Goal: Task Accomplishment & Management: Complete application form

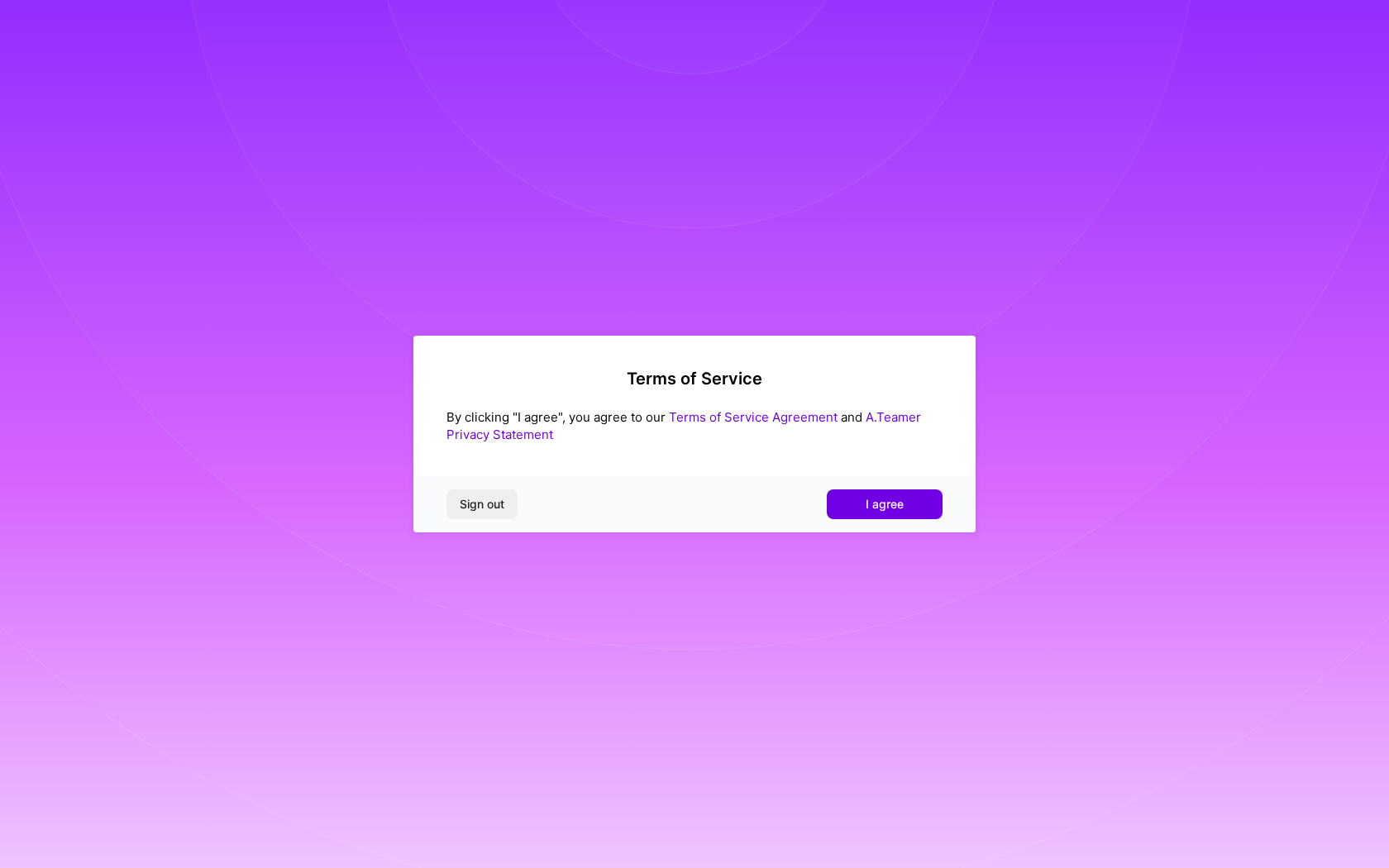
click at [875, 487] on div "Sign out I agree" at bounding box center [694, 504] width 562 height 56
click at [875, 497] on span "I agree" at bounding box center [884, 504] width 38 height 16
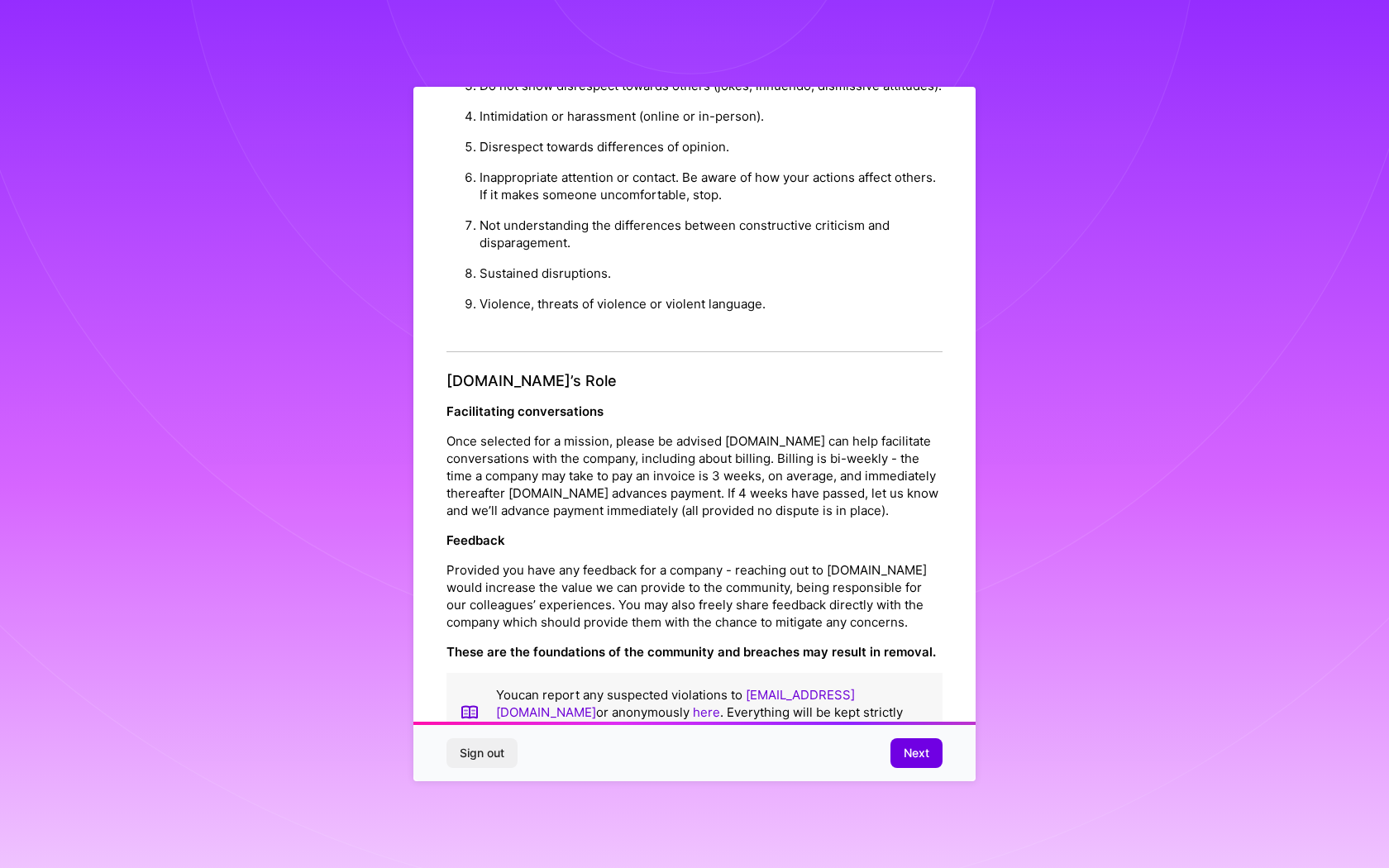
scroll to position [25, 0]
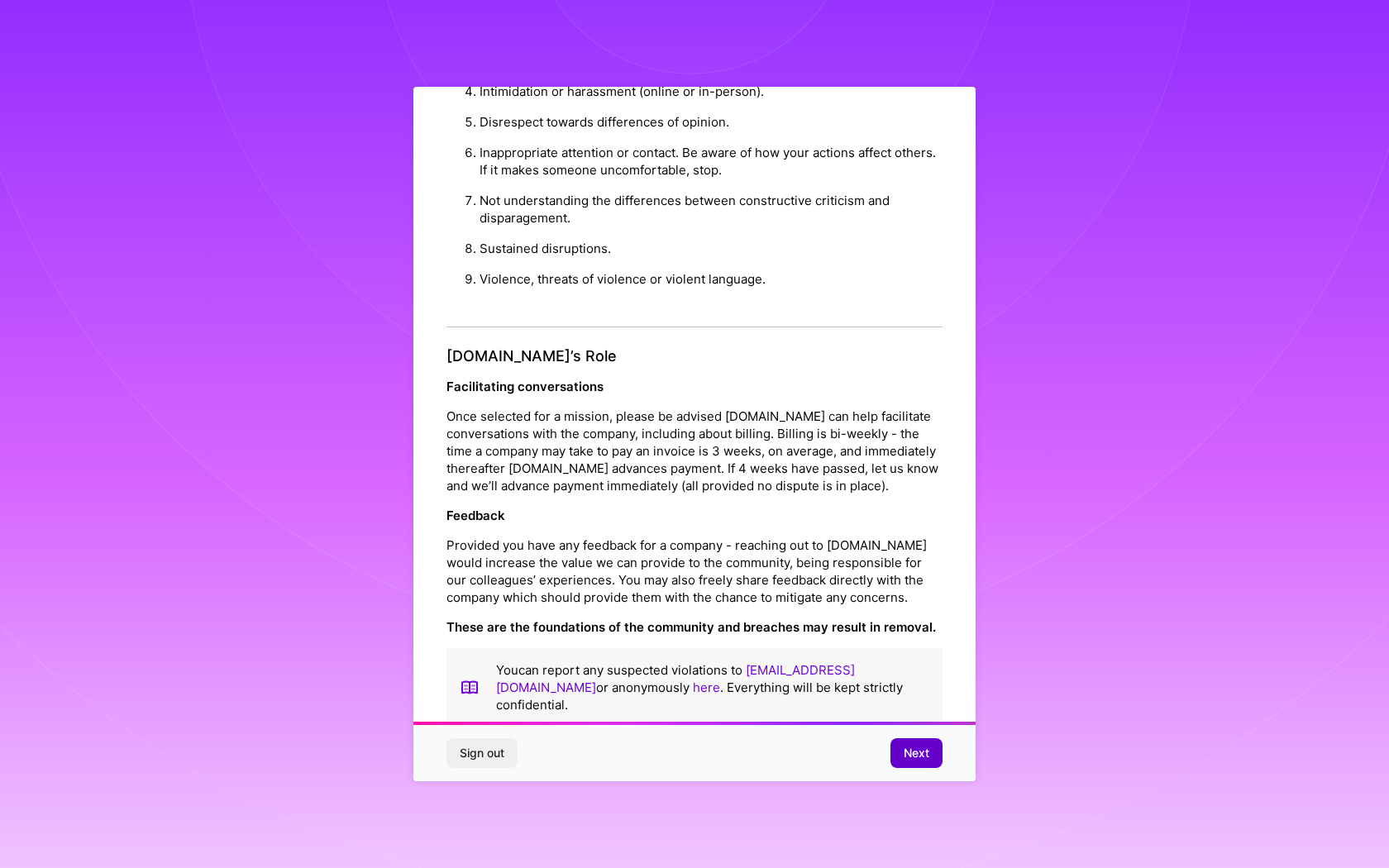
click at [923, 745] on span "Next" at bounding box center [917, 752] width 26 height 16
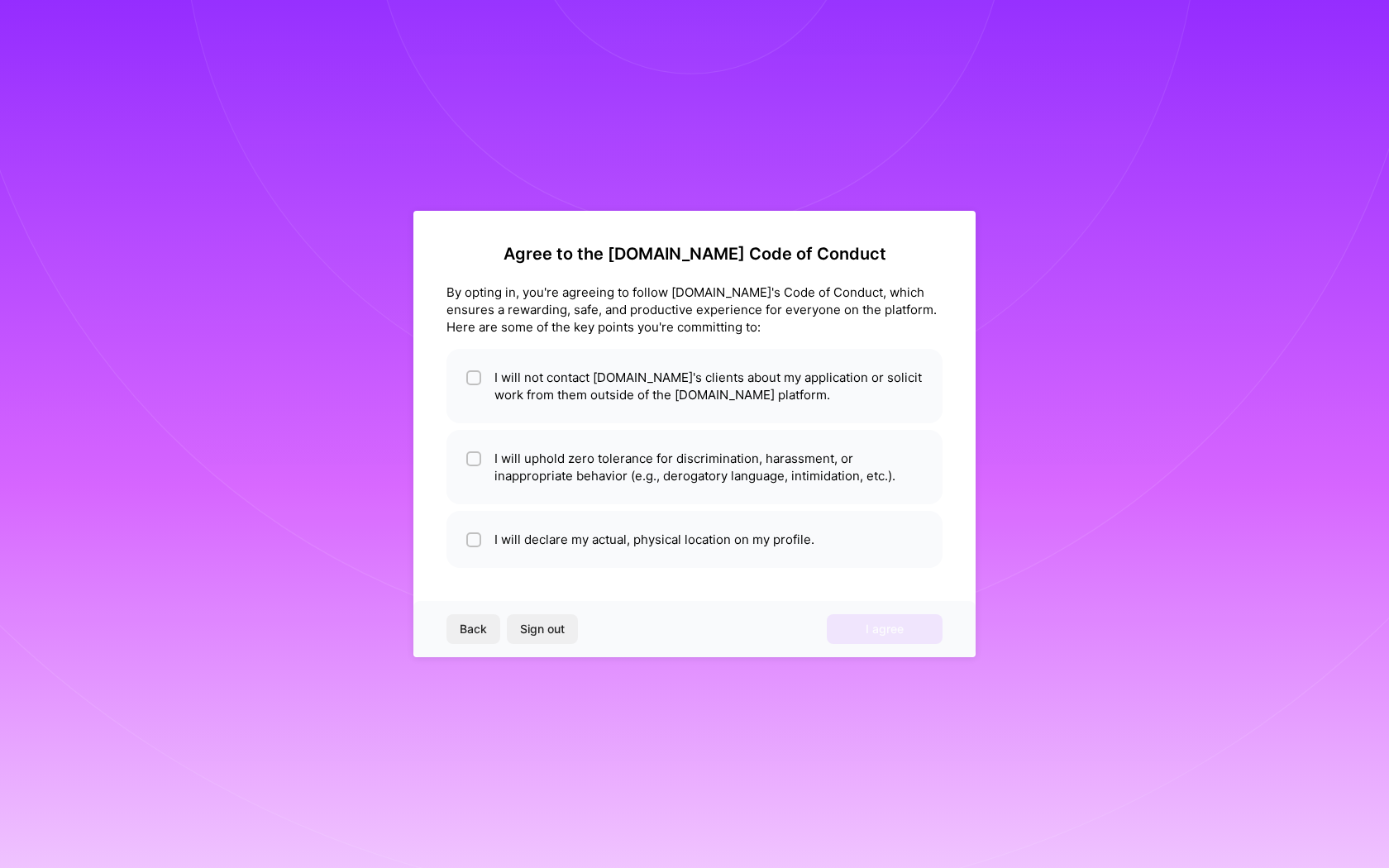
scroll to position [0, 0]
click at [754, 399] on li "I will not contact [DOMAIN_NAME]'s clients about my application or solicit work…" at bounding box center [694, 385] width 496 height 74
checkbox input "true"
click at [749, 468] on li "I will uphold zero tolerance for discrimination, harassment, or inappropriate b…" at bounding box center [694, 466] width 496 height 74
checkbox input "true"
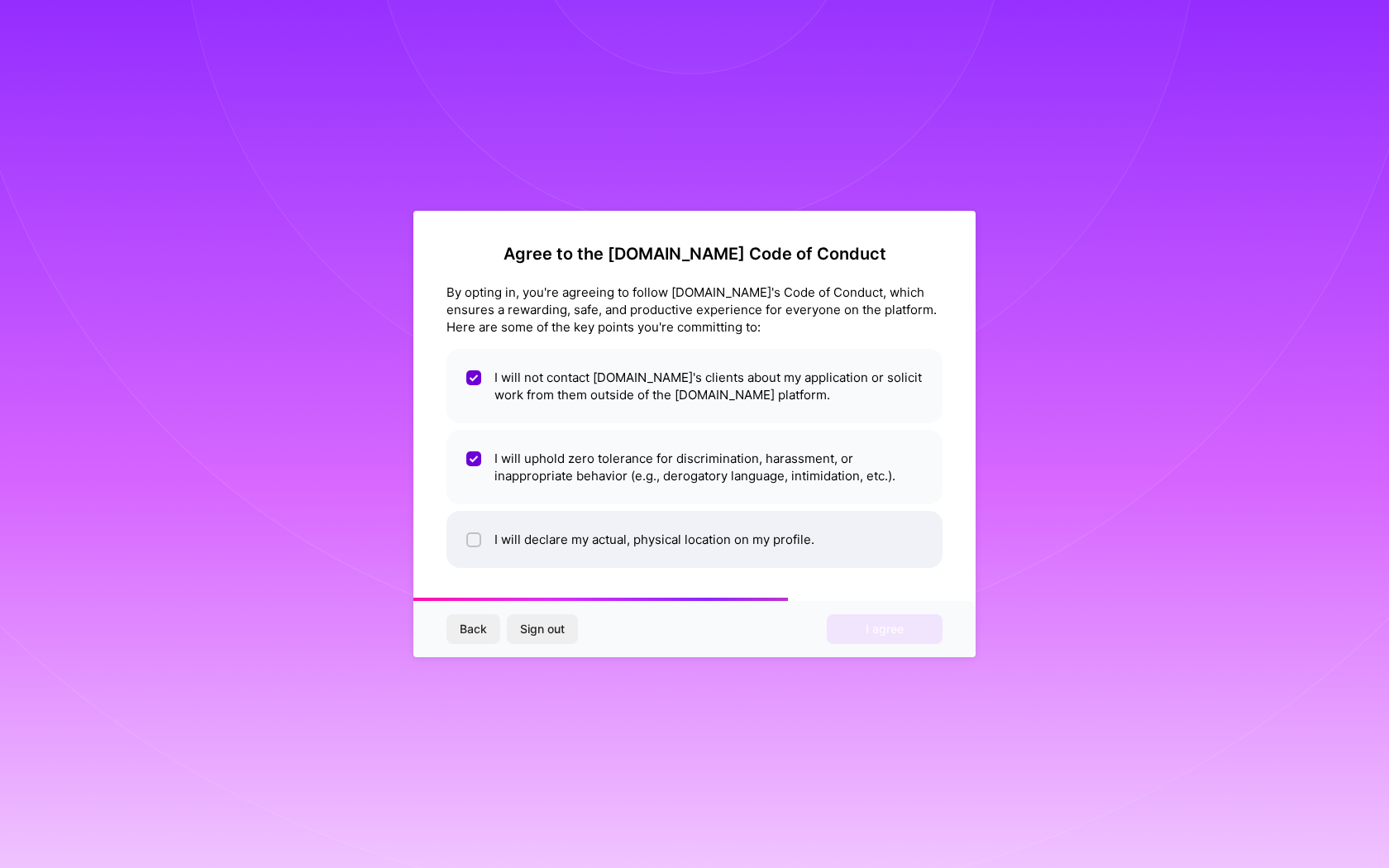
click at [732, 534] on li "I will declare my actual, physical location on my profile." at bounding box center [694, 539] width 496 height 57
checkbox input "true"
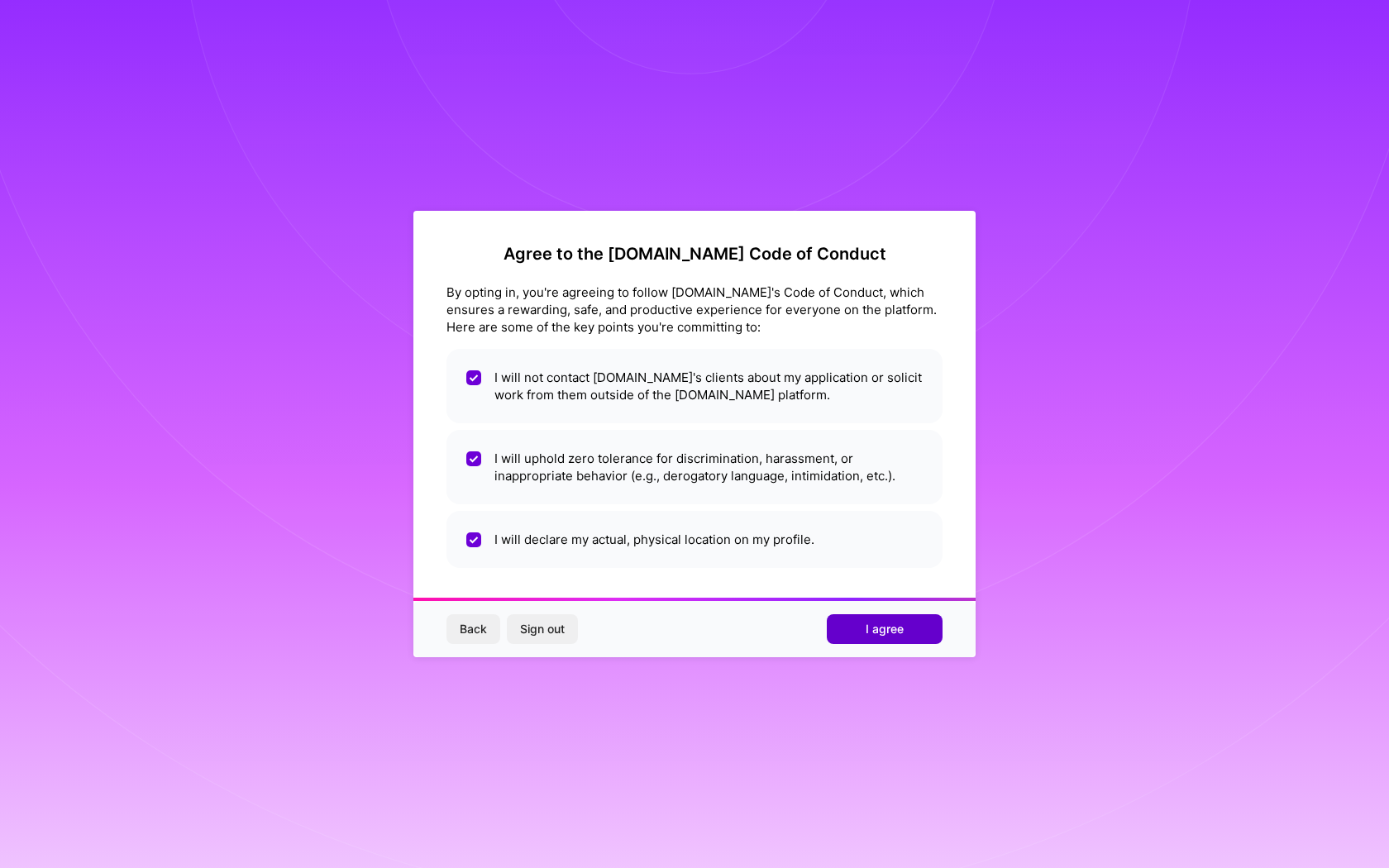
click at [871, 630] on span "I agree" at bounding box center [884, 629] width 38 height 16
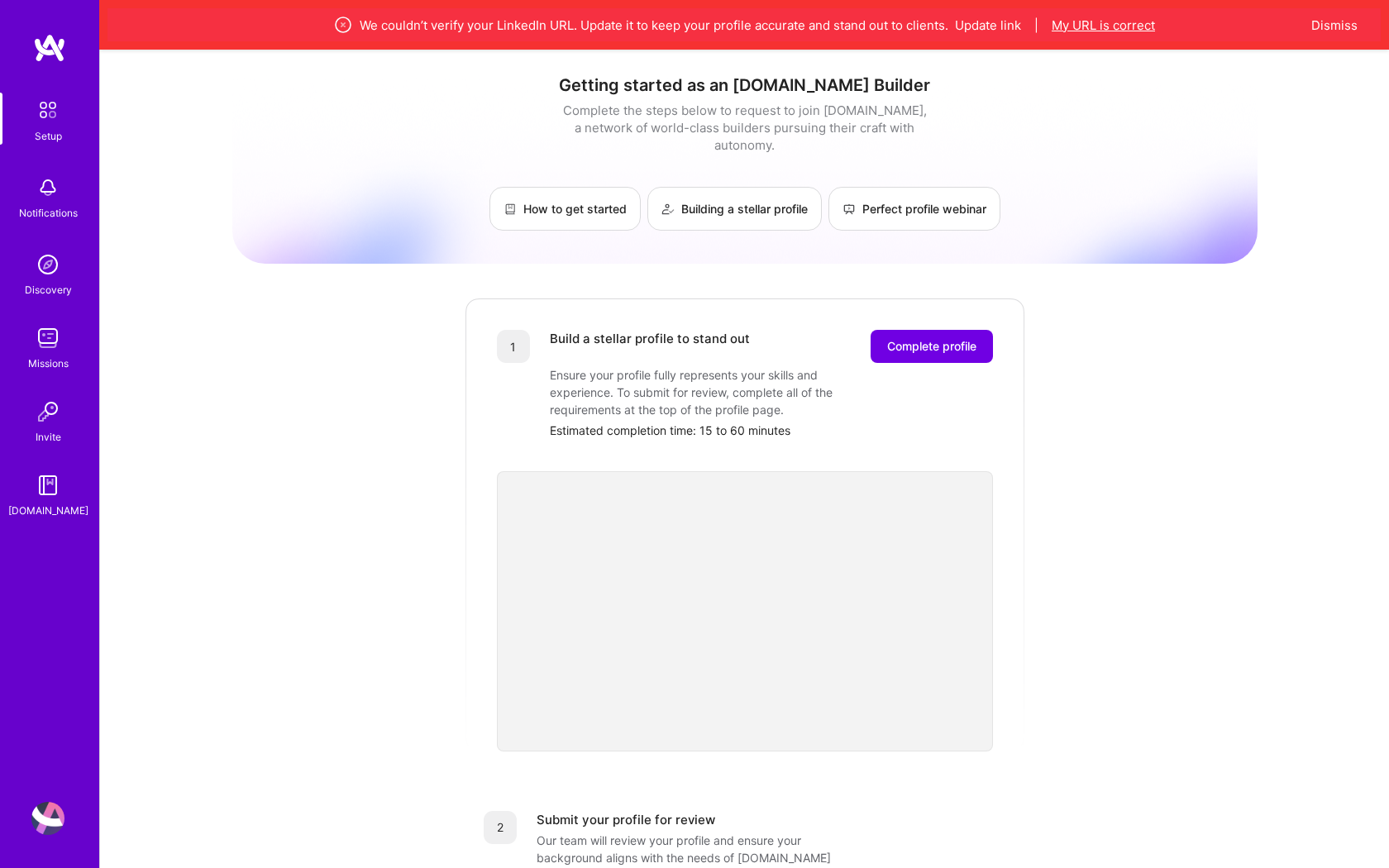
click at [1124, 26] on button "My URL is correct" at bounding box center [1103, 25] width 103 height 17
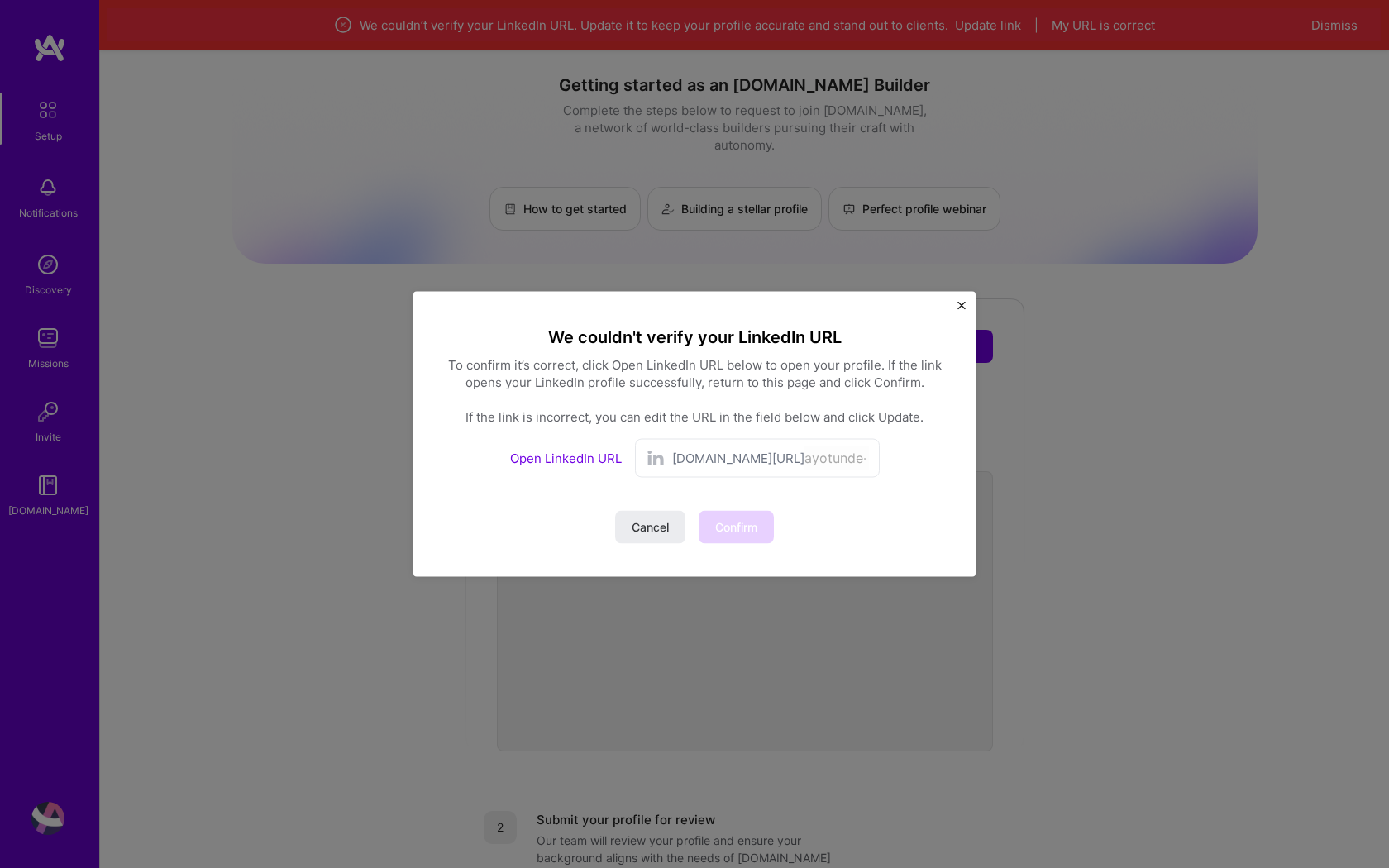
click at [715, 462] on span "[DOMAIN_NAME][URL]" at bounding box center [738, 459] width 132 height 17
click at [575, 461] on link "Open LinkedIn URL" at bounding box center [566, 459] width 112 height 15
click at [805, 463] on input "ayotunde-salako" at bounding box center [836, 458] width 65 height 24
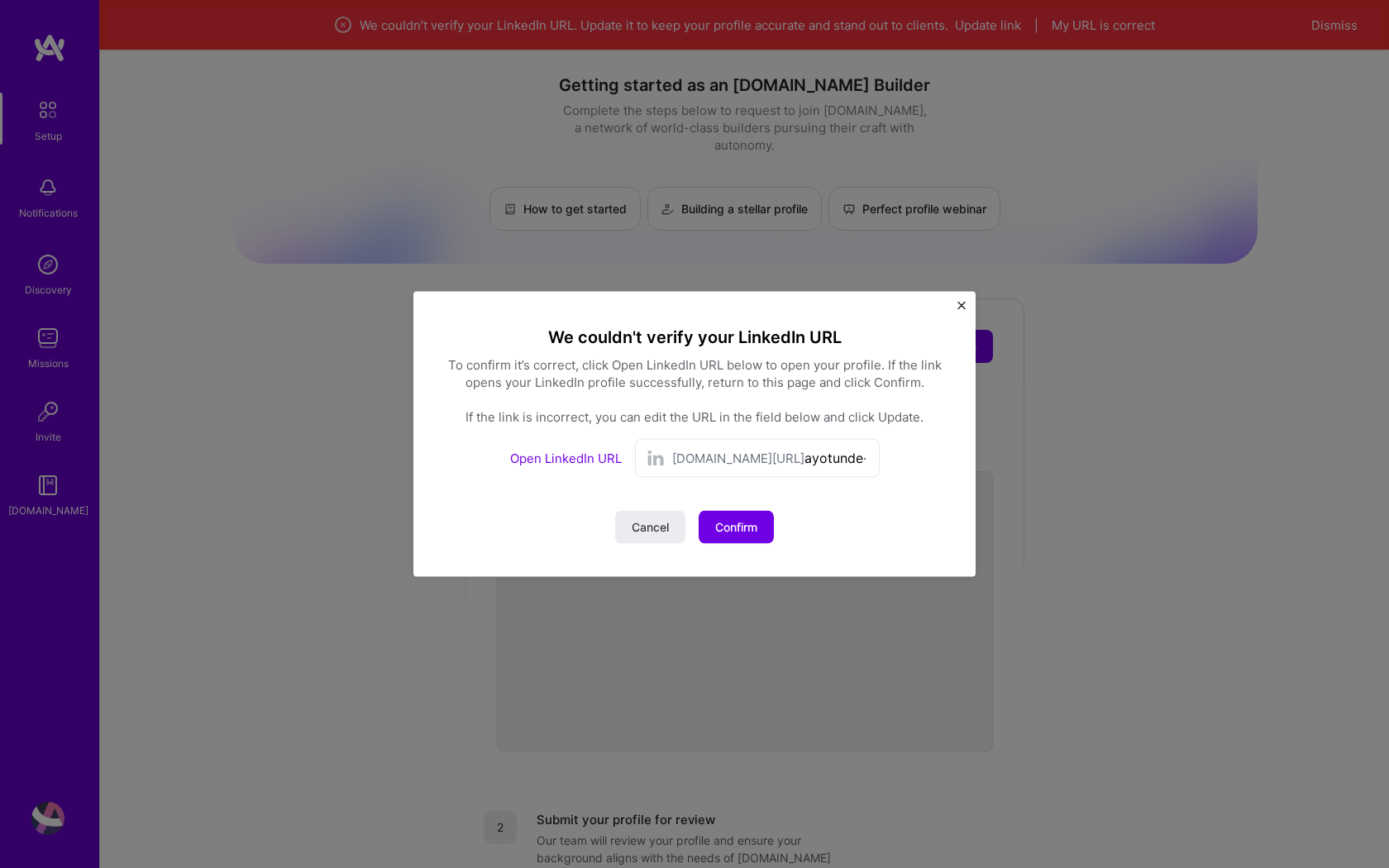
click at [829, 460] on input "ayotunde-salako" at bounding box center [836, 458] width 65 height 24
type input "ayotundesalako"
click at [851, 525] on div "We couldn't verify your LinkedIn URL To confirm it’s correct, click Open Linked…" at bounding box center [694, 434] width 496 height 219
click at [741, 524] on span "Update" at bounding box center [736, 527] width 41 height 16
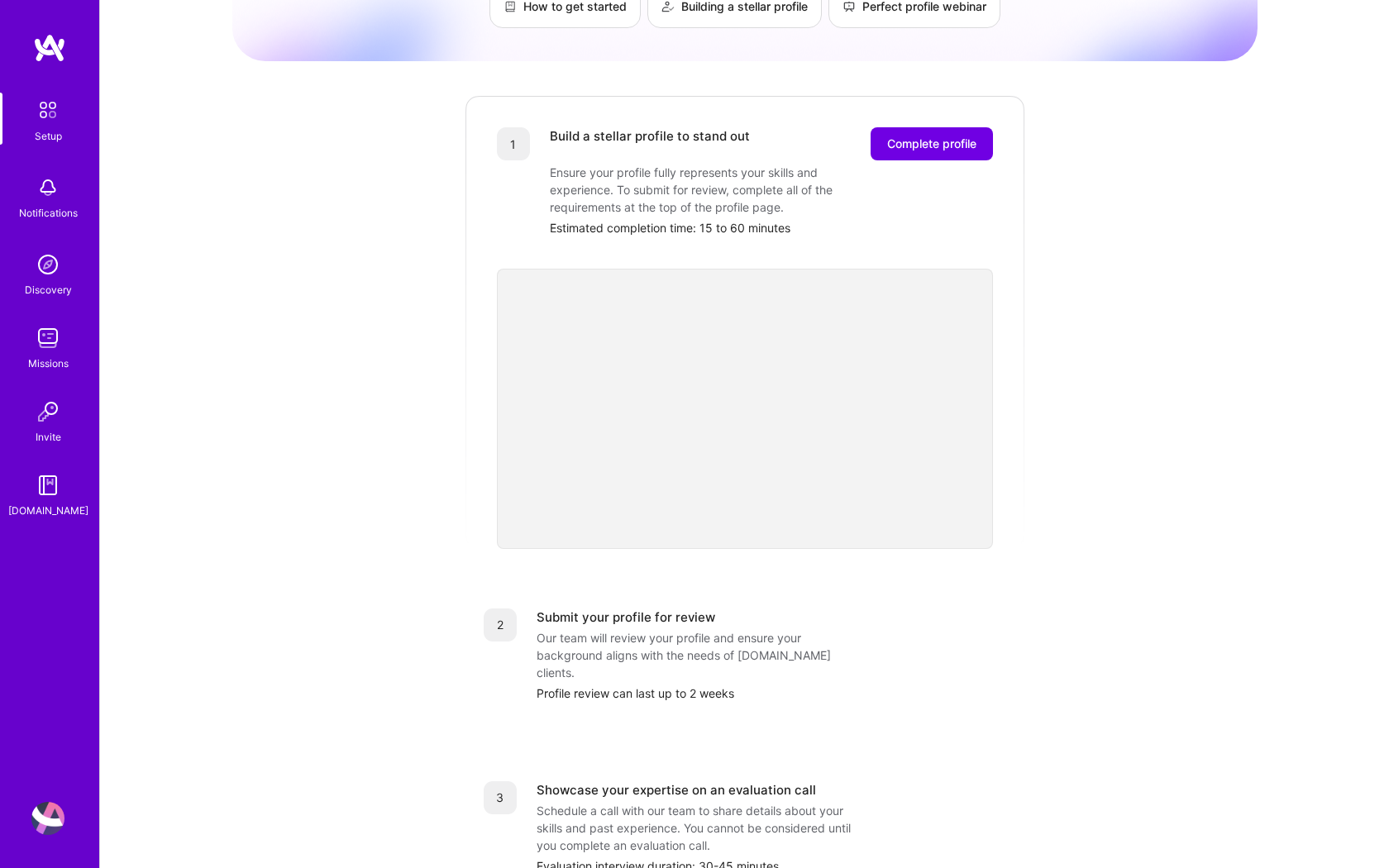
scroll to position [155, 0]
click at [1049, 267] on div "Getting started as an [DOMAIN_NAME] Builder Complete the steps below to request…" at bounding box center [746, 490] width 1026 height 1267
click at [913, 125] on button "Complete profile" at bounding box center [931, 141] width 123 height 33
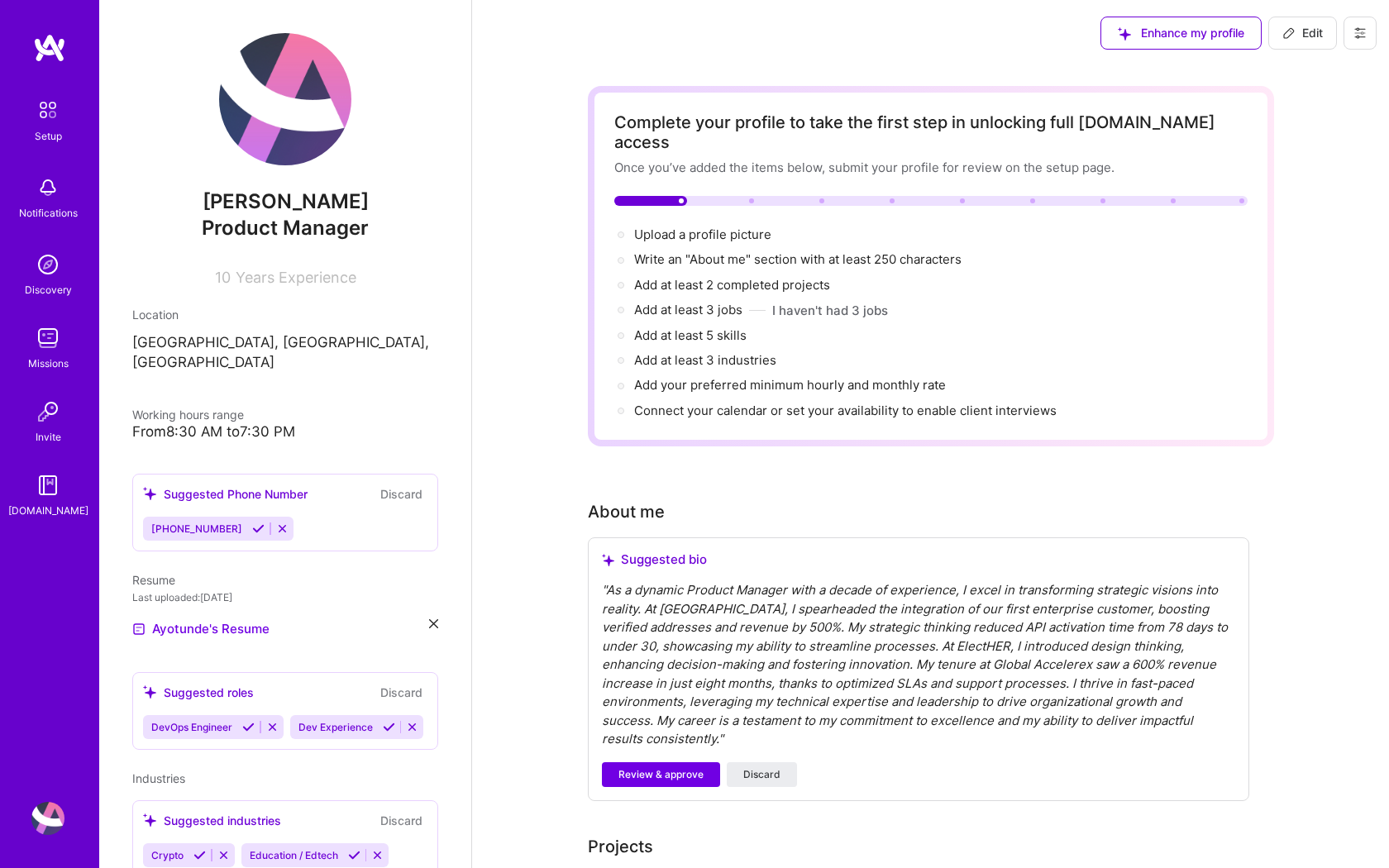
click at [256, 522] on icon at bounding box center [258, 528] width 13 height 13
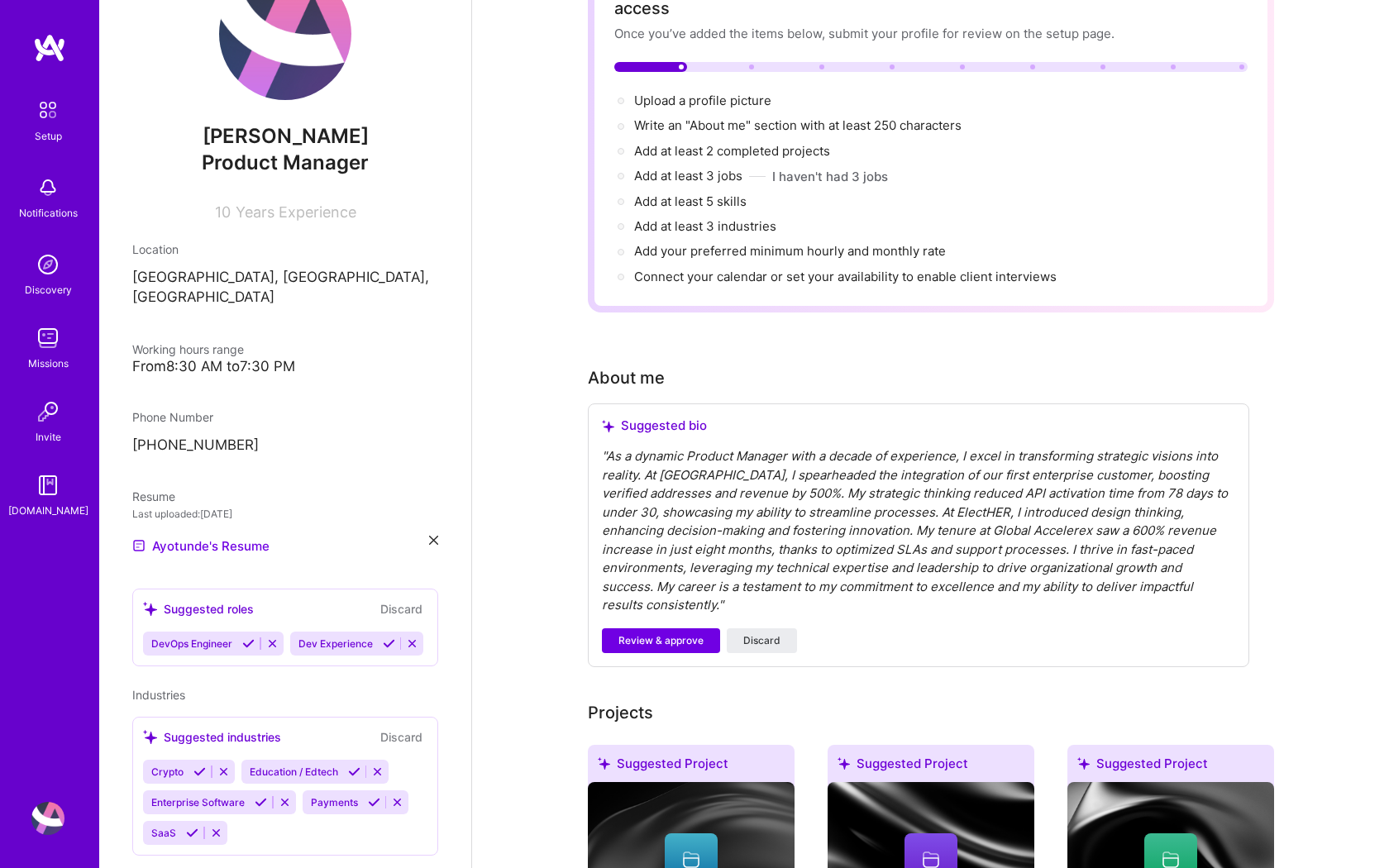
scroll to position [87, 0]
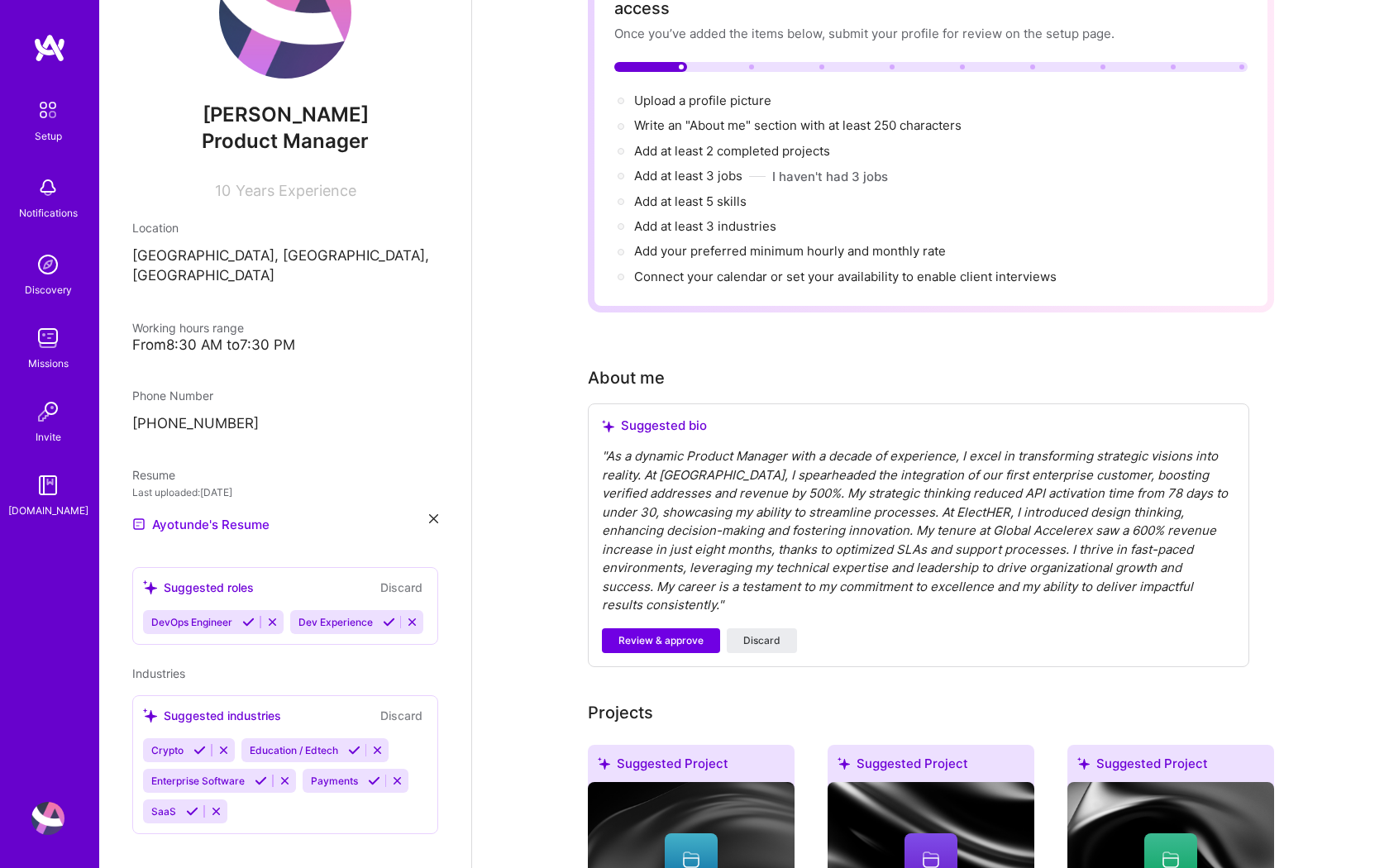
click at [358, 743] on icon at bounding box center [354, 749] width 13 height 13
click at [263, 774] on icon at bounding box center [261, 780] width 13 height 13
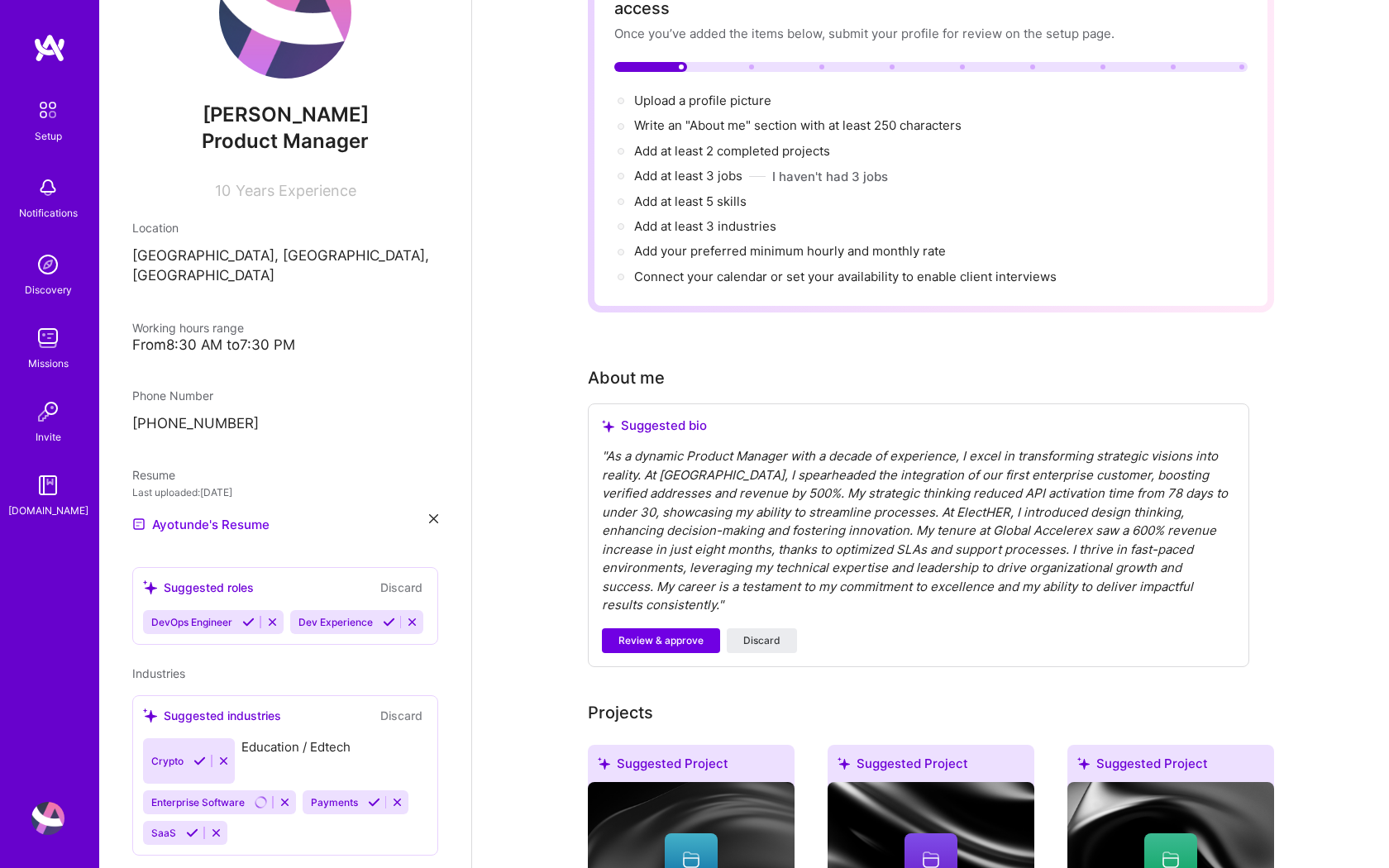
scroll to position [56, 0]
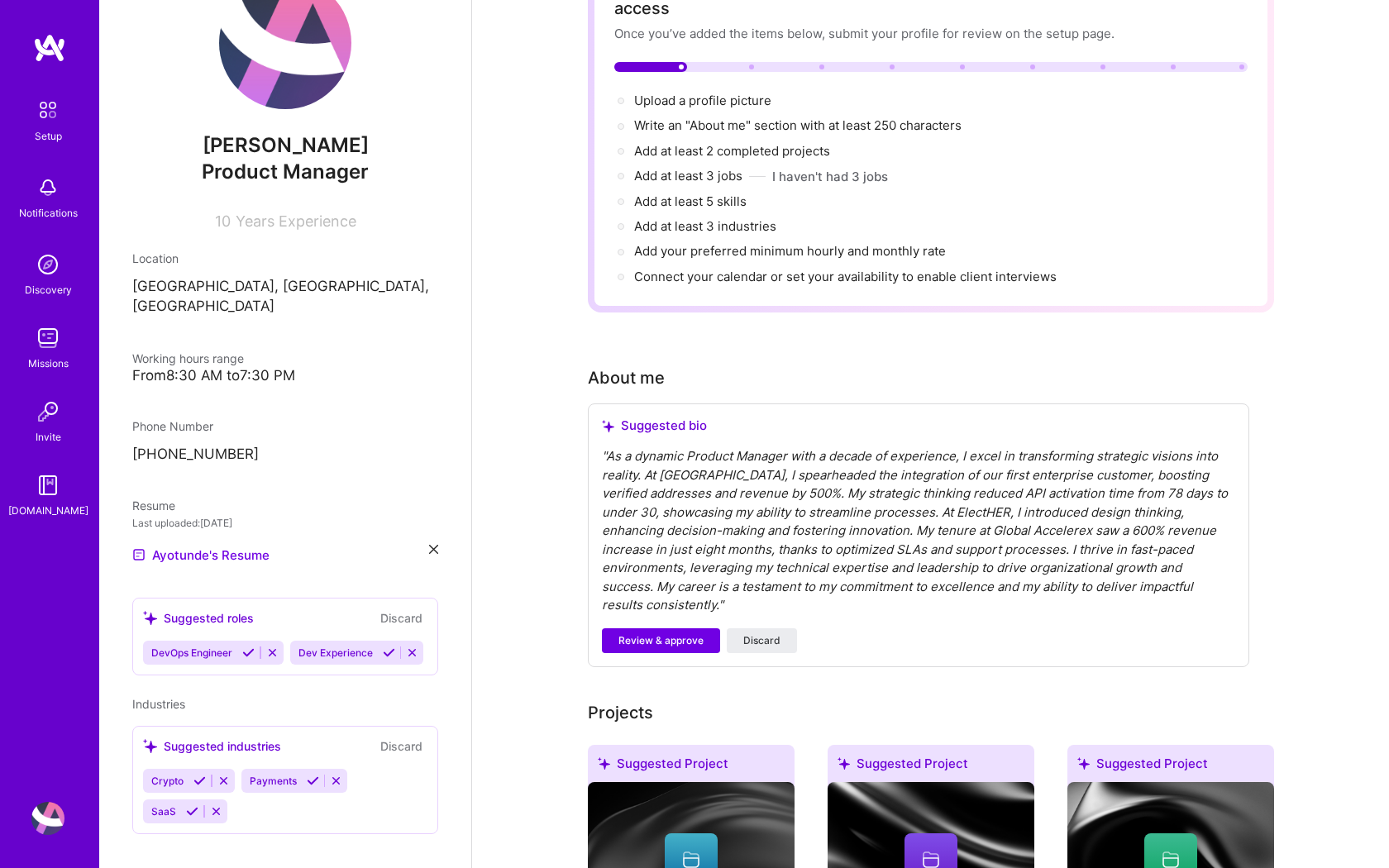
click at [307, 774] on icon at bounding box center [313, 780] width 13 height 13
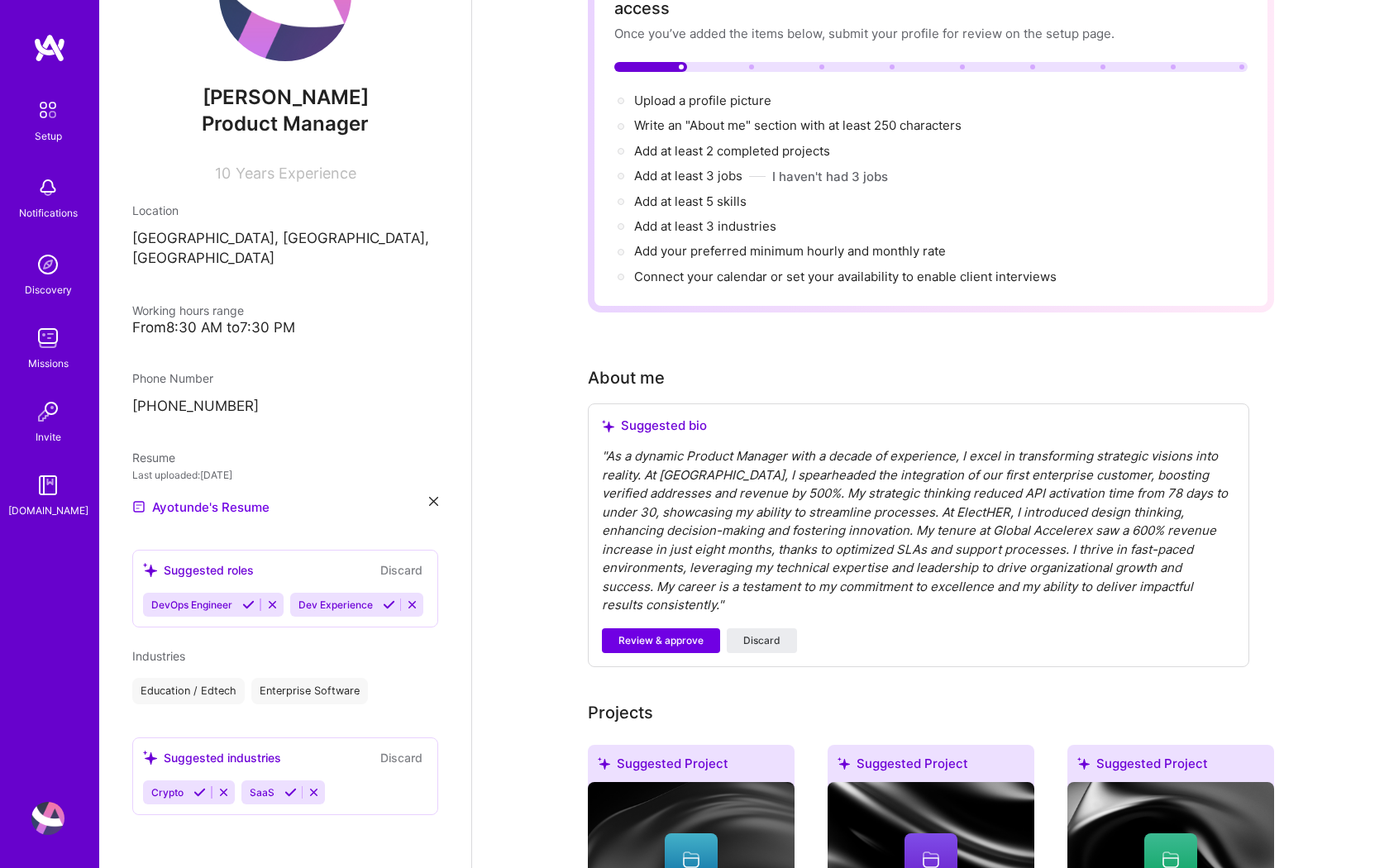
scroll to position [84, 0]
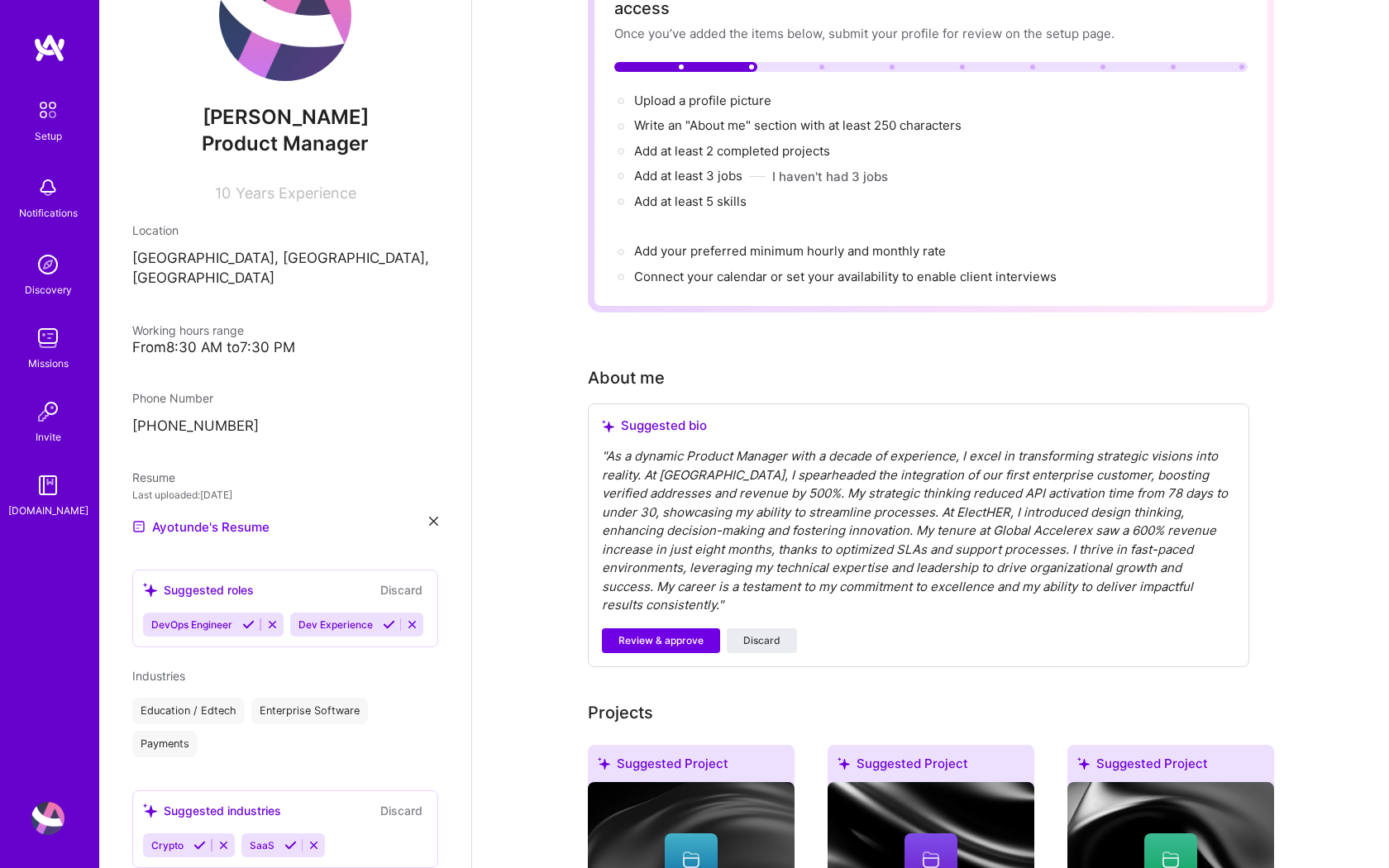
click at [292, 839] on icon at bounding box center [290, 845] width 13 height 13
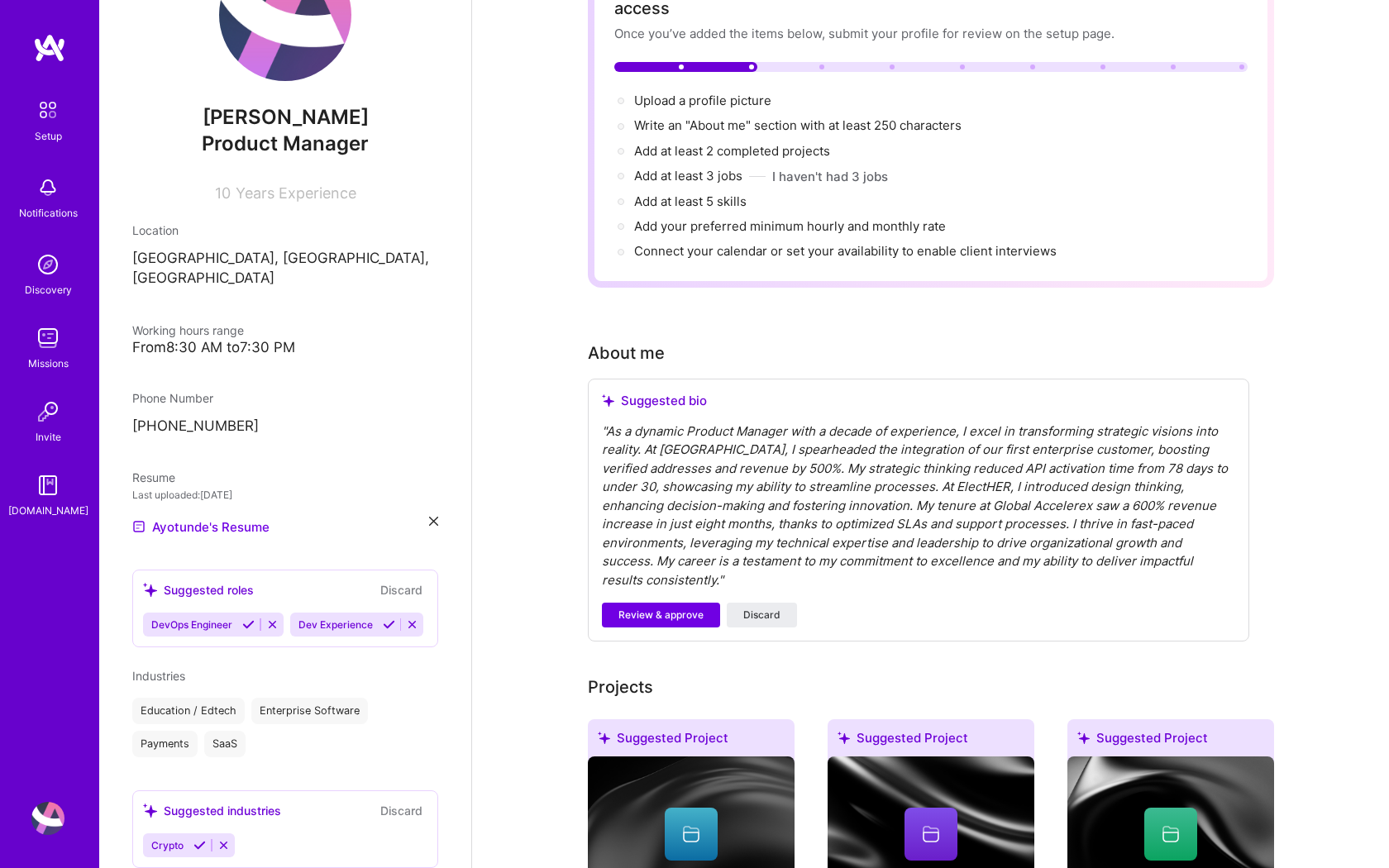
click at [198, 839] on icon at bounding box center [199, 845] width 13 height 13
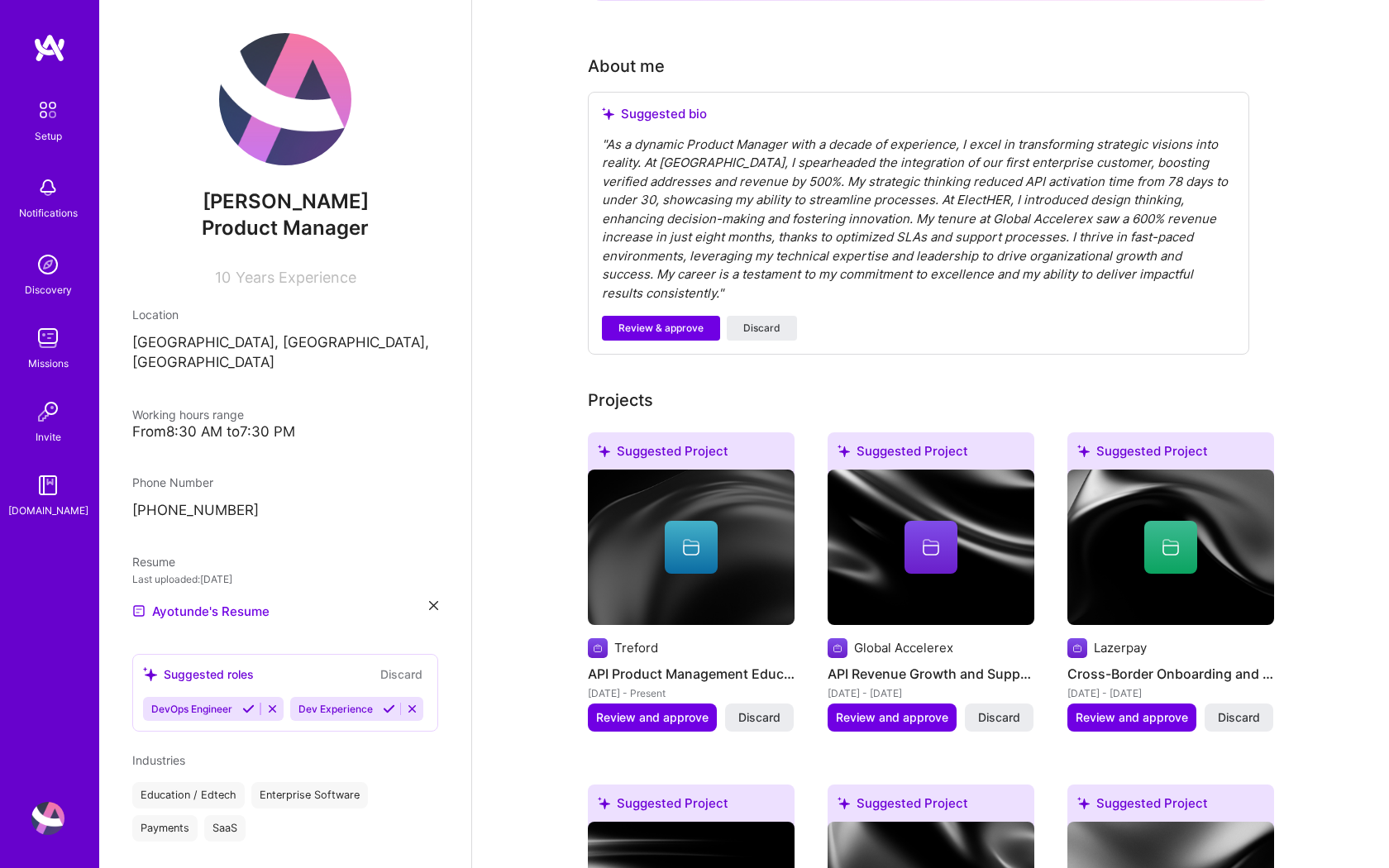
scroll to position [20, 0]
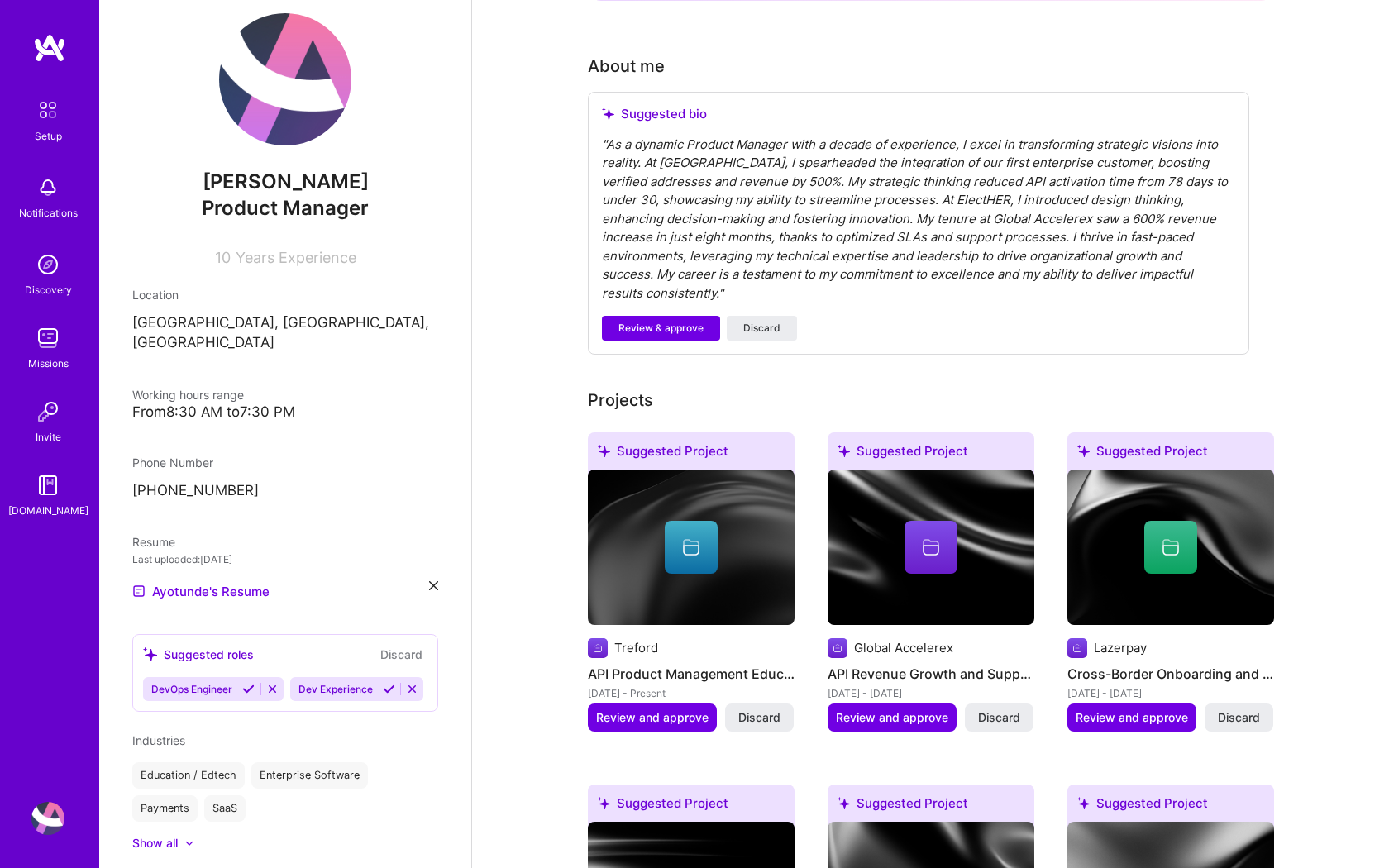
click at [256, 778] on div "Education / Edtech Enterprise Software Payments SaaS" at bounding box center [285, 792] width 306 height 60
click at [169, 835] on div "Show all" at bounding box center [155, 843] width 45 height 16
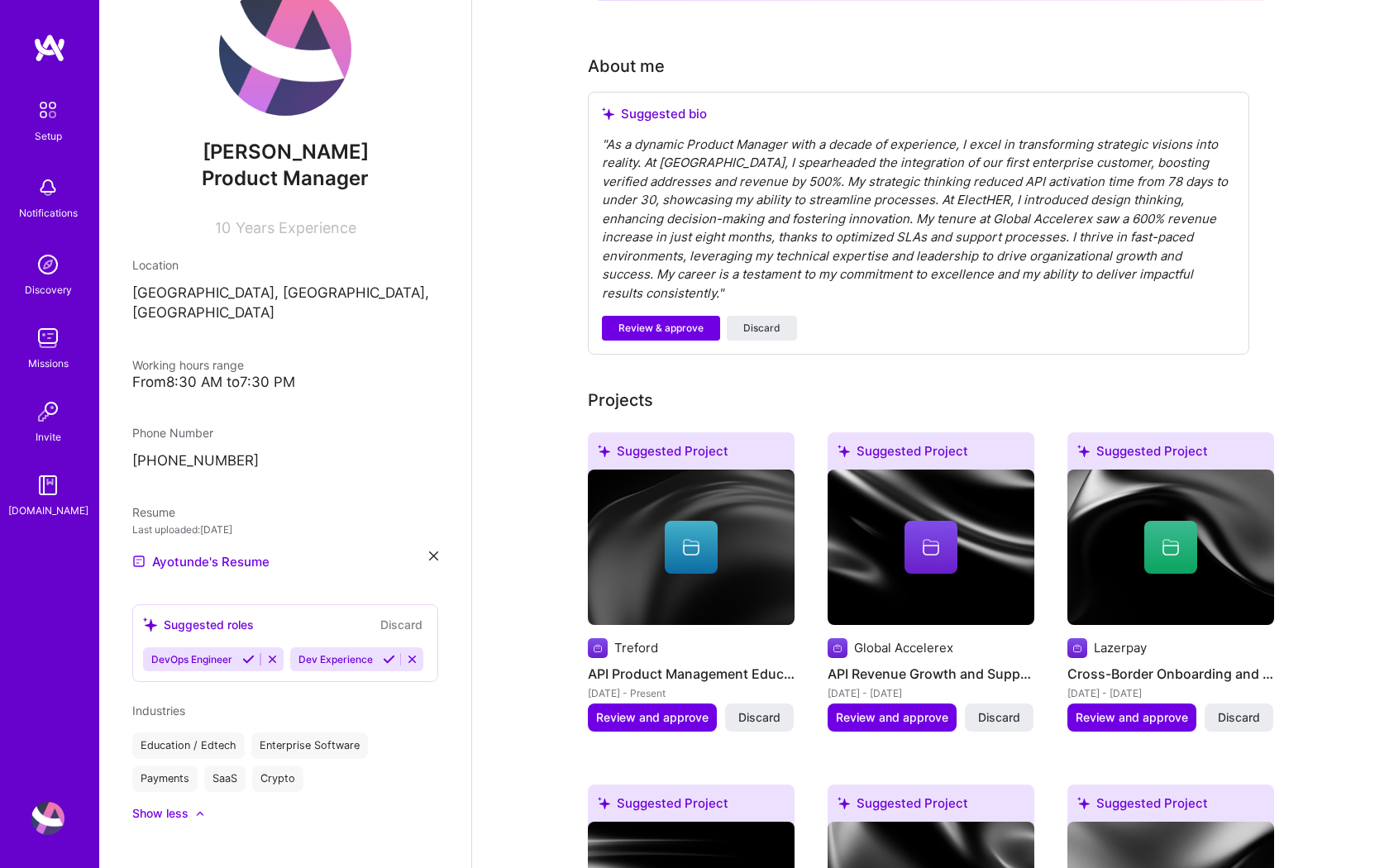
click at [251, 653] on icon at bounding box center [248, 658] width 13 height 13
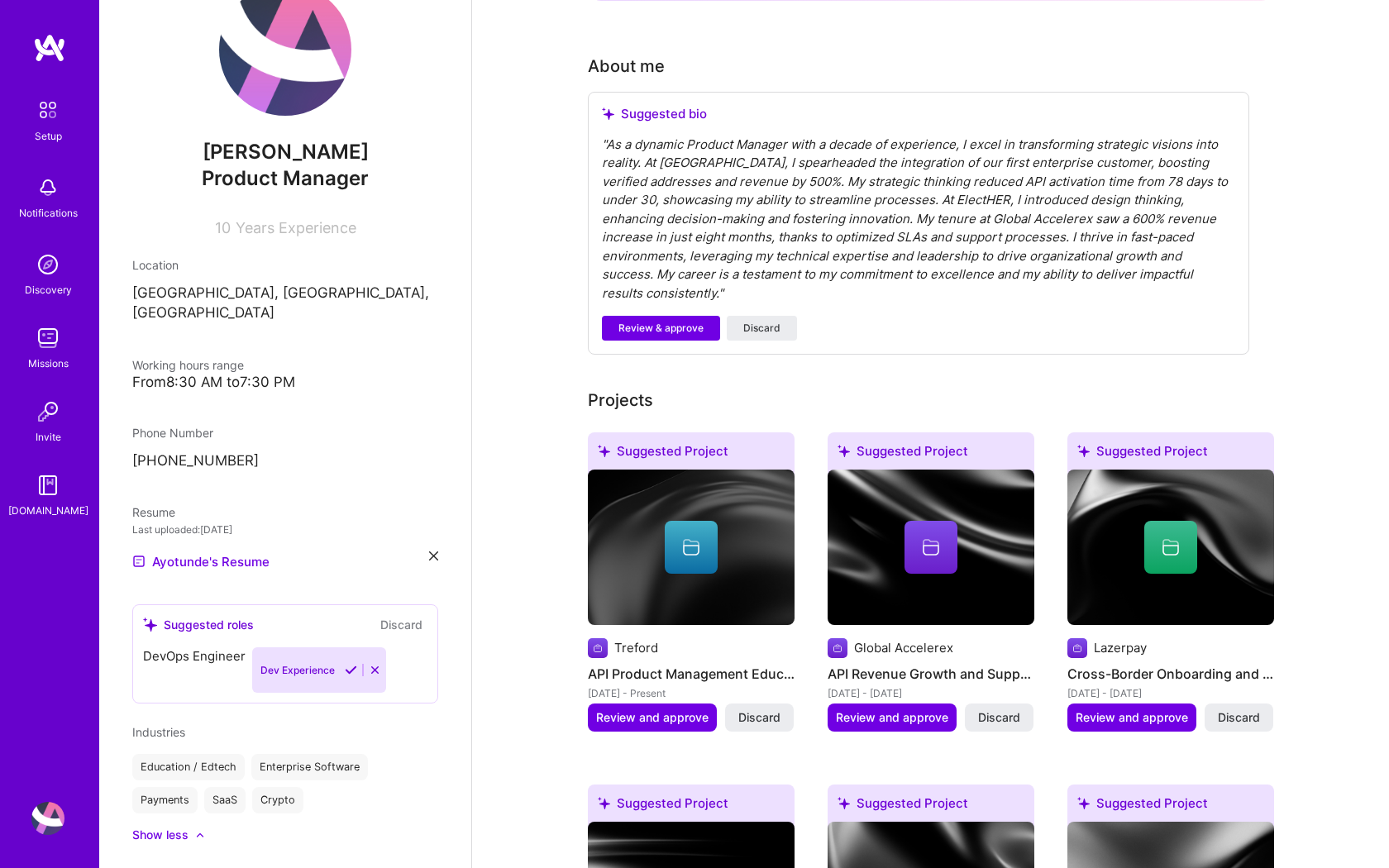
click at [386, 647] on div "DevOps Engineer Dev Experience" at bounding box center [285, 669] width 284 height 45
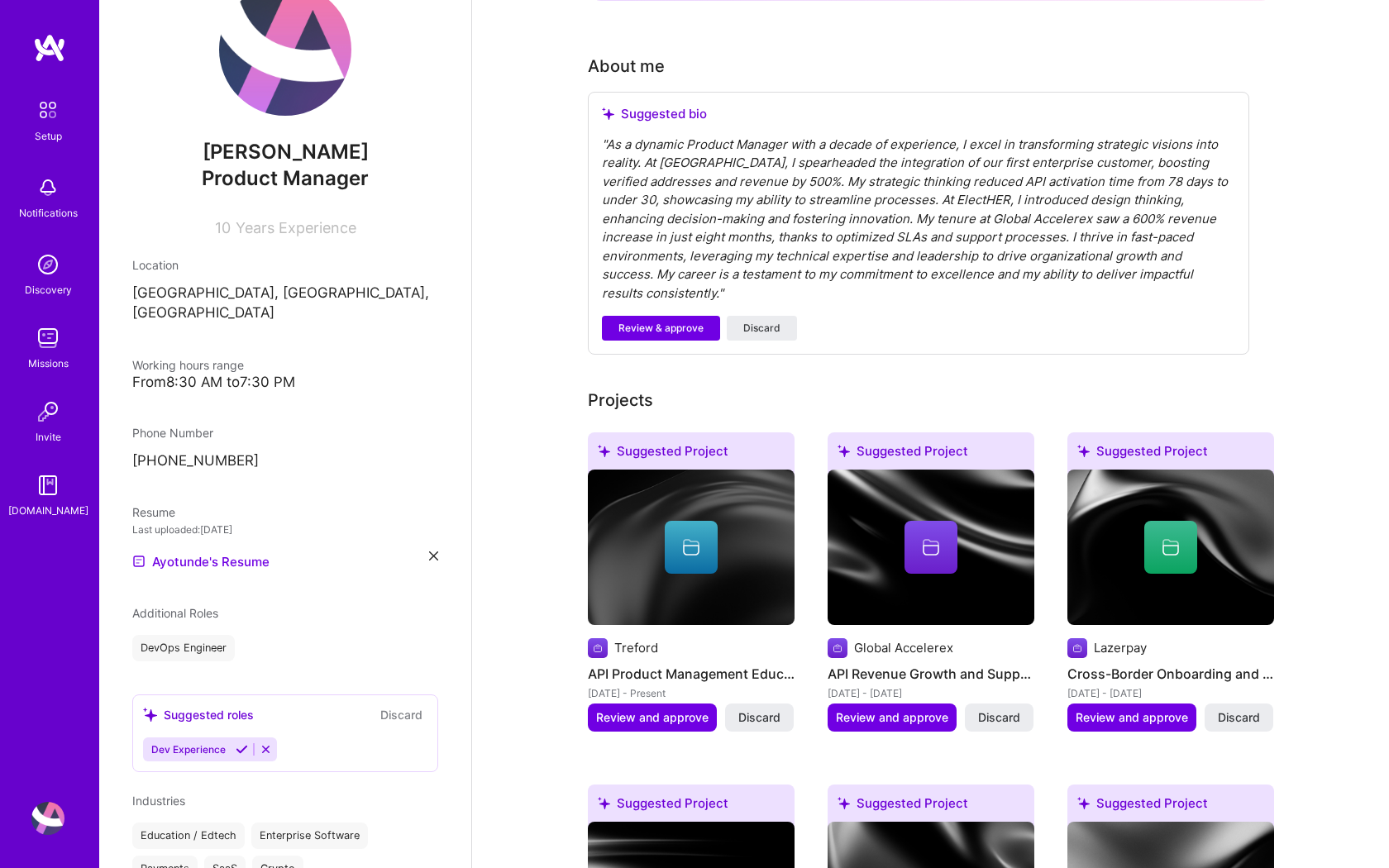
click at [240, 743] on icon at bounding box center [241, 749] width 13 height 13
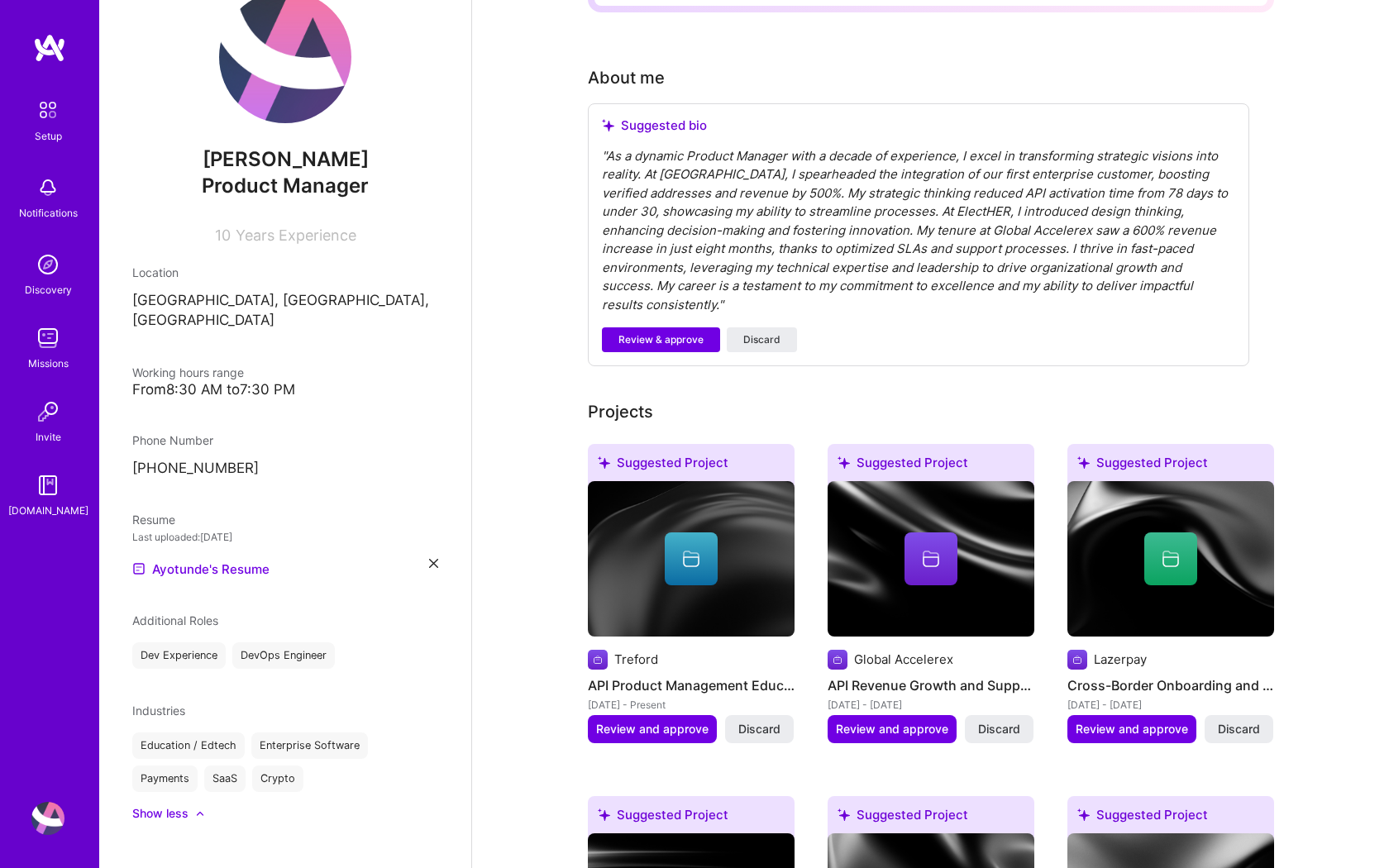
scroll to position [402, 0]
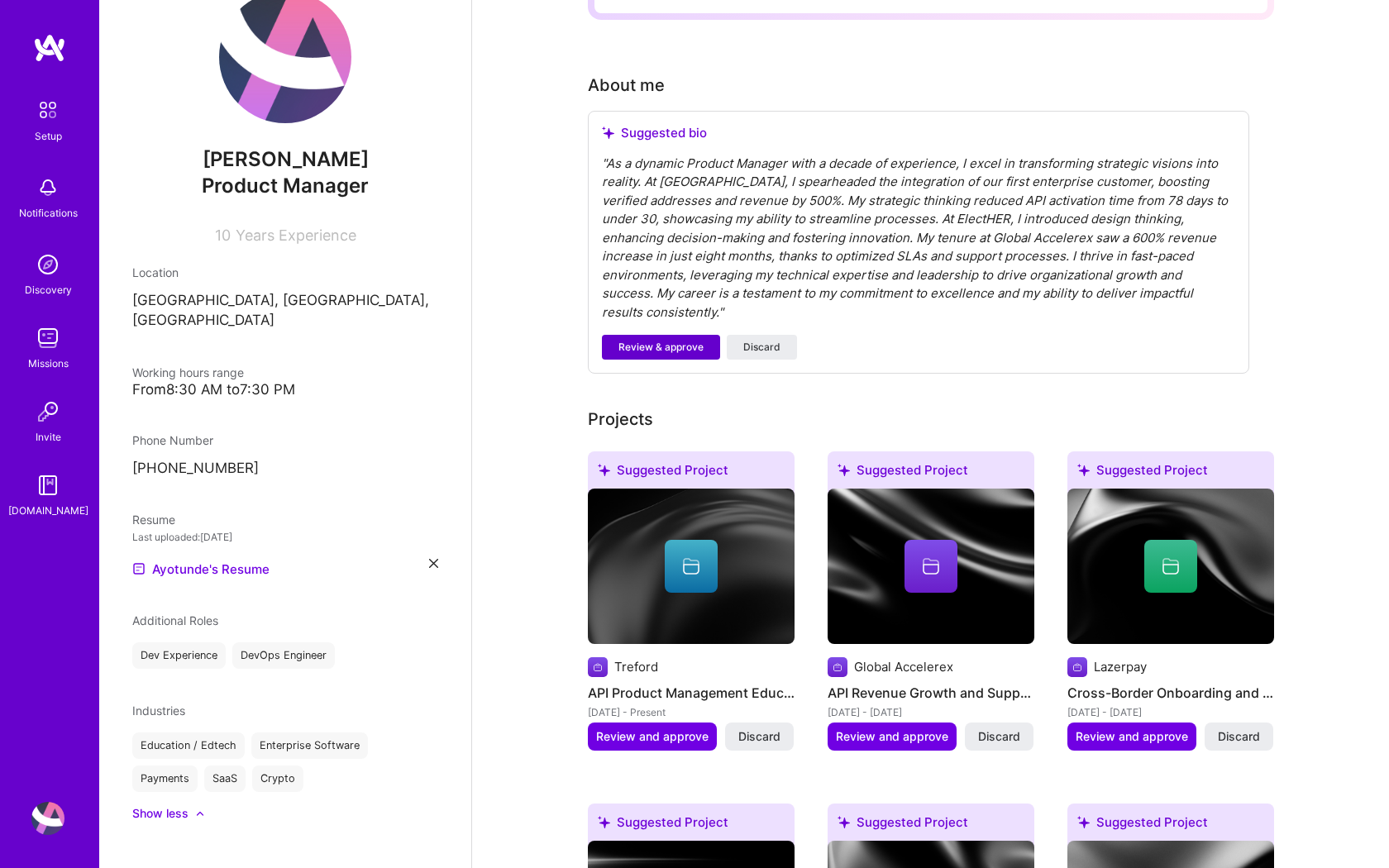
click at [662, 340] on span "Review & approve" at bounding box center [661, 347] width 85 height 14
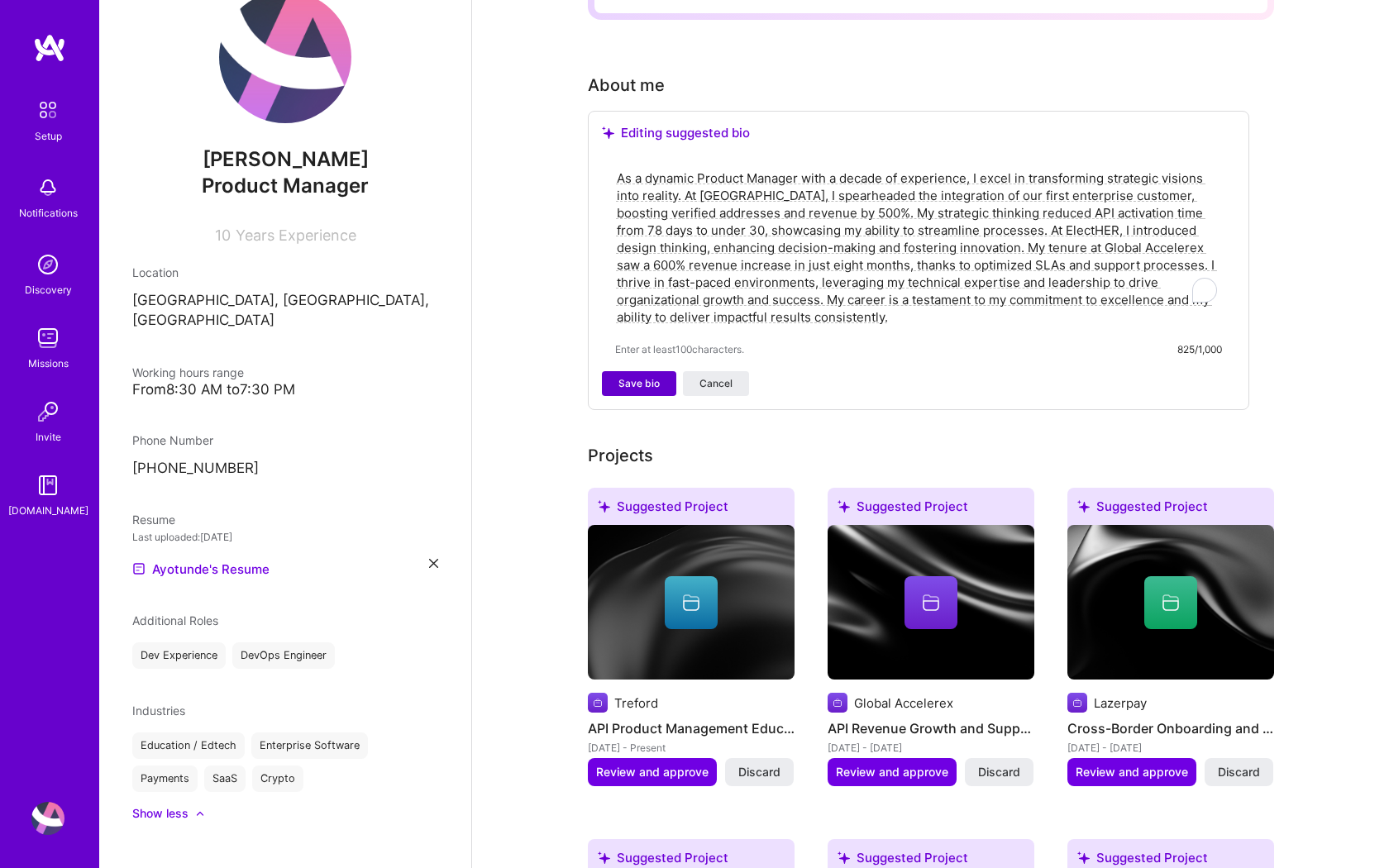
click at [643, 377] on span "Save bio" at bounding box center [638, 383] width 42 height 14
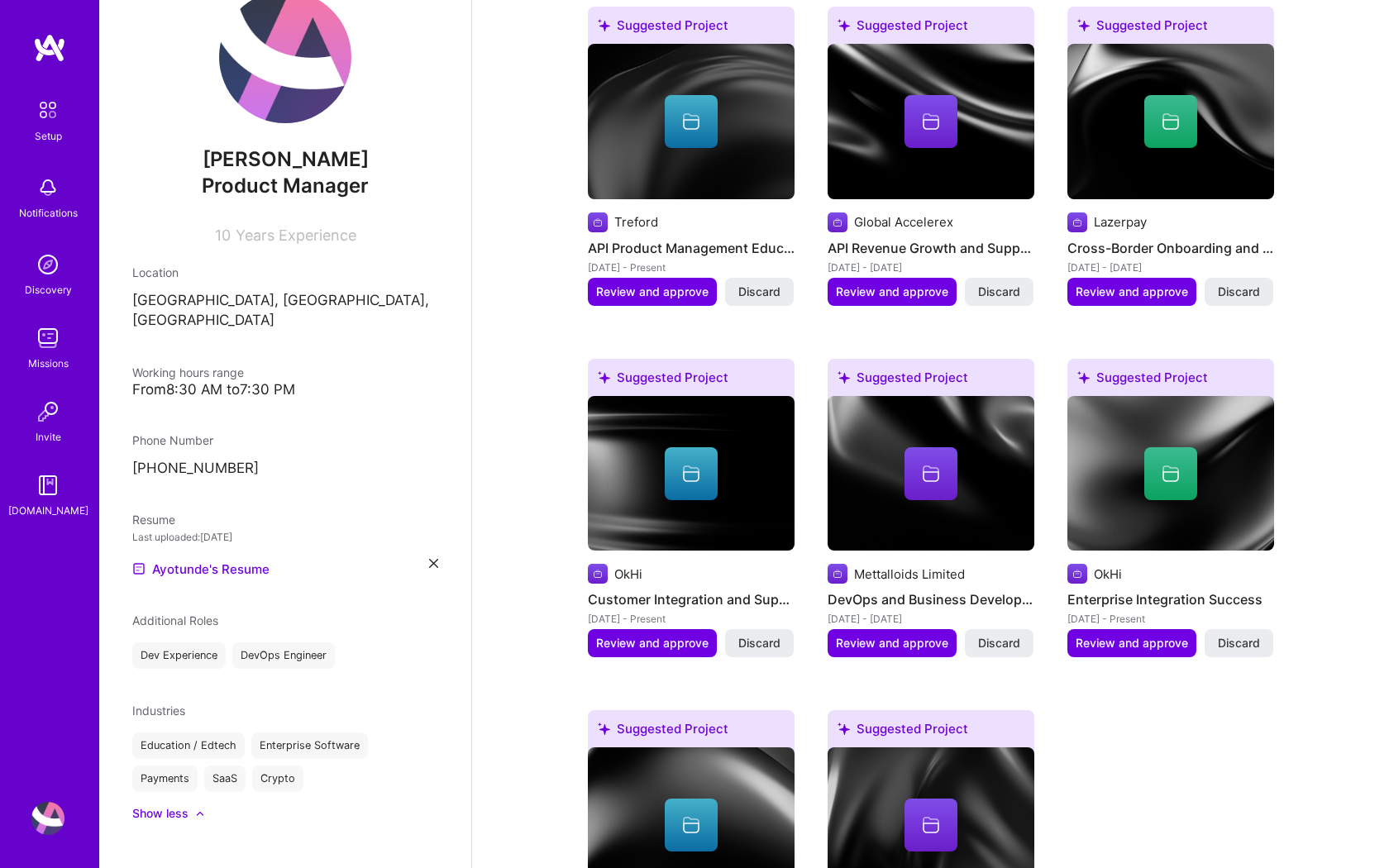
scroll to position [699, 0]
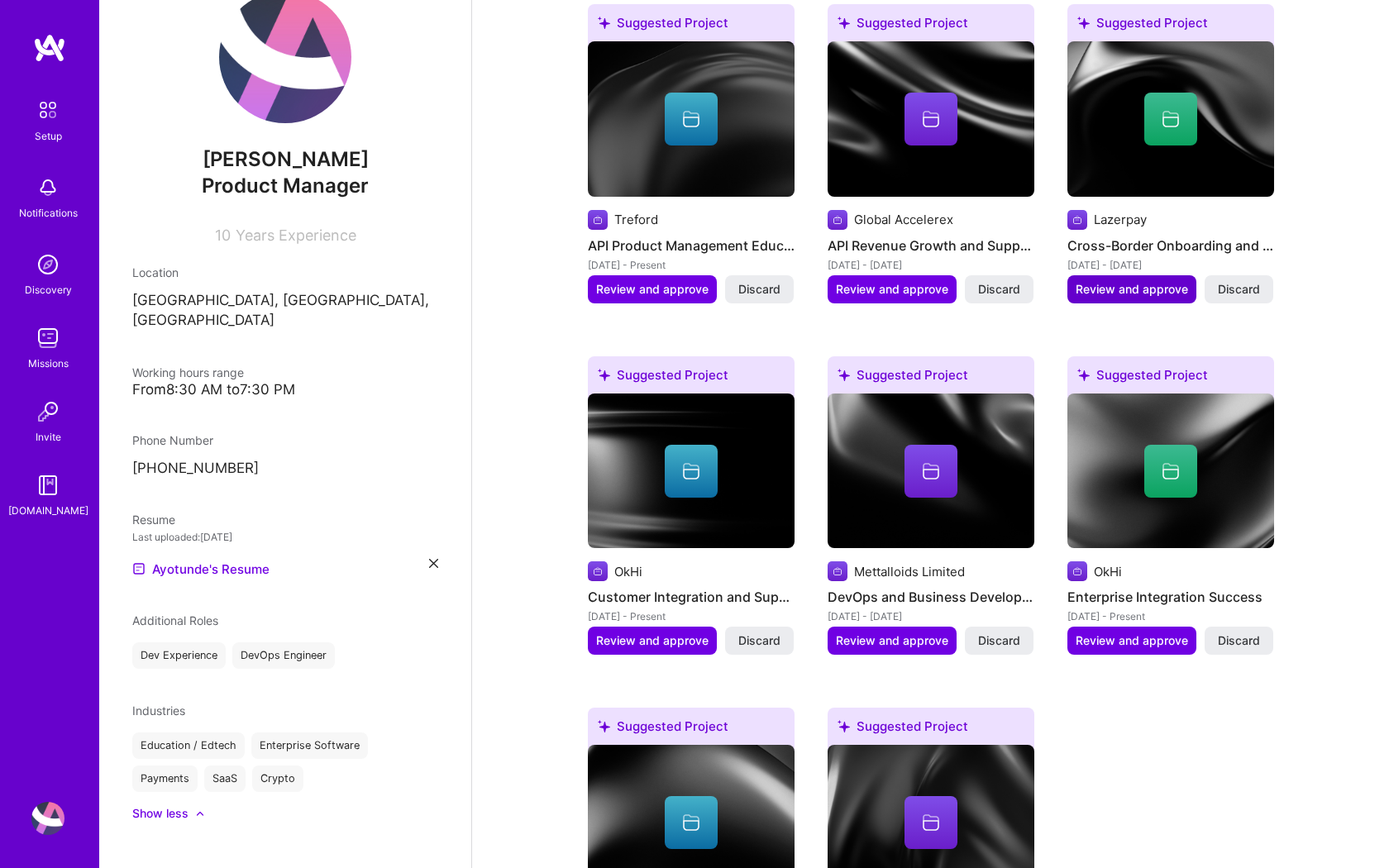
click at [1158, 281] on span "Review and approve" at bounding box center [1132, 289] width 112 height 16
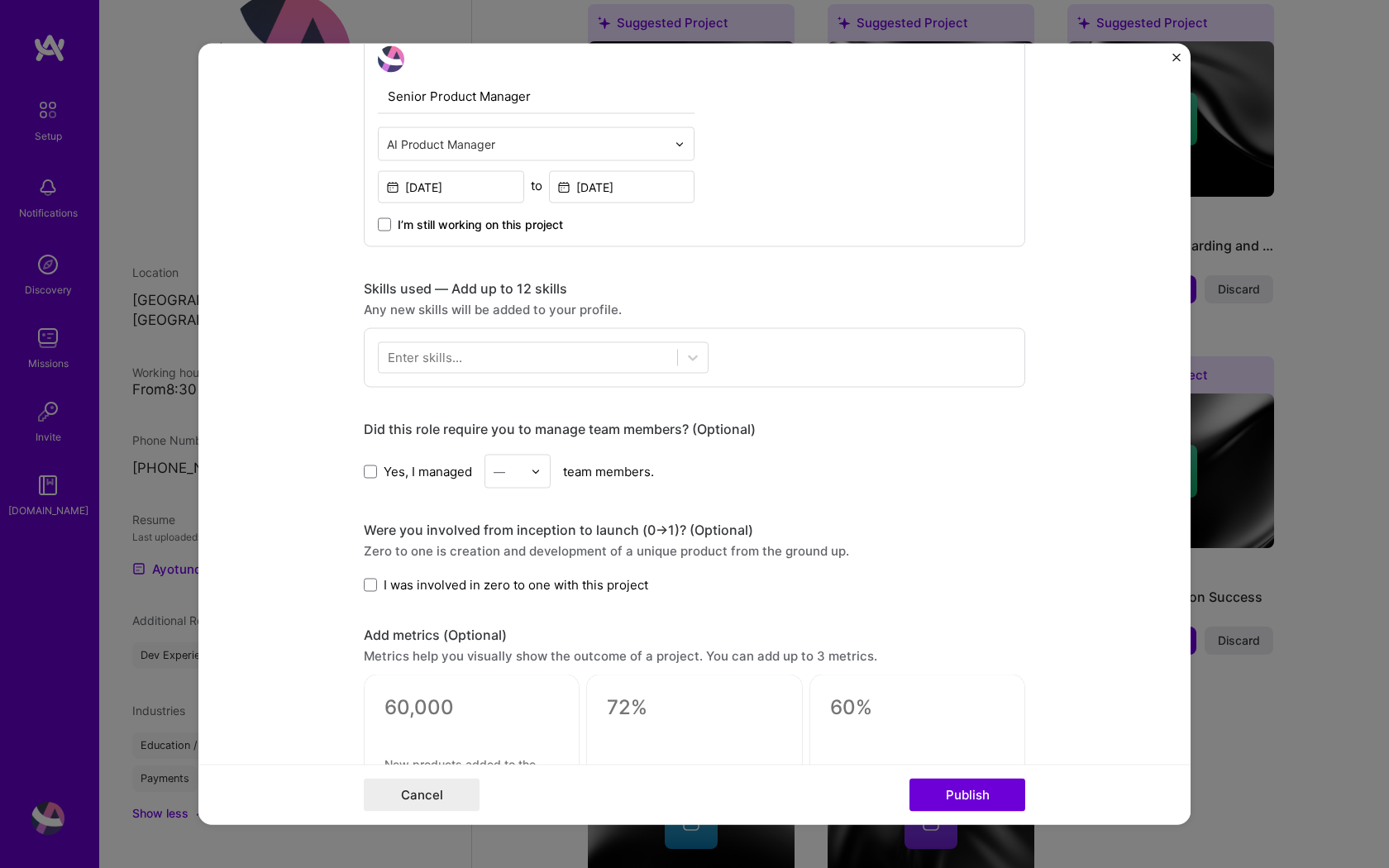
scroll to position [494, 0]
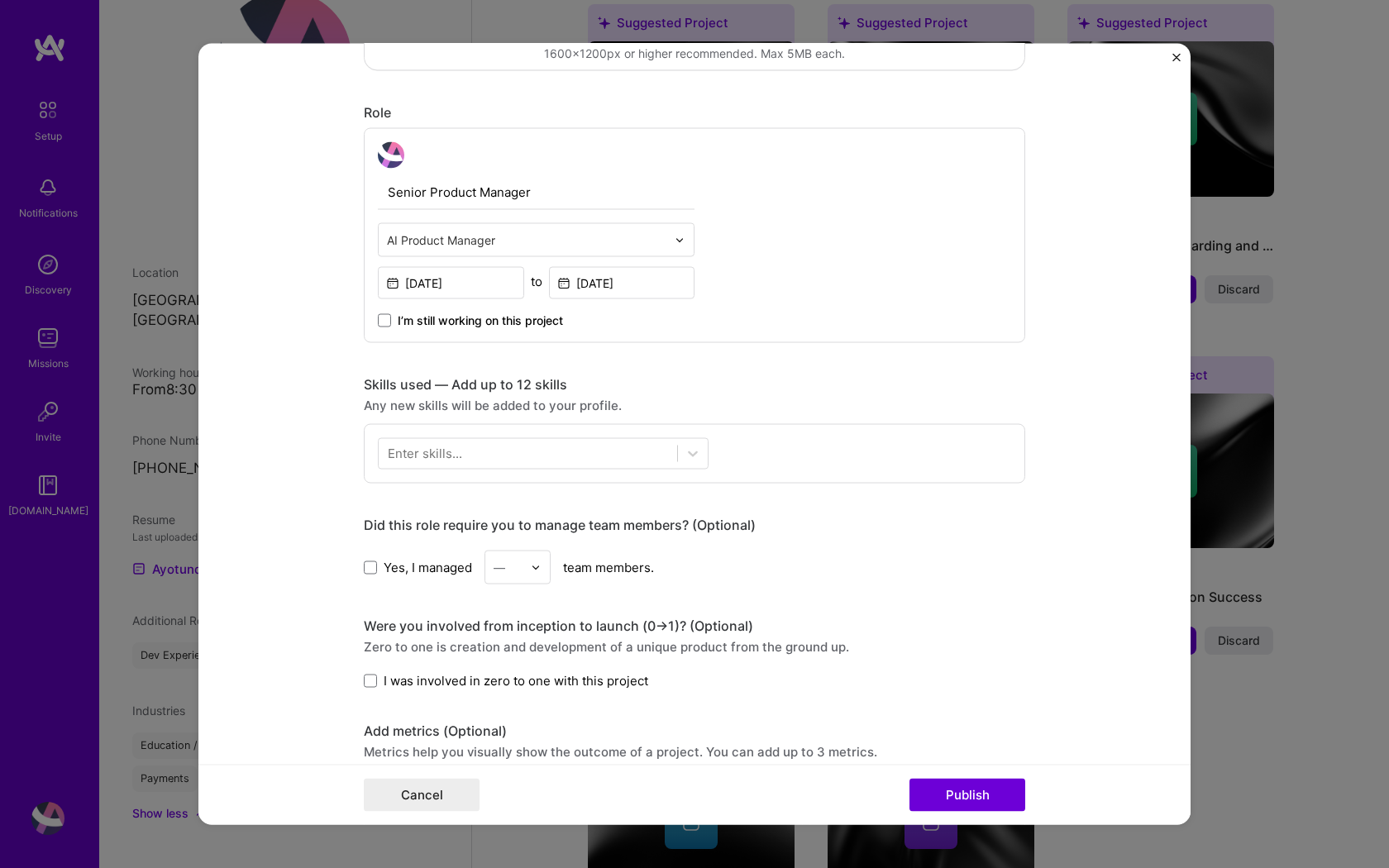
click at [633, 238] on input "text" at bounding box center [526, 240] width 279 height 17
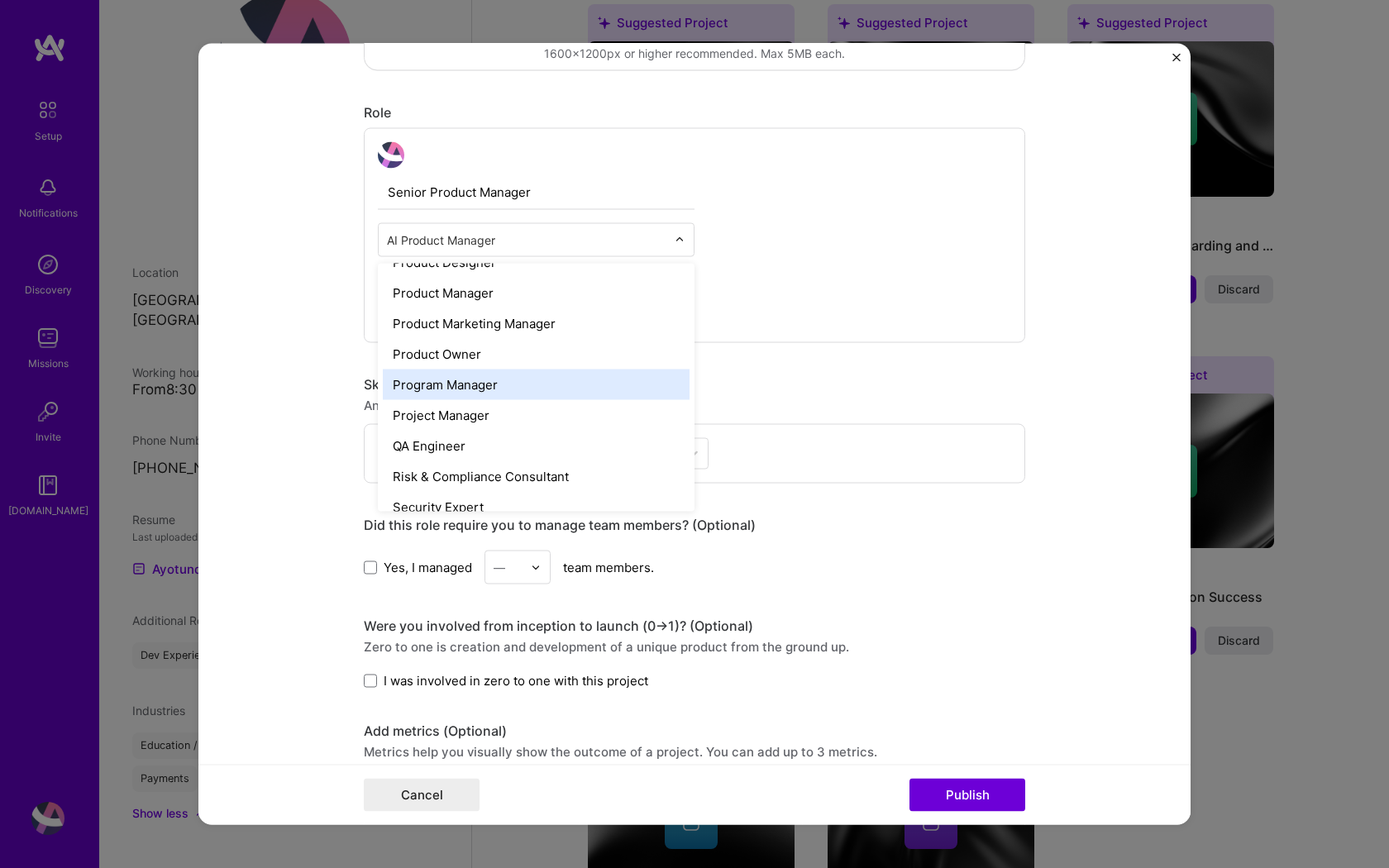
scroll to position [1478, 0]
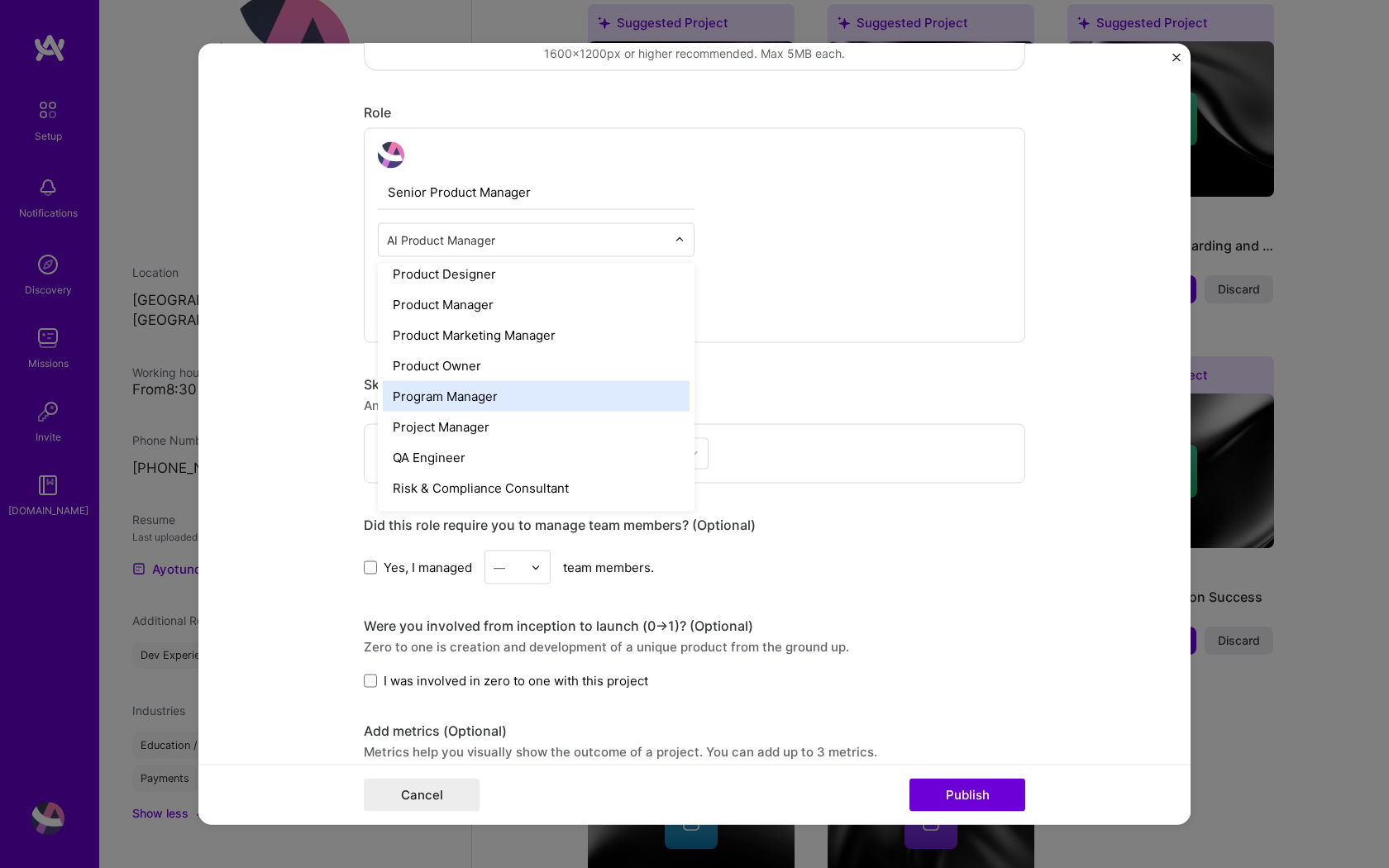
click at [589, 386] on div "Program Manager" at bounding box center [536, 397] width 307 height 31
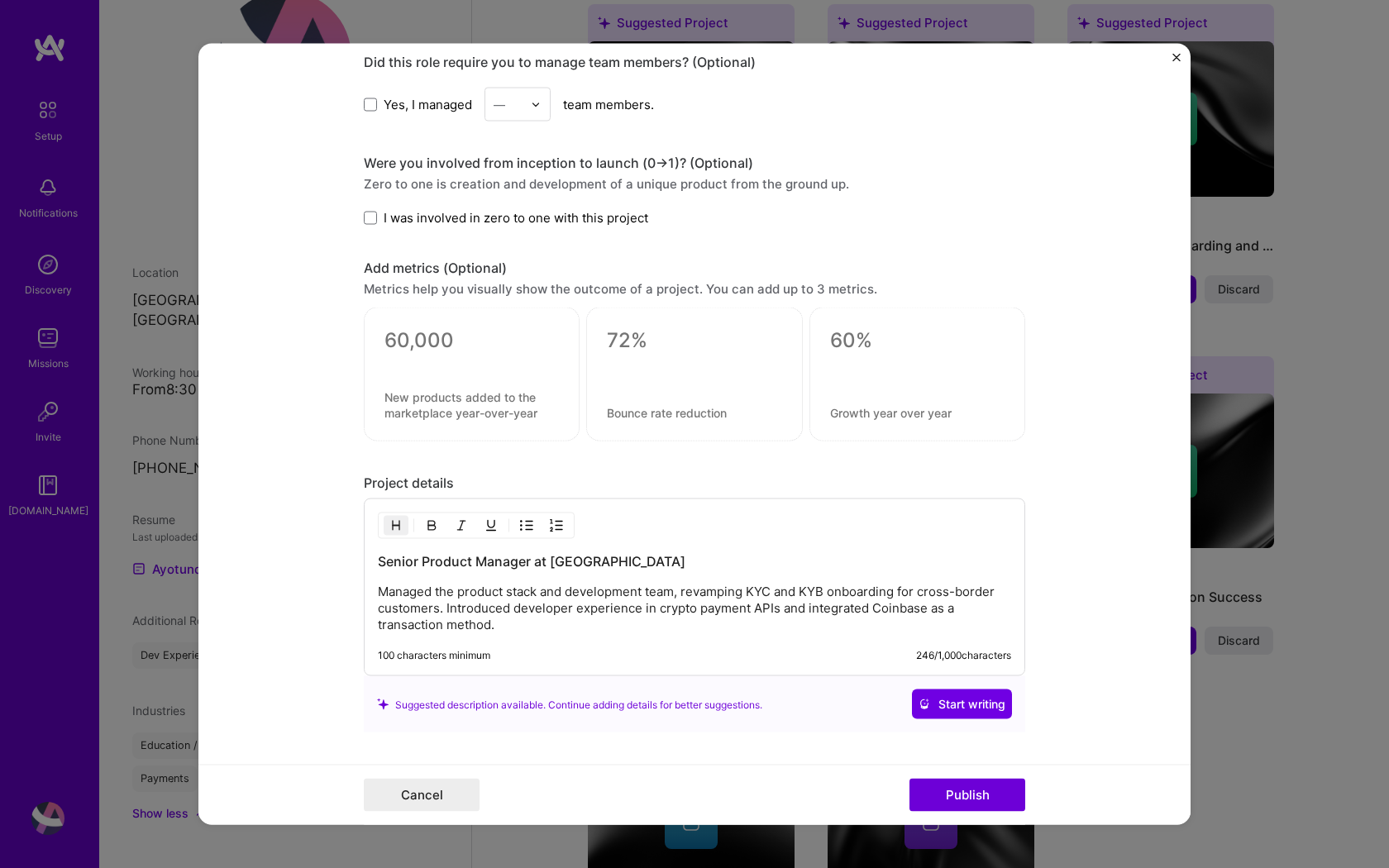
scroll to position [968, 0]
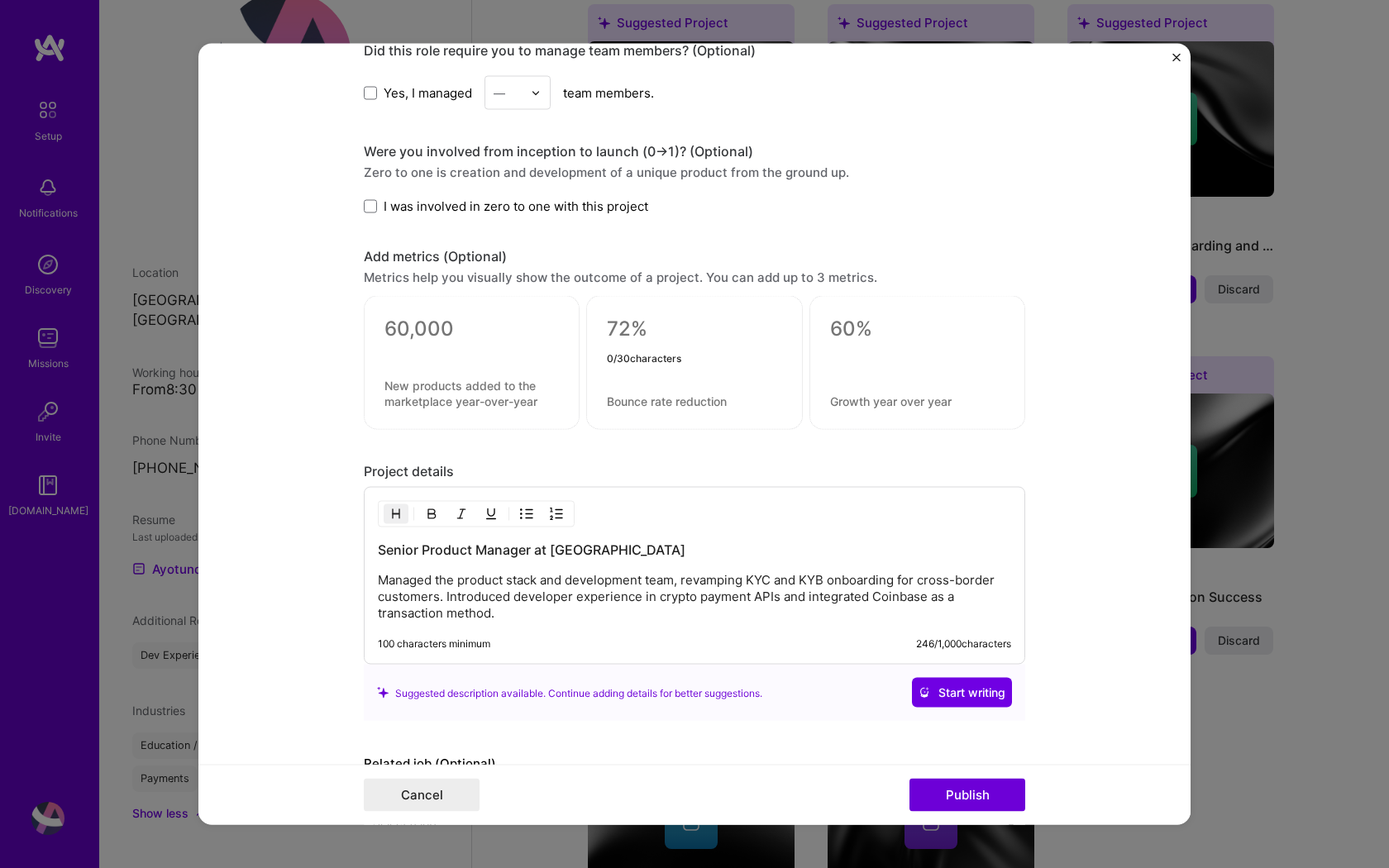
click at [637, 342] on textarea at bounding box center [694, 329] width 175 height 25
click at [1114, 553] on form "Editing suggested project This project is suggested based on your LinkedIn, res…" at bounding box center [694, 434] width 992 height 781
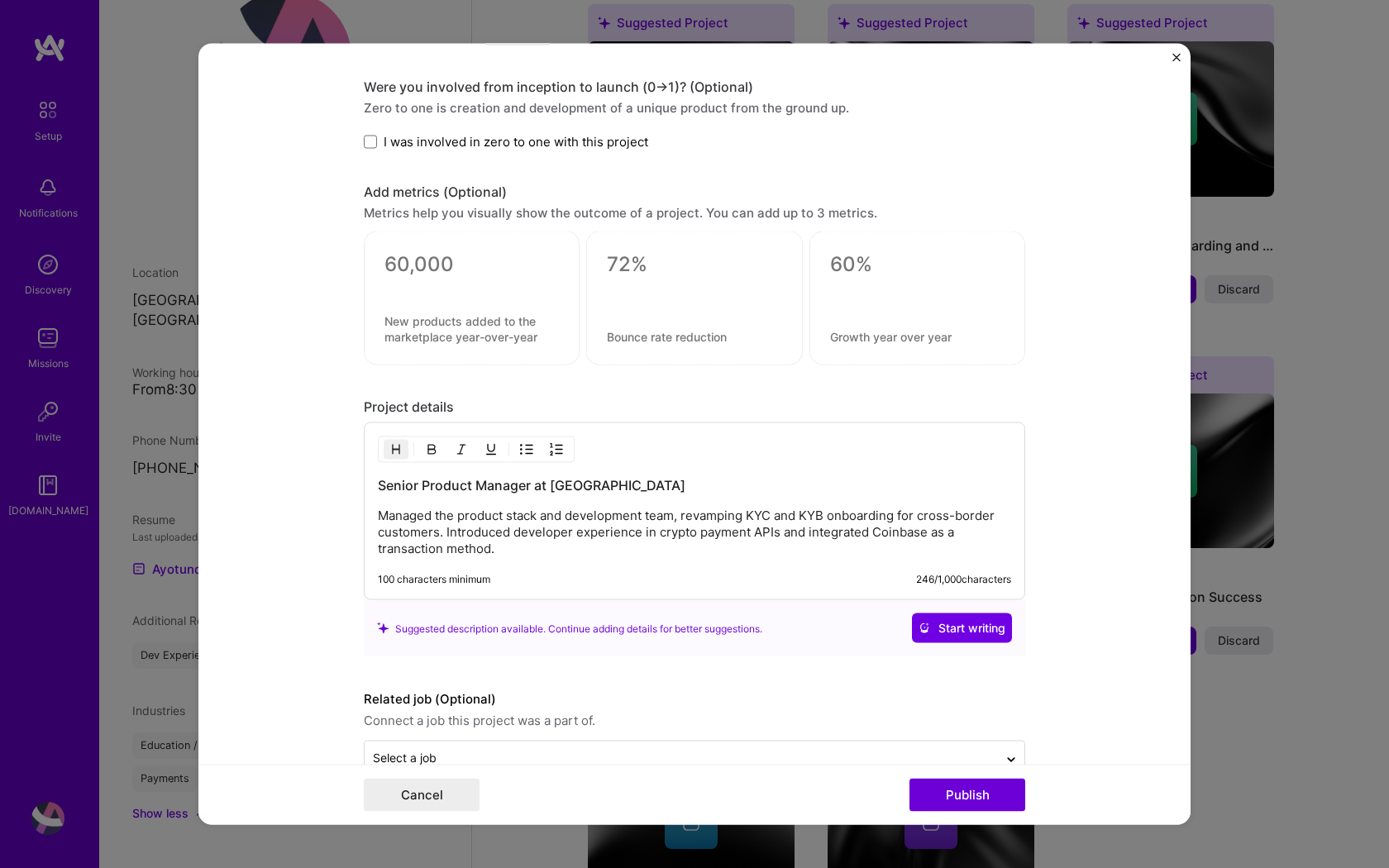
scroll to position [1075, 0]
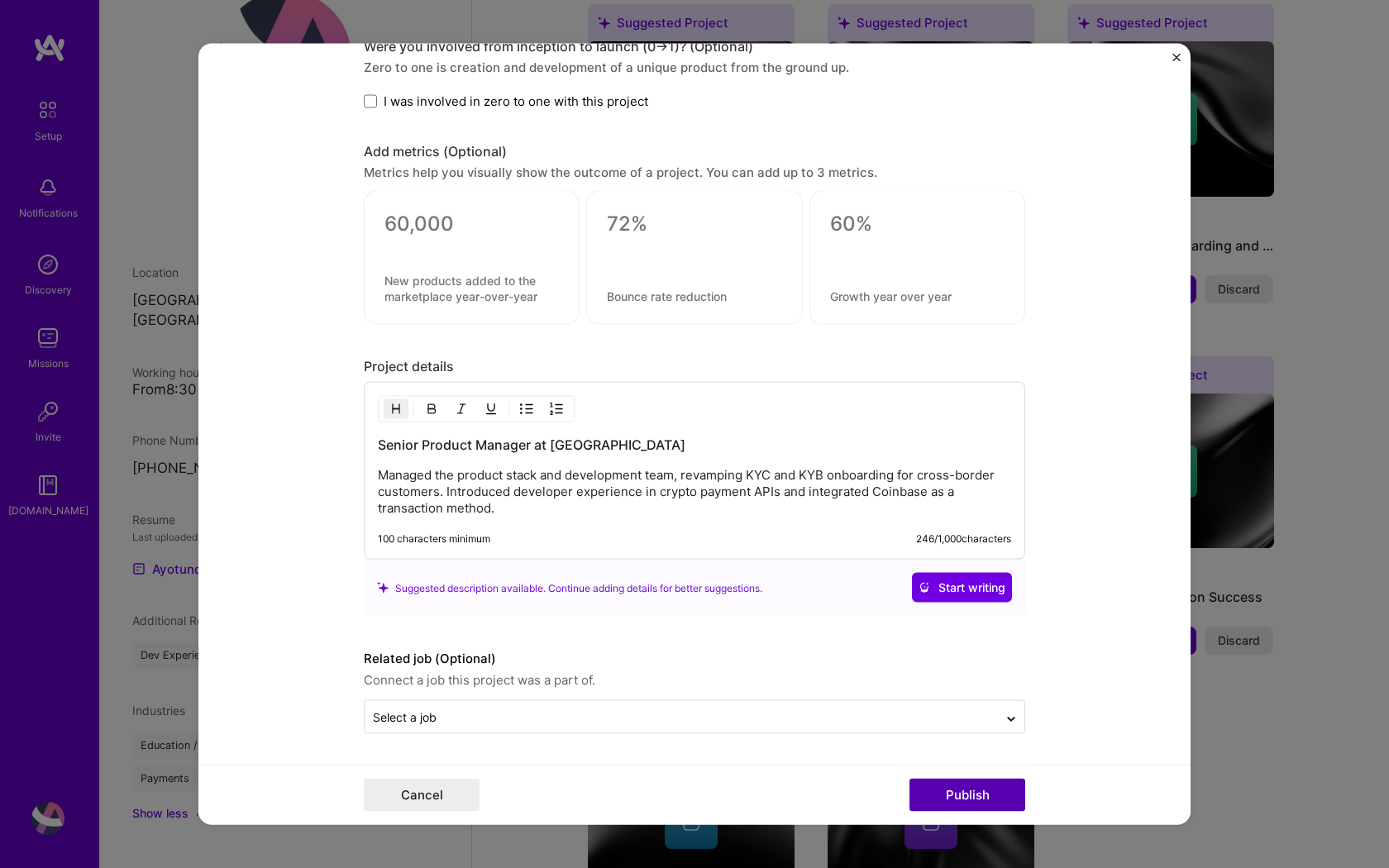
click at [992, 783] on button "Publish" at bounding box center [968, 795] width 116 height 33
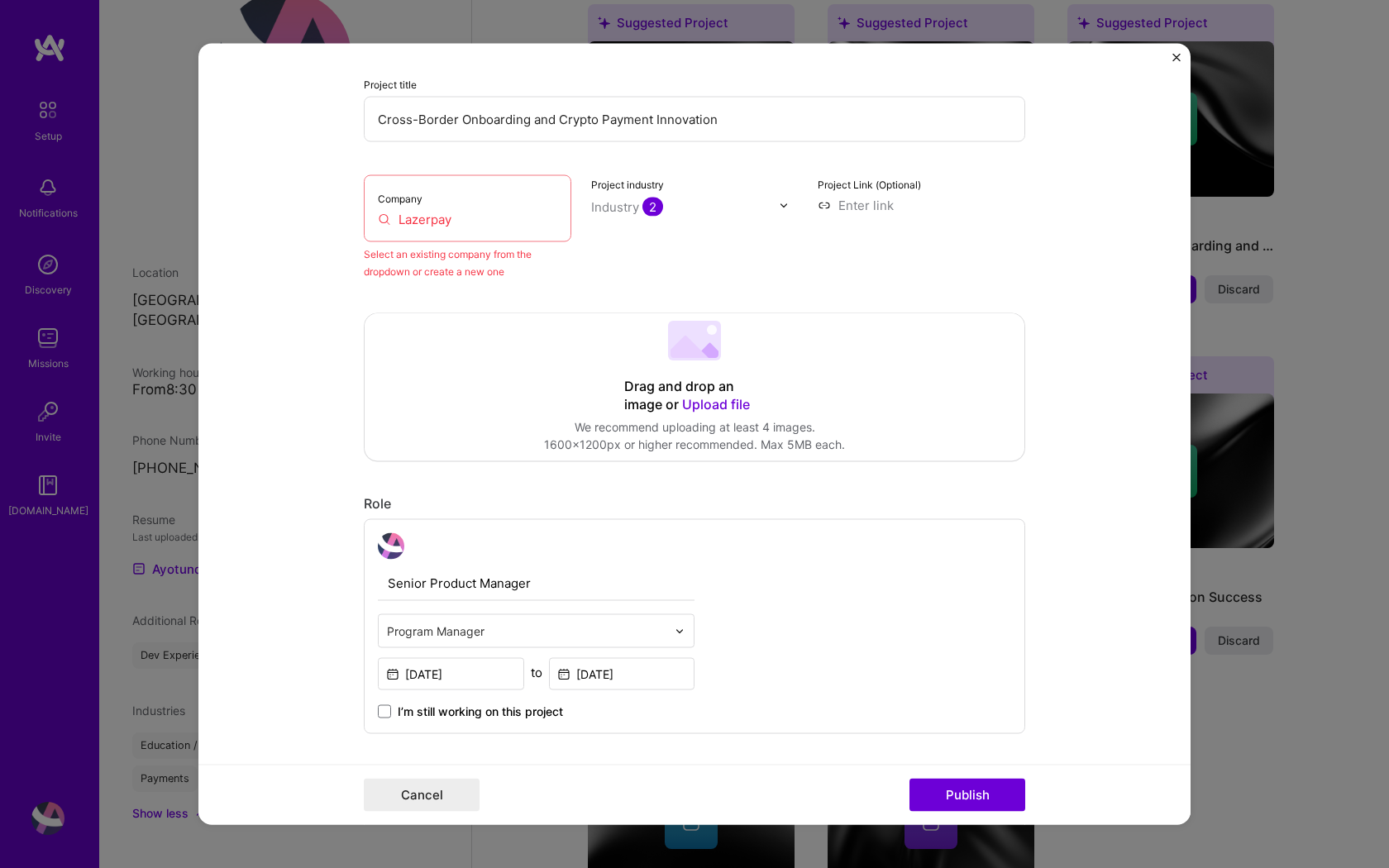
scroll to position [108, 0]
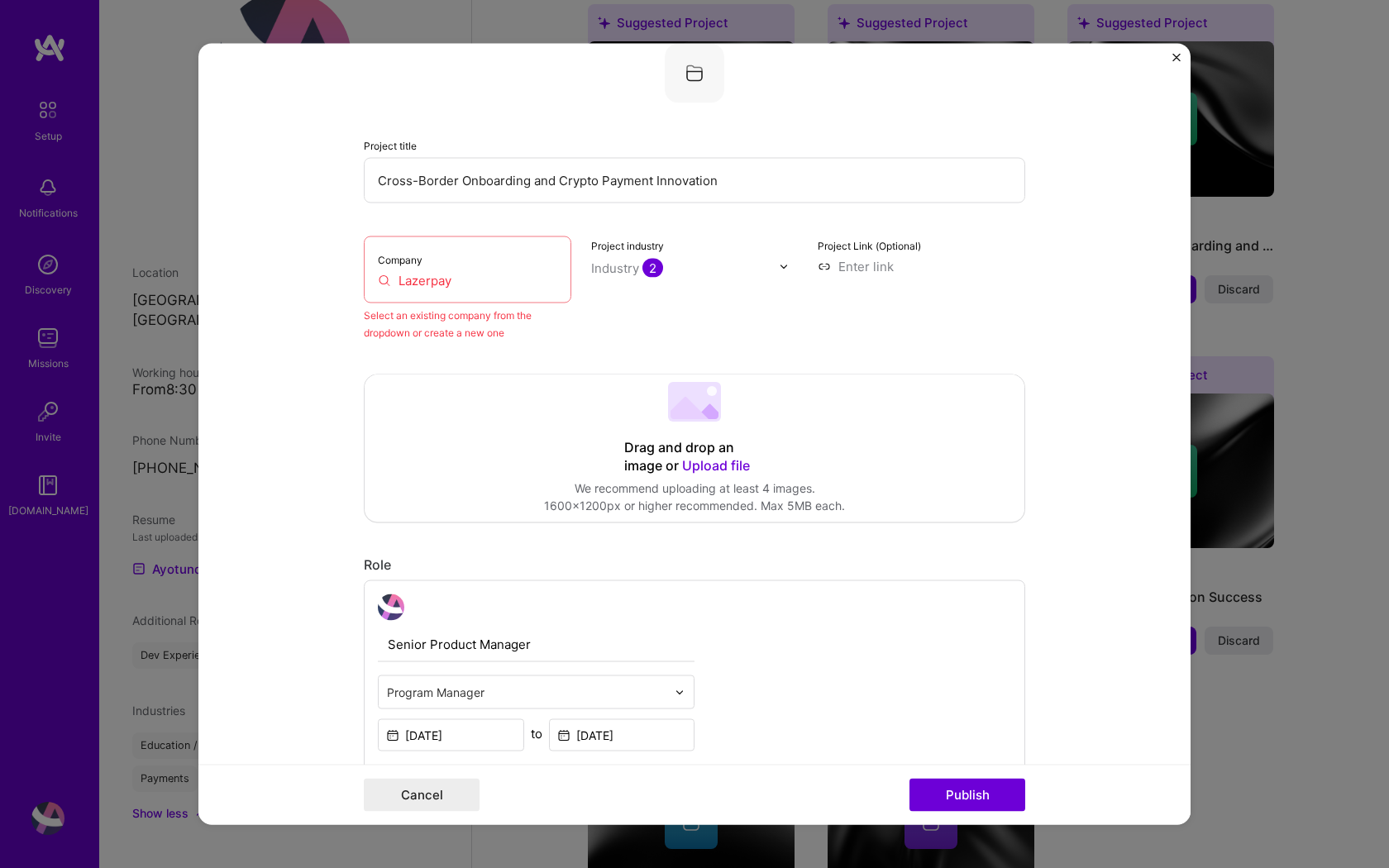
click at [462, 250] on div "Company Lazerpay" at bounding box center [468, 269] width 208 height 67
click at [457, 286] on input "Lazerpay" at bounding box center [468, 281] width 180 height 17
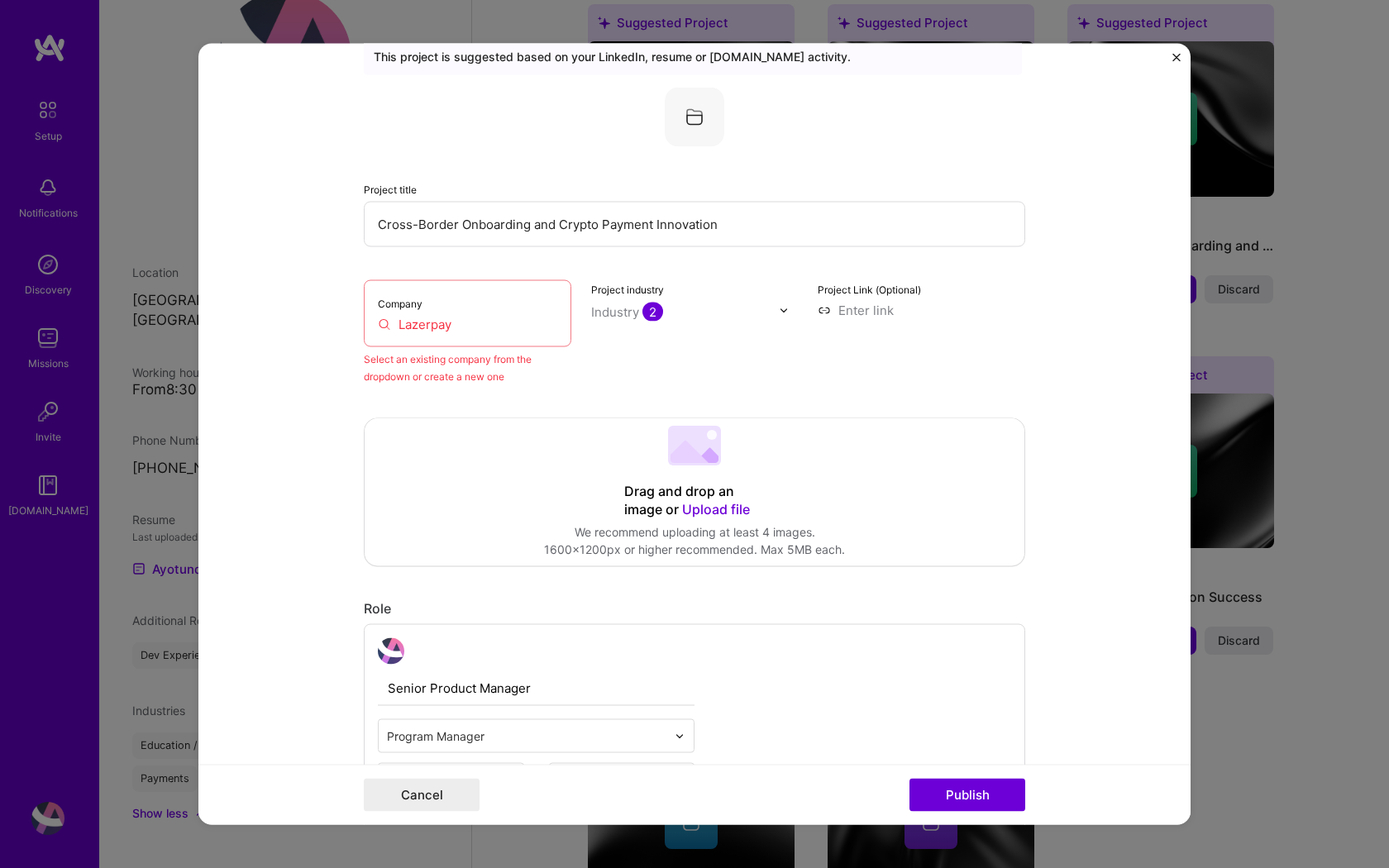
scroll to position [64, 0]
click at [474, 330] on input "Lazerpay" at bounding box center [468, 325] width 180 height 17
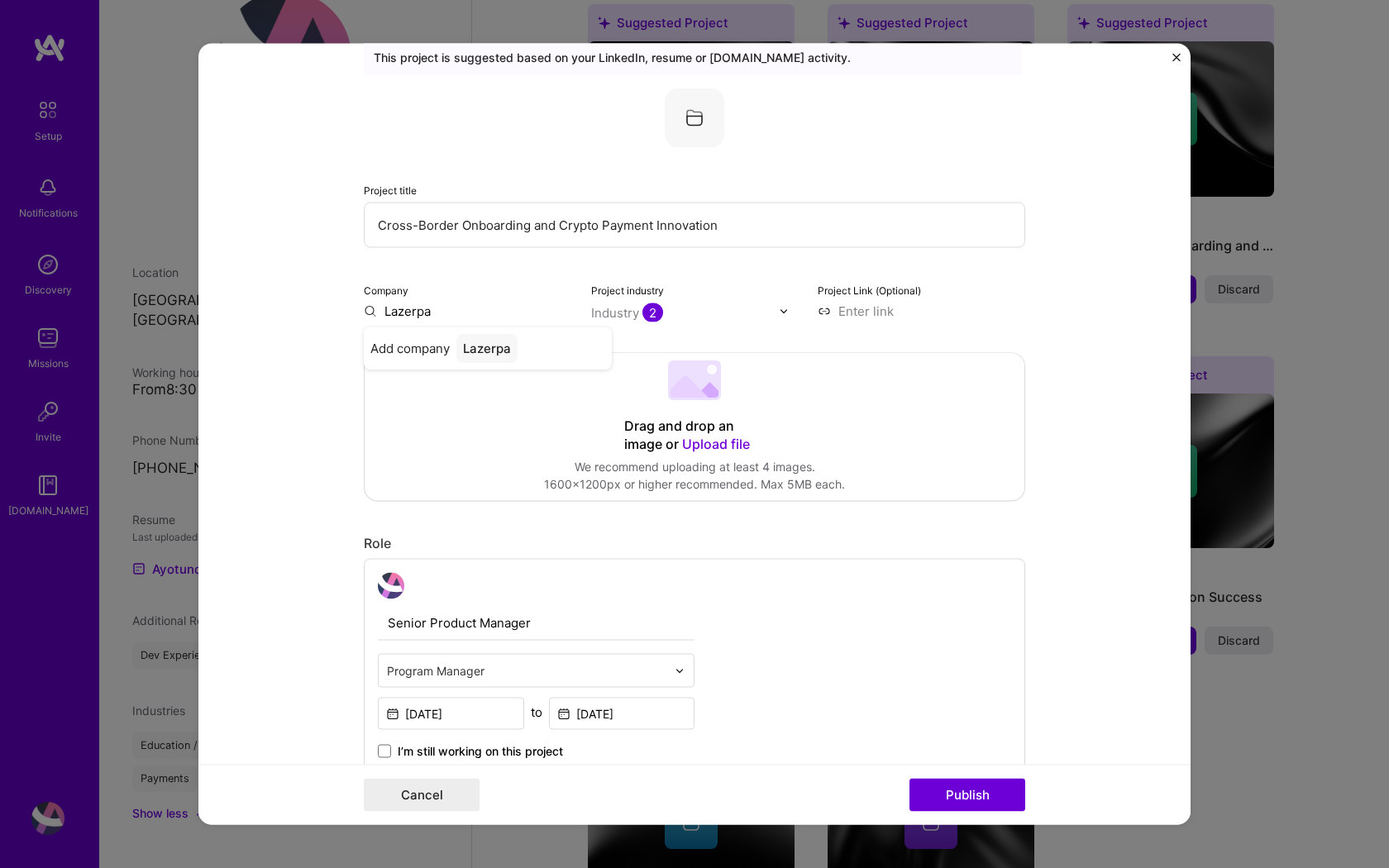
type input "Lazerpay"
click at [492, 352] on div "Lazerpay" at bounding box center [491, 350] width 69 height 29
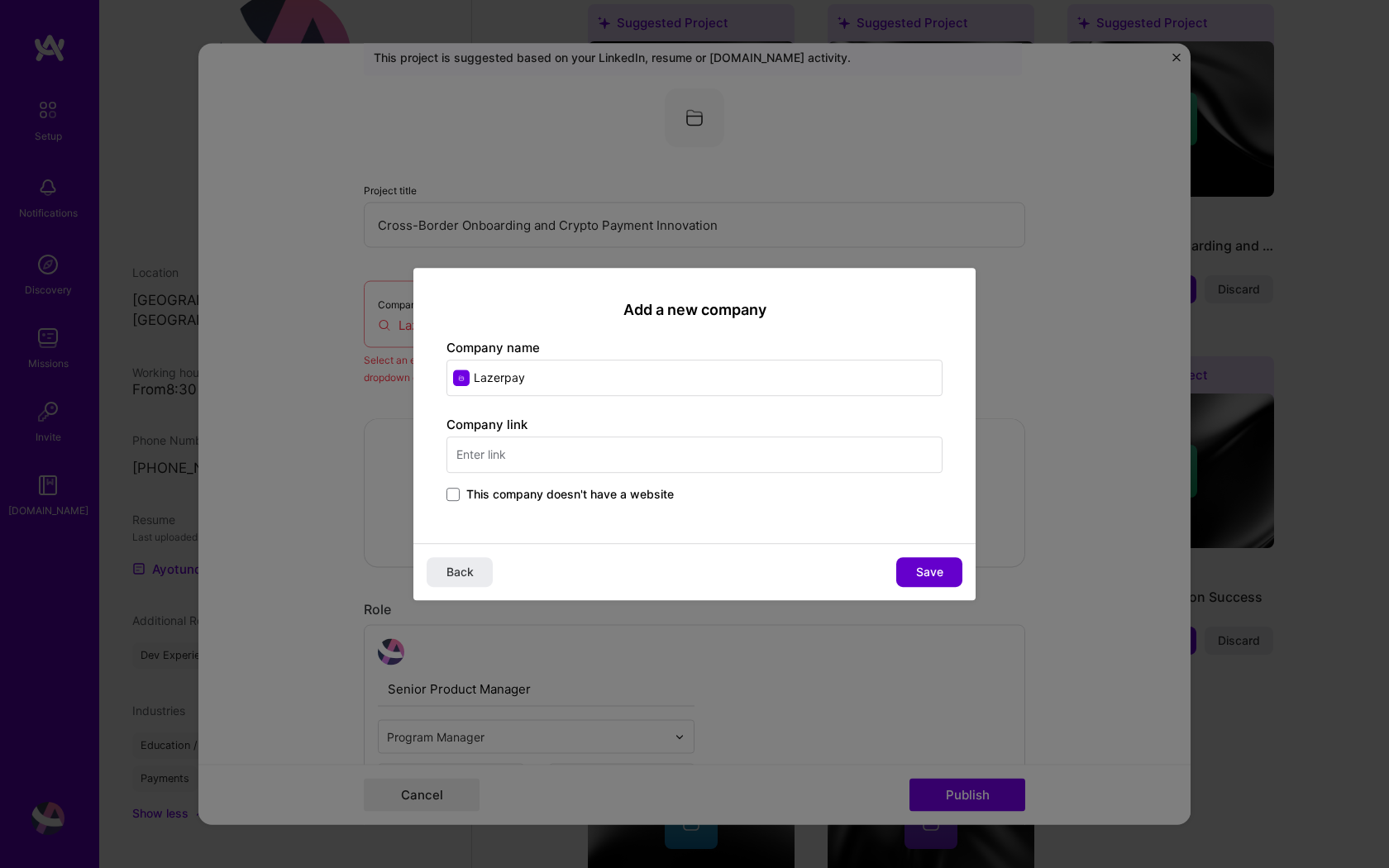
click at [928, 571] on span "Save" at bounding box center [930, 572] width 27 height 16
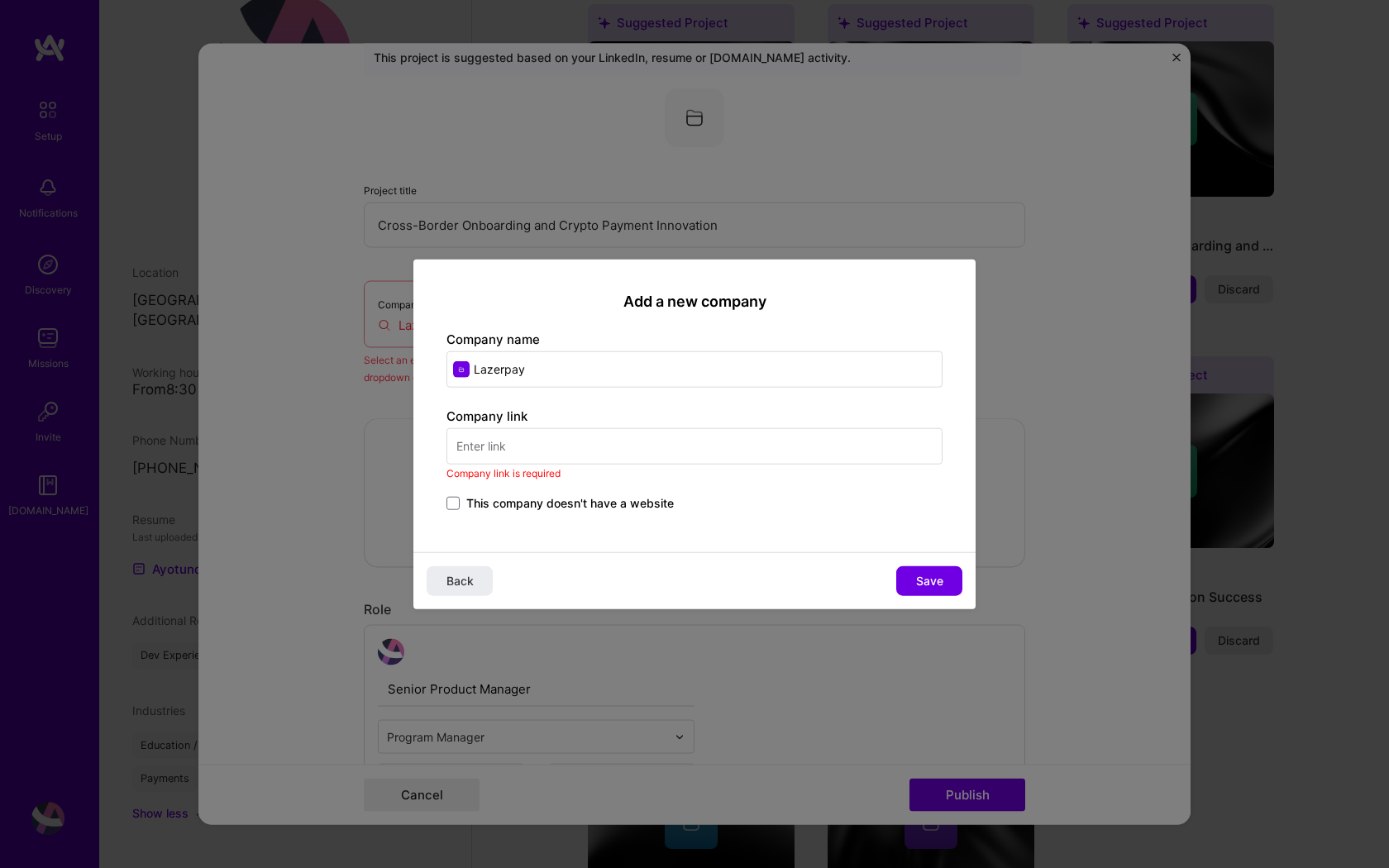
click at [616, 439] on input "text" at bounding box center [694, 446] width 496 height 37
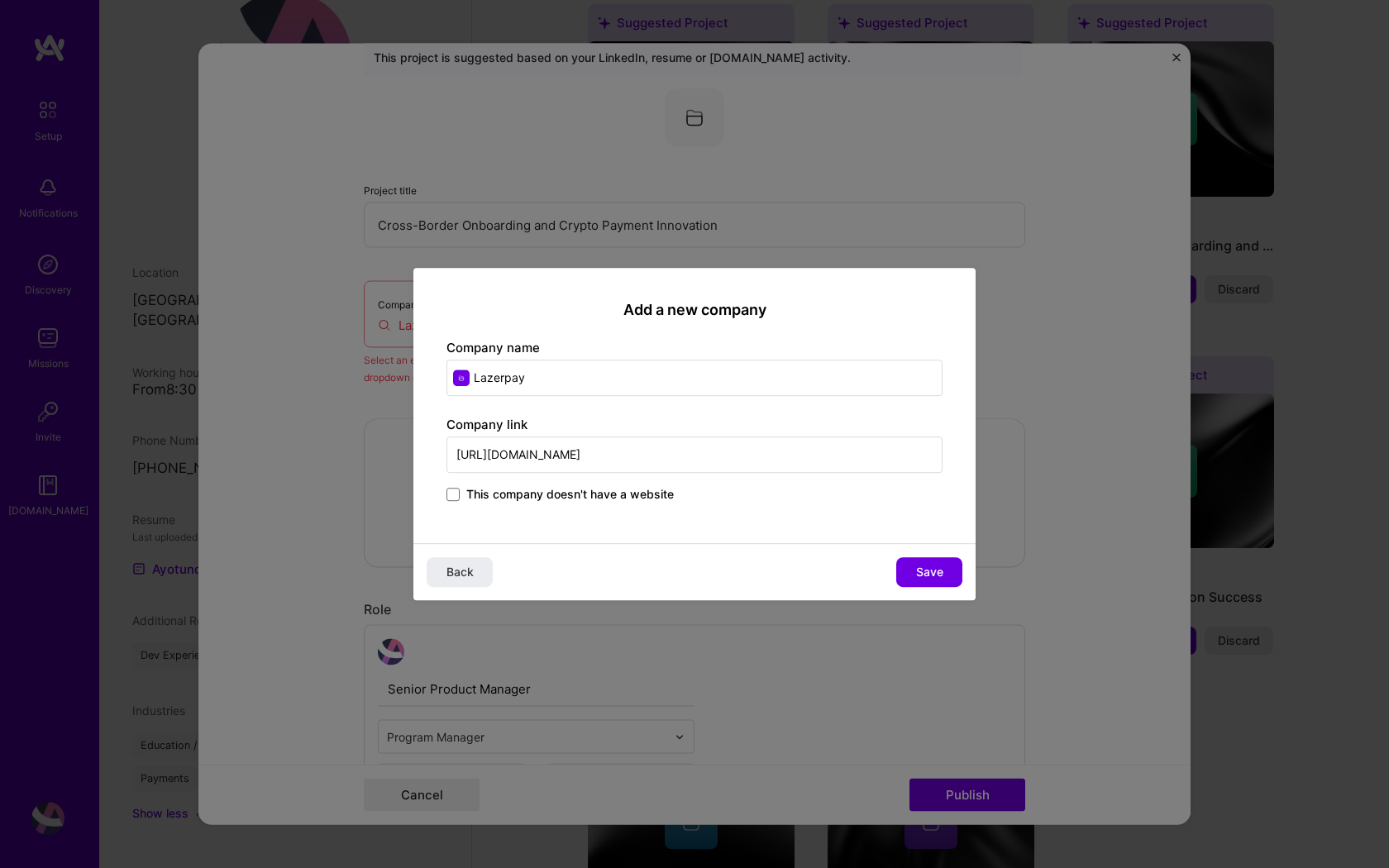
type input "[URL][DOMAIN_NAME]"
click at [581, 493] on span "This company doesn't have a website" at bounding box center [570, 493] width 208 height 16
click at [0, 0] on input "This company doesn't have a website" at bounding box center [0, 0] width 0 height 0
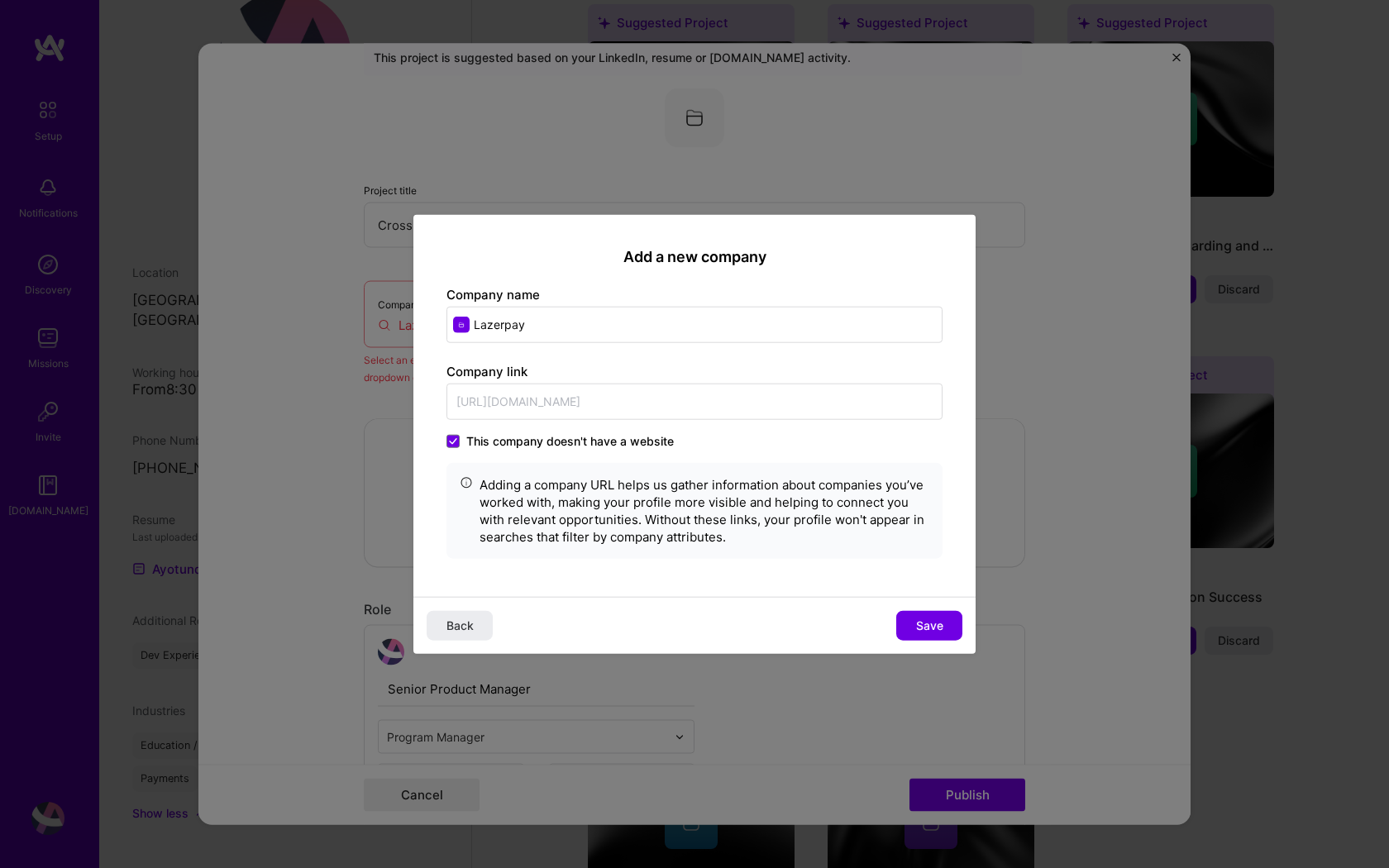
click at [573, 438] on span "This company doesn't have a website" at bounding box center [570, 440] width 208 height 16
click at [0, 0] on input "This company doesn't have a website" at bounding box center [0, 0] width 0 height 0
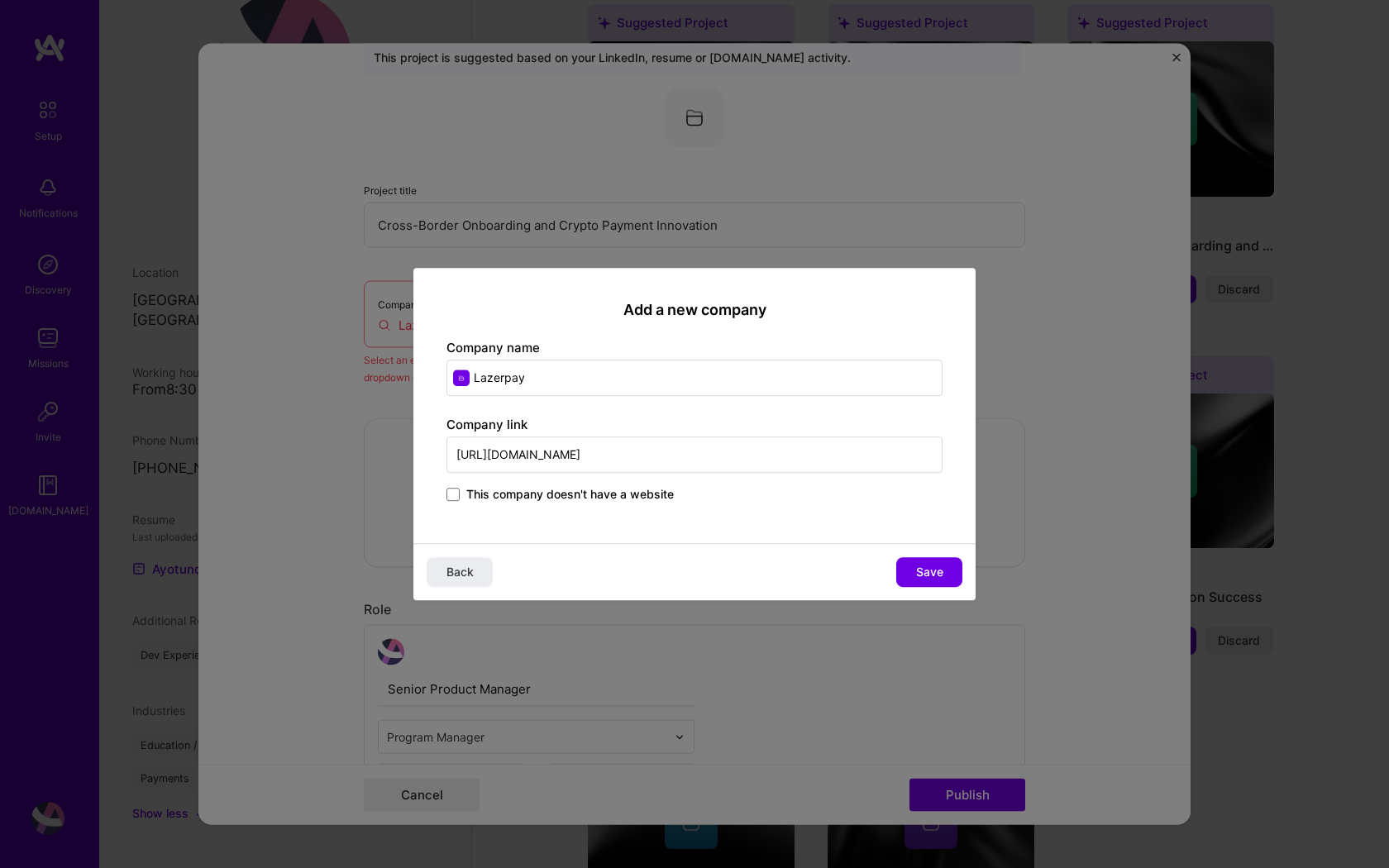
click at [589, 454] on input "[URL][DOMAIN_NAME]" at bounding box center [694, 455] width 496 height 37
click at [591, 451] on input "[URL][DOMAIN_NAME]" at bounding box center [694, 455] width 496 height 37
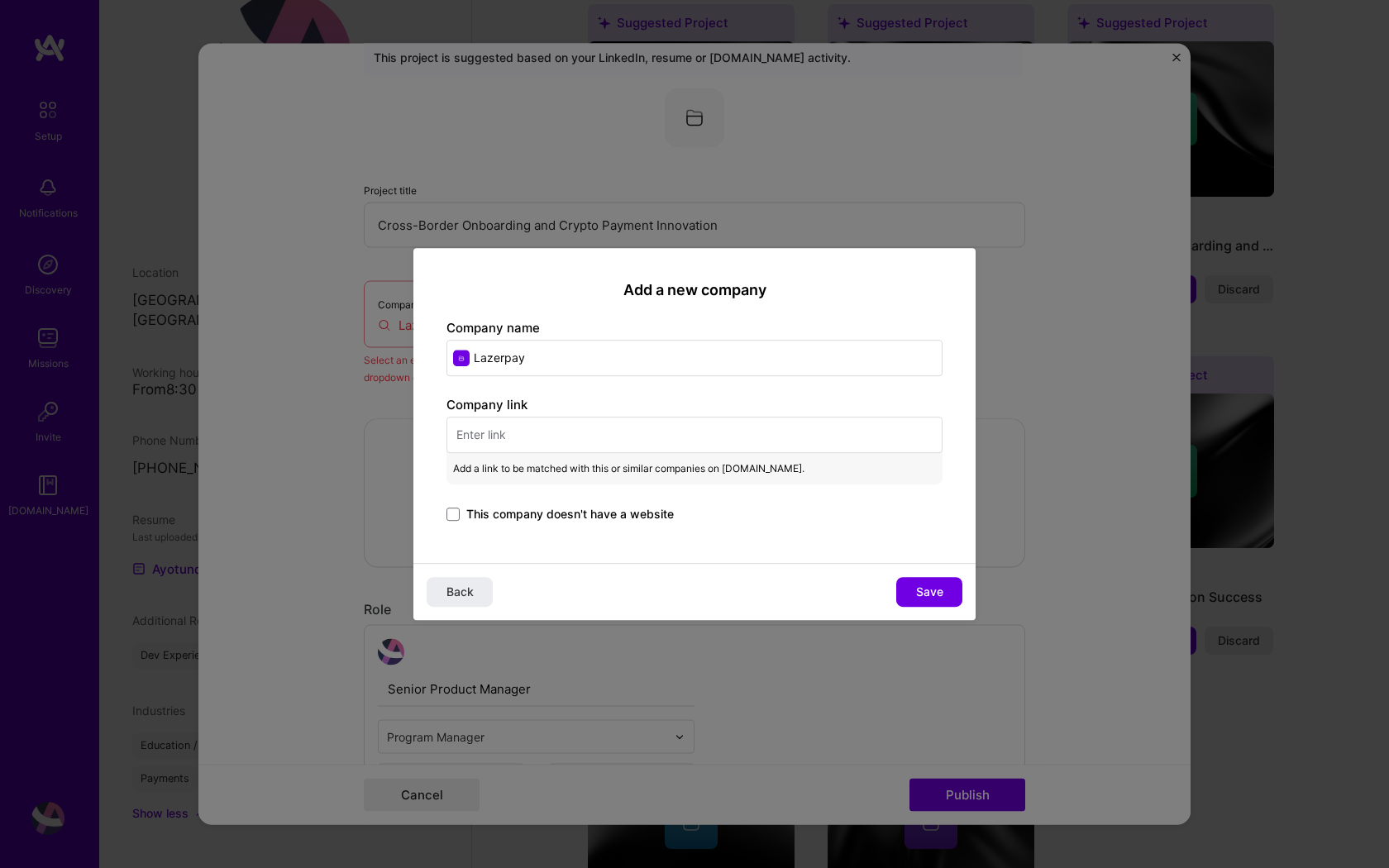
click at [561, 502] on div "Company link Add a link to be matched with this or similar companies on [DOMAIN…" at bounding box center [694, 461] width 496 height 129
click at [561, 506] on span "This company doesn't have a website" at bounding box center [570, 514] width 208 height 16
click at [0, 0] on input "This company doesn't have a website" at bounding box center [0, 0] width 0 height 0
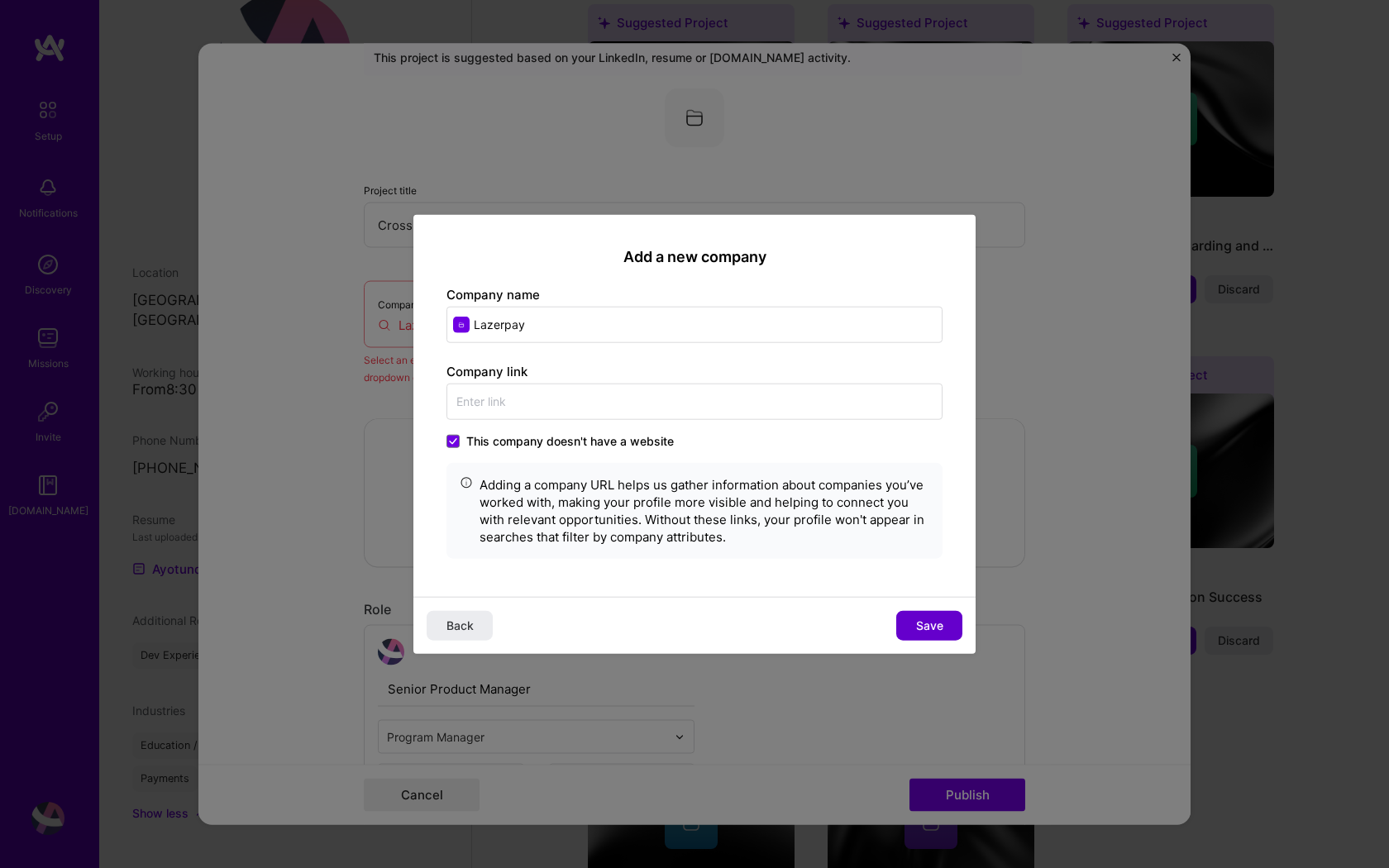
click at [922, 617] on span "Save" at bounding box center [930, 625] width 27 height 16
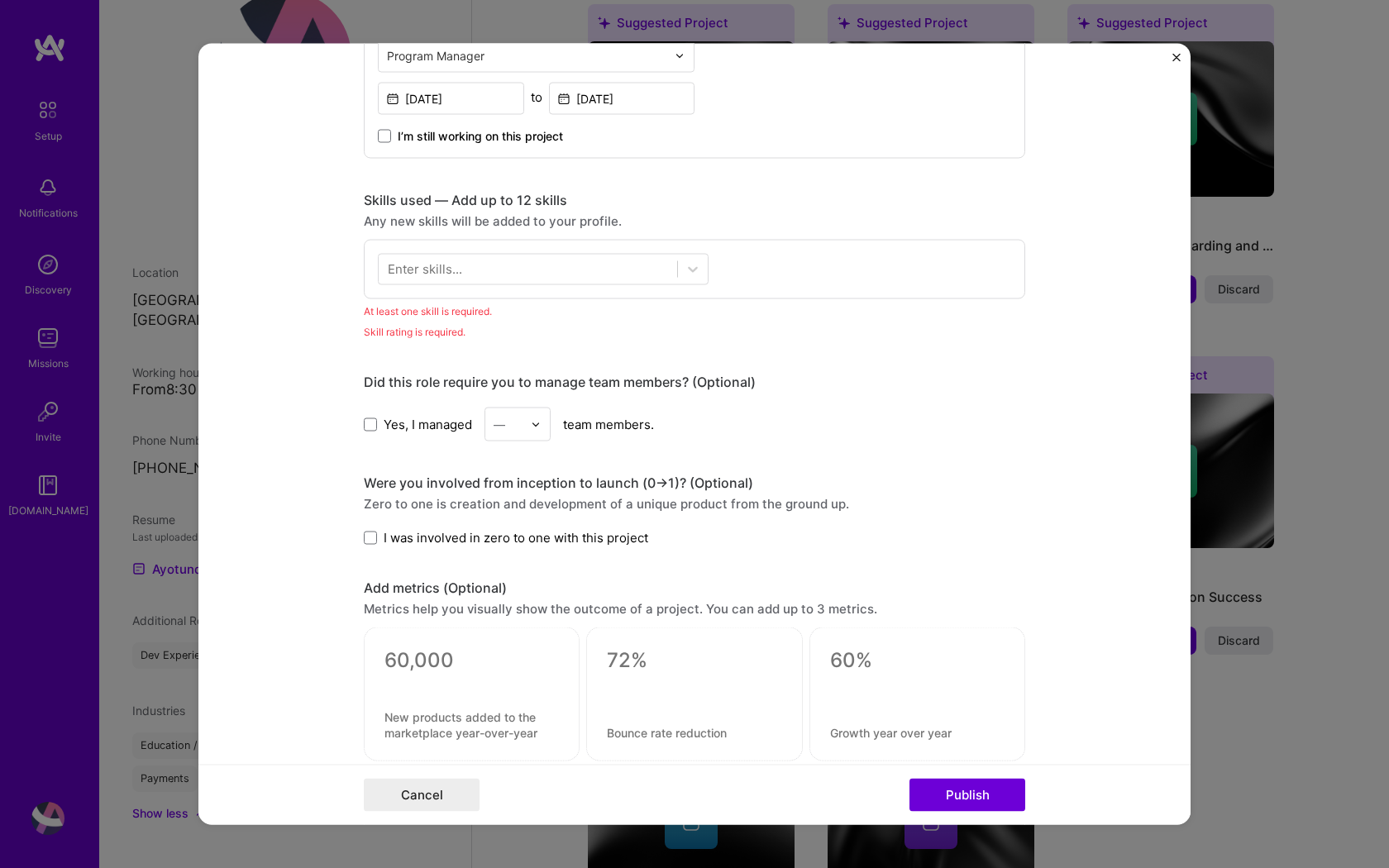
scroll to position [793, 0]
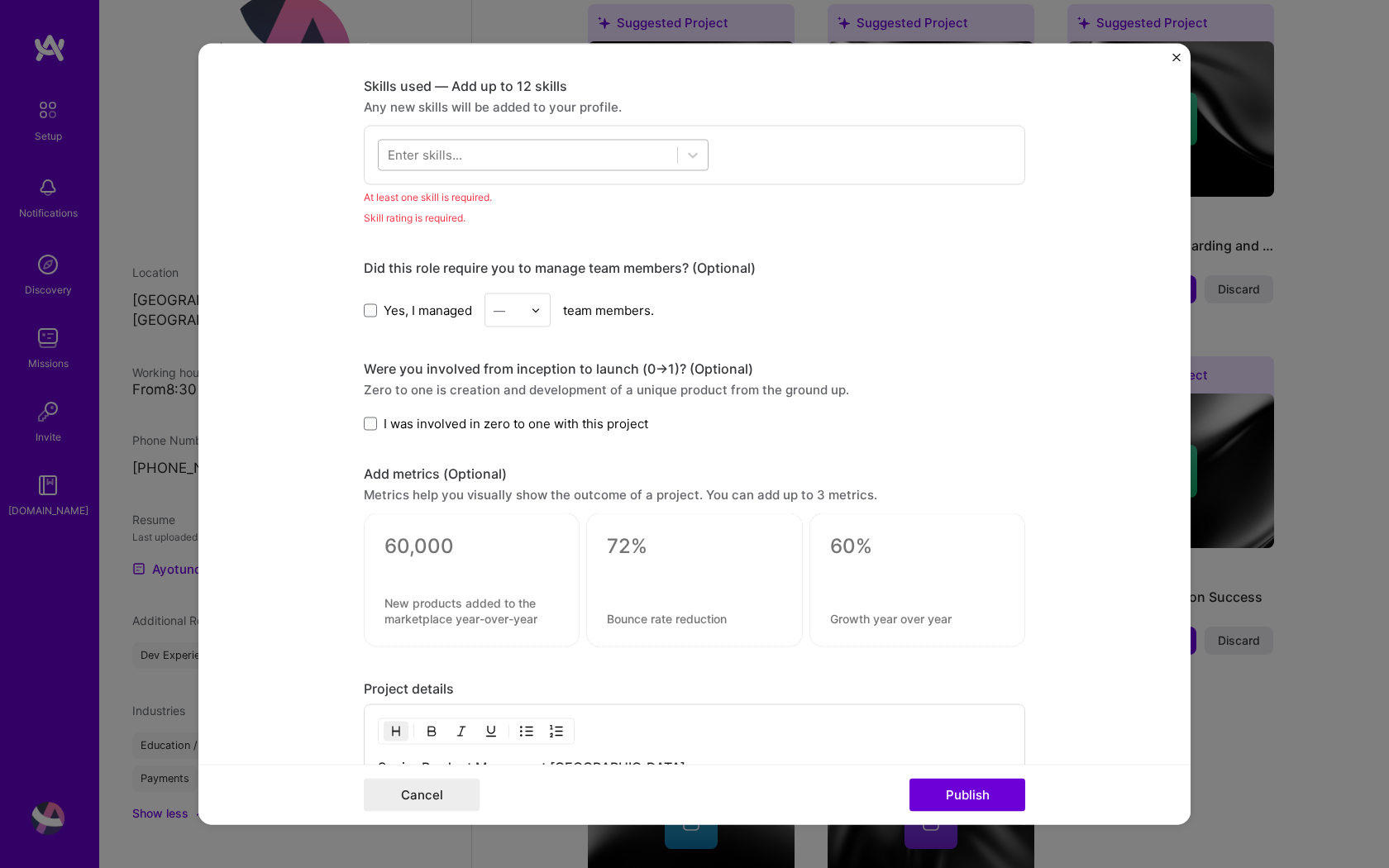
click at [627, 161] on div at bounding box center [527, 154] width 298 height 27
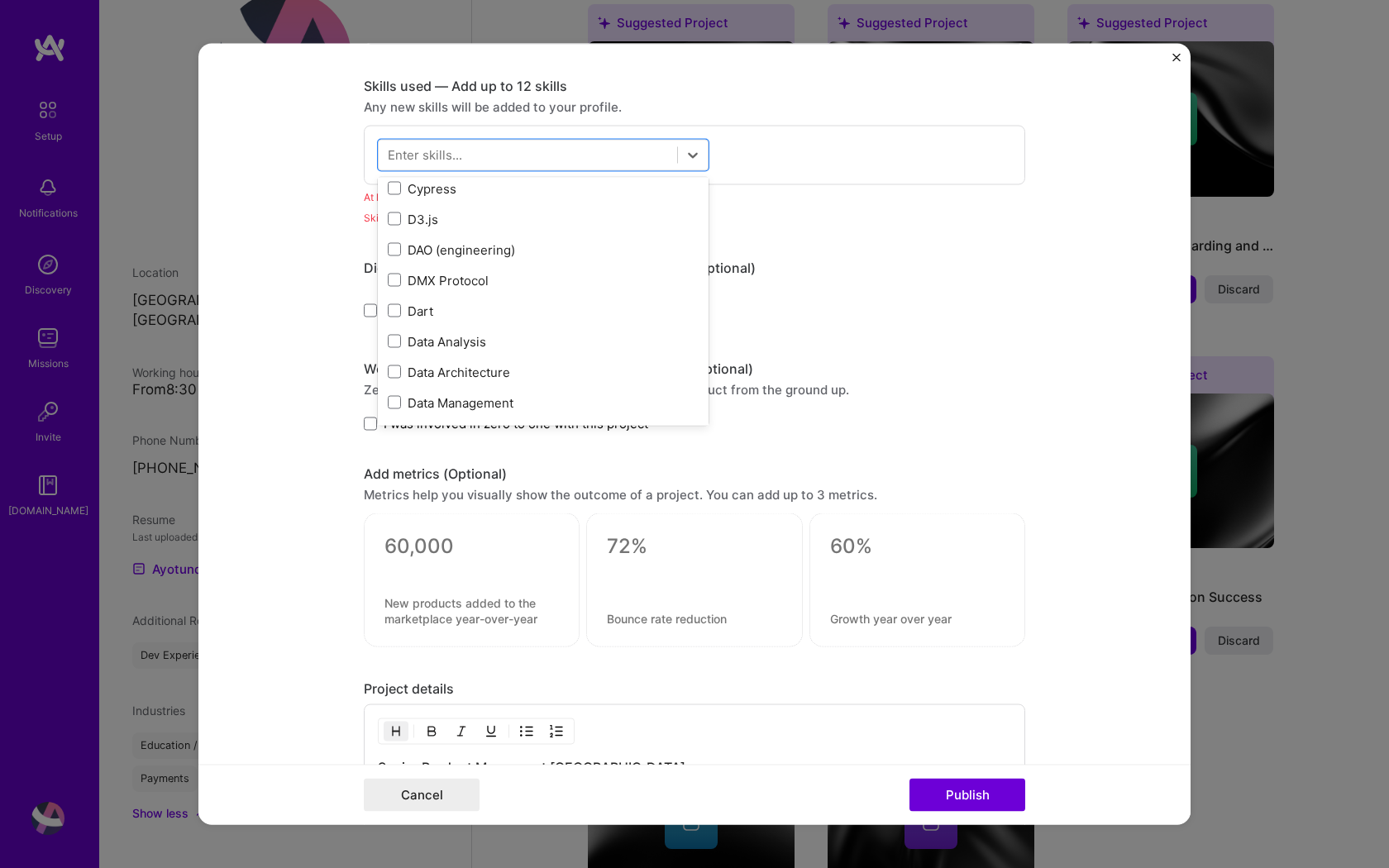
scroll to position [2546, 0]
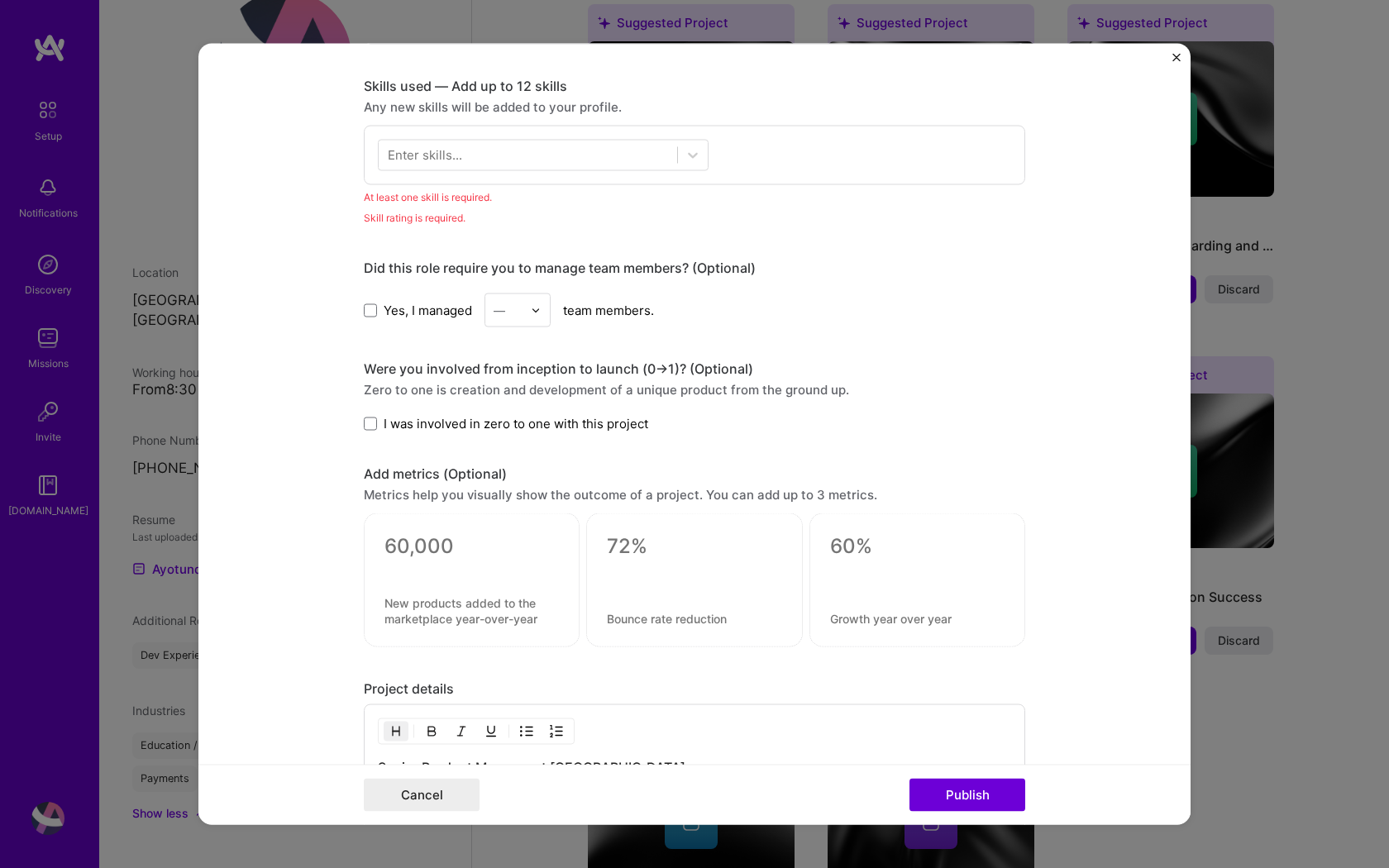
click at [986, 293] on div "Did this role require you to manage team members? (Optional) Yes, I managed — t…" at bounding box center [694, 294] width 662 height 68
click at [1312, 547] on div "Editing suggested project This project is suggested based on your LinkedIn, res…" at bounding box center [694, 434] width 1389 height 868
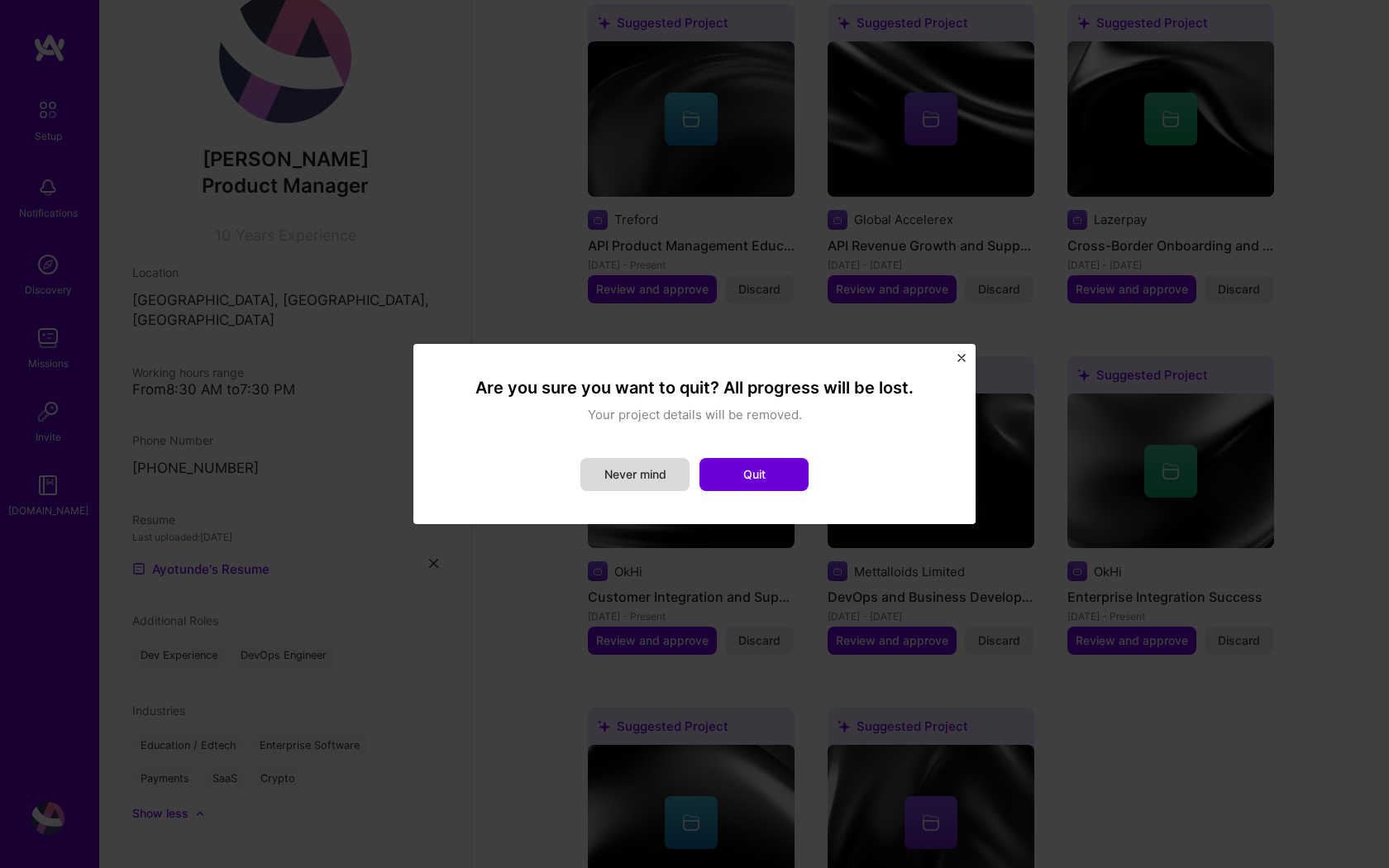
click at [642, 464] on button "Never mind" at bounding box center [635, 474] width 109 height 33
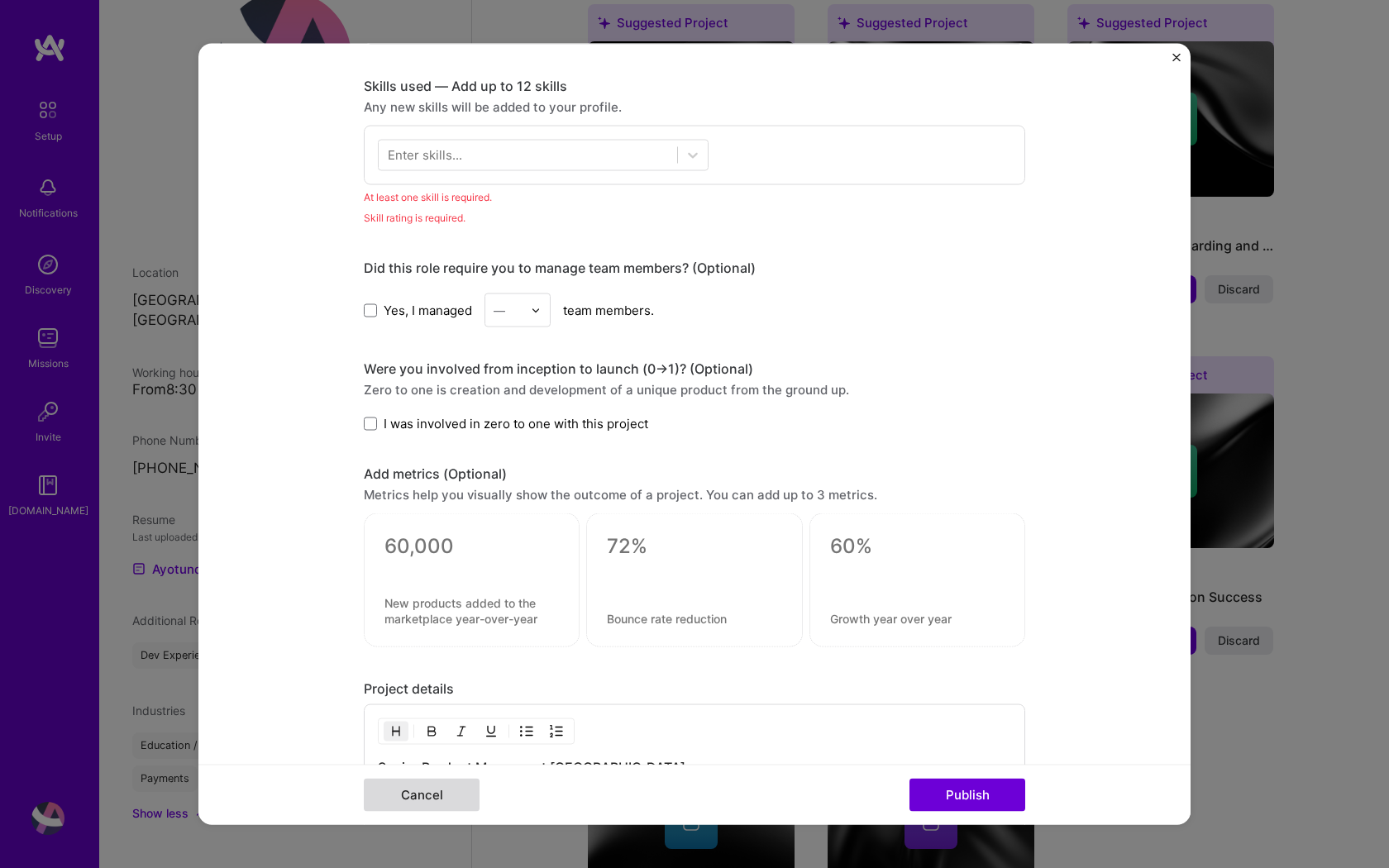
click at [388, 795] on button "Cancel" at bounding box center [422, 795] width 116 height 33
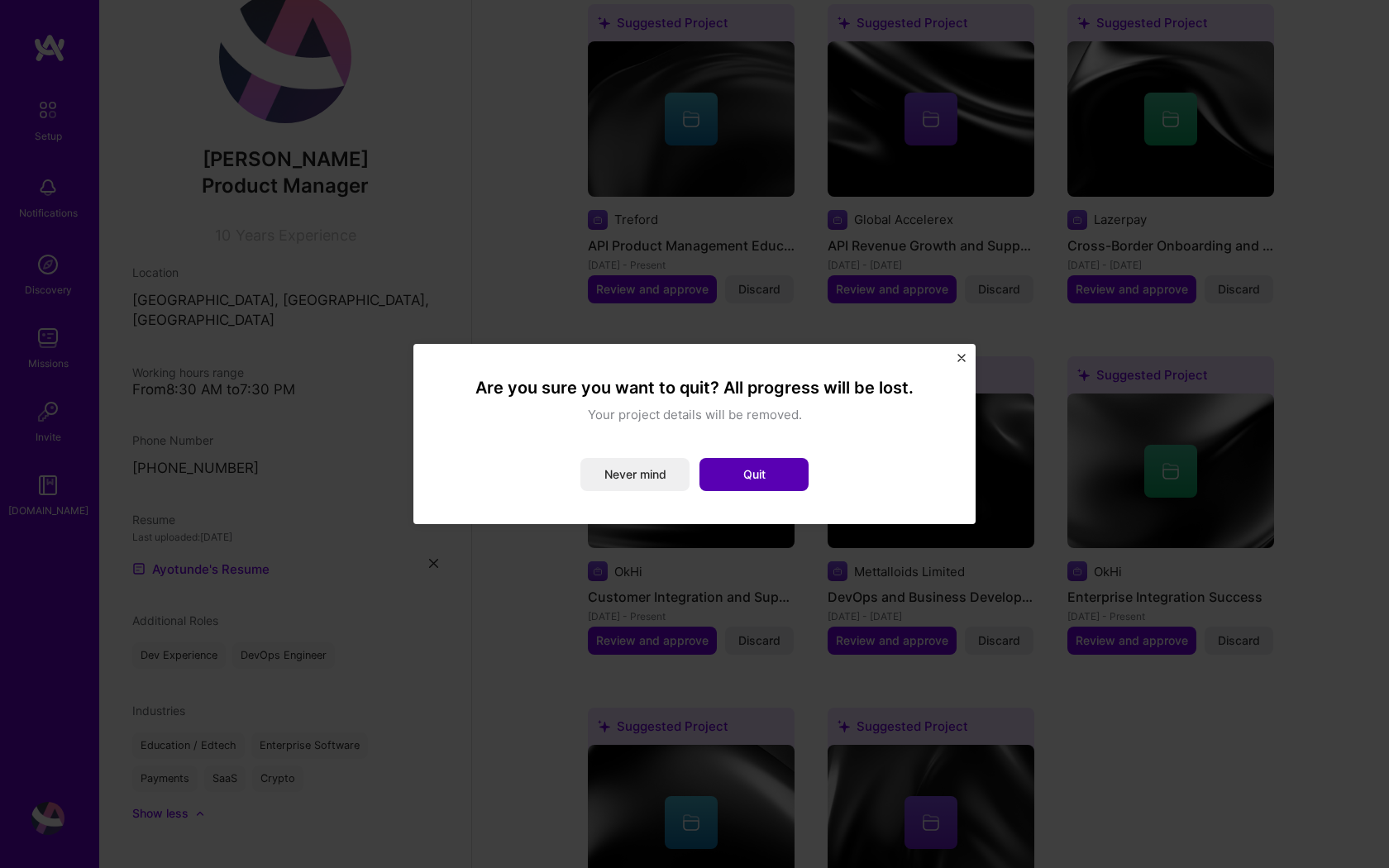
click at [736, 472] on button "Quit" at bounding box center [753, 474] width 109 height 33
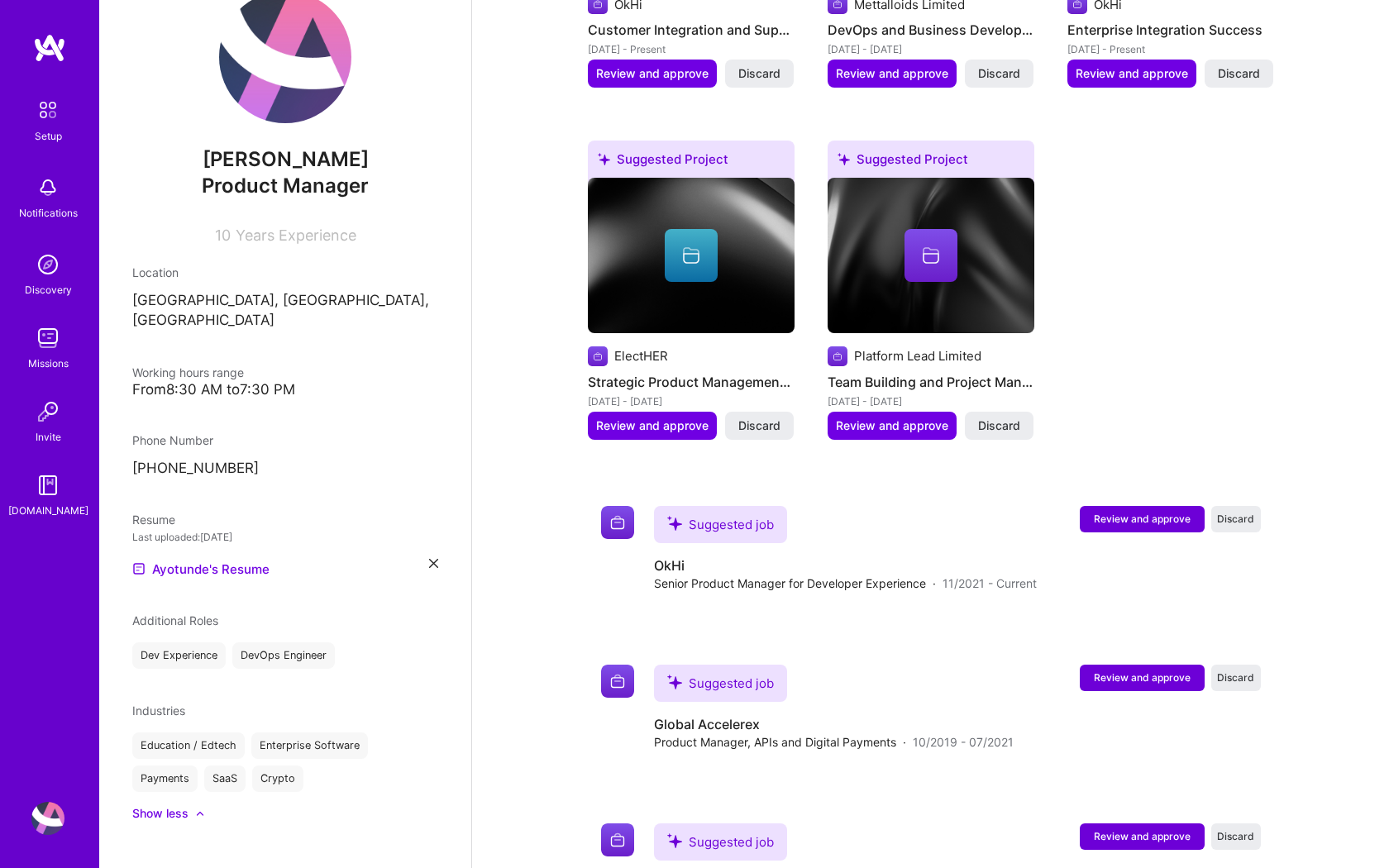
scroll to position [1354, 0]
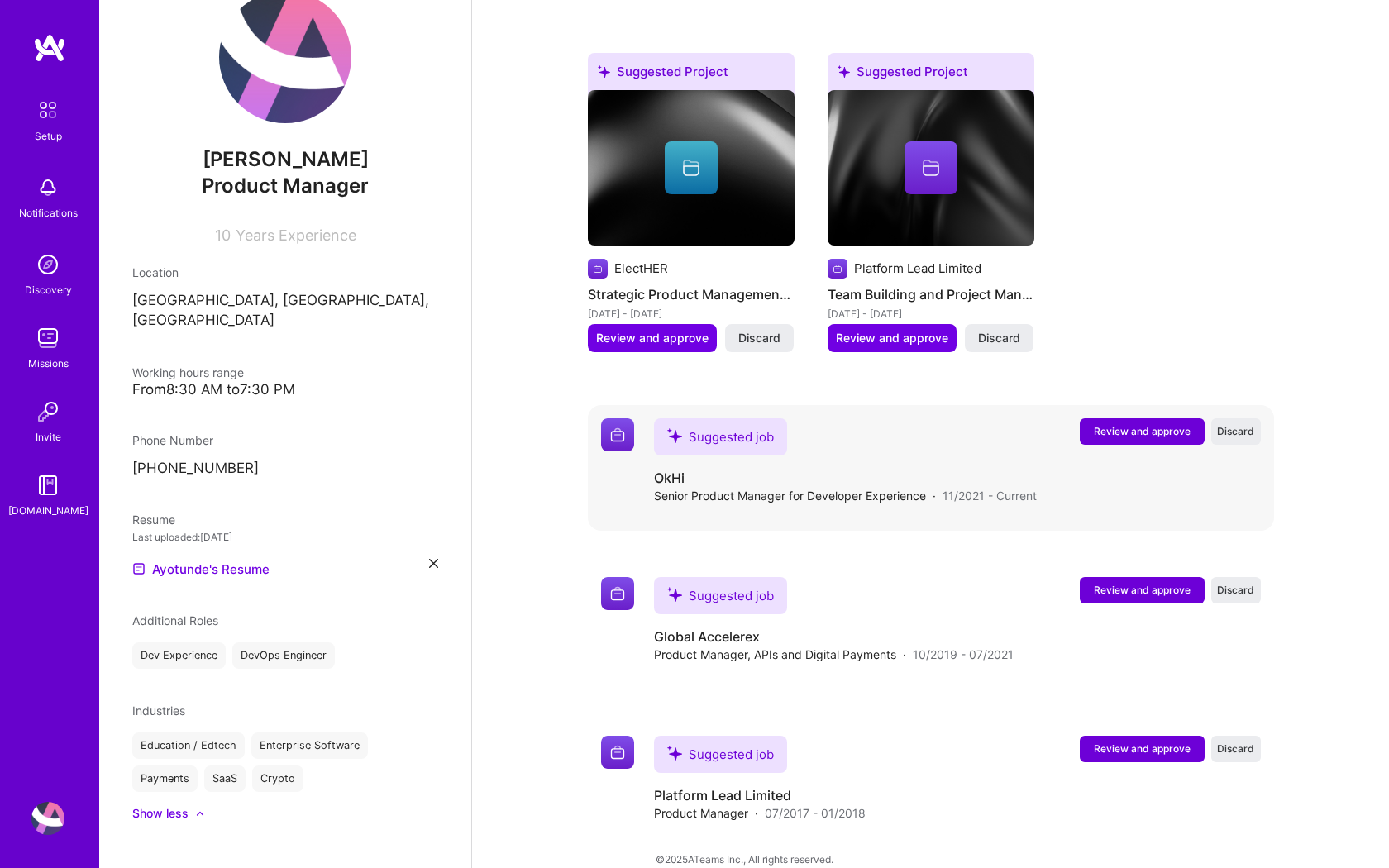
click at [1041, 470] on div "Suggested job OkHi Senior Product Manager for Developer Experience · 11/2021 - …" at bounding box center [957, 461] width 607 height 86
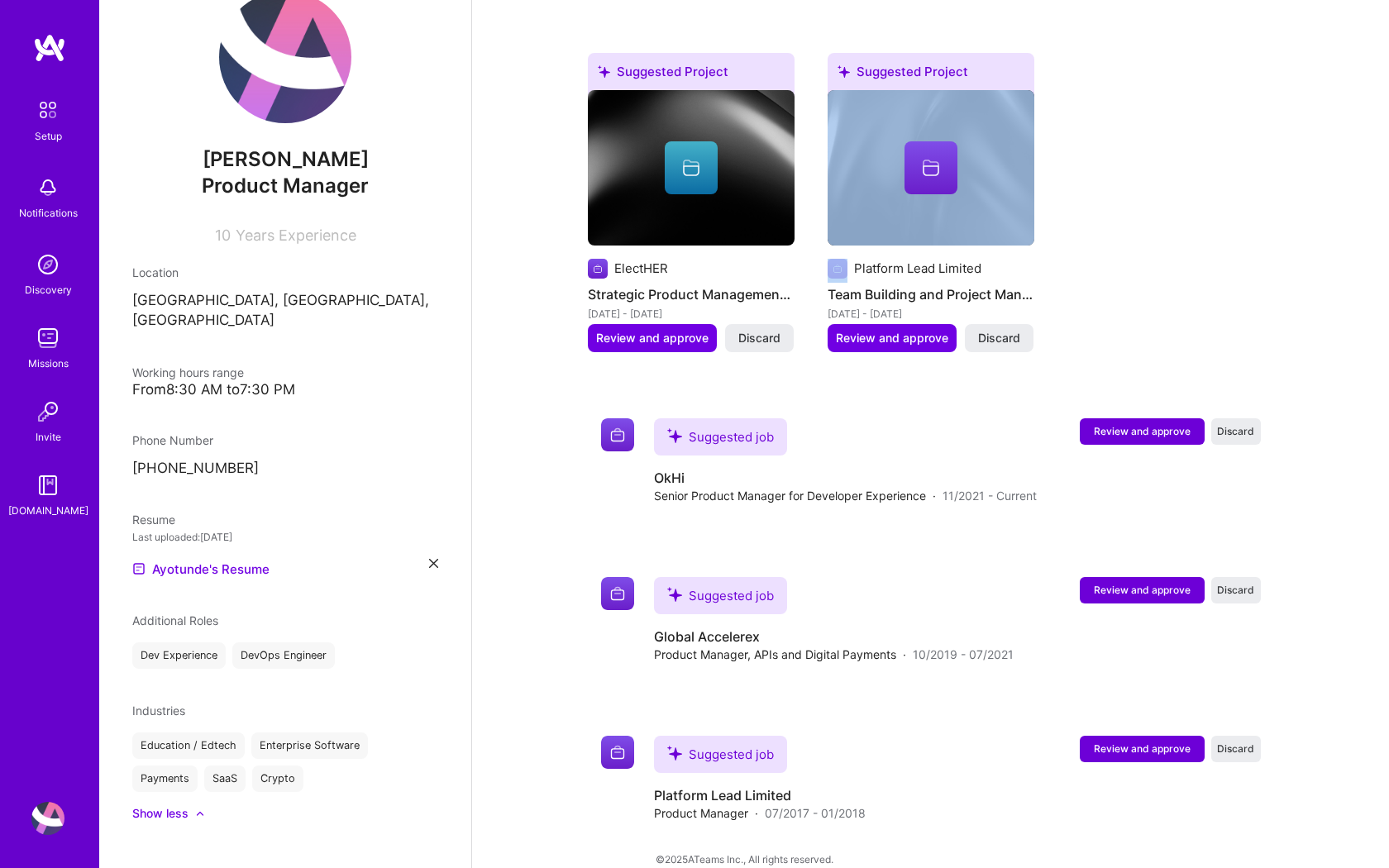
drag, startPoint x: 979, startPoint y: 160, endPoint x: 1159, endPoint y: 210, distance: 186.8
drag, startPoint x: 1159, startPoint y: 210, endPoint x: 1186, endPoint y: 239, distance: 39.6
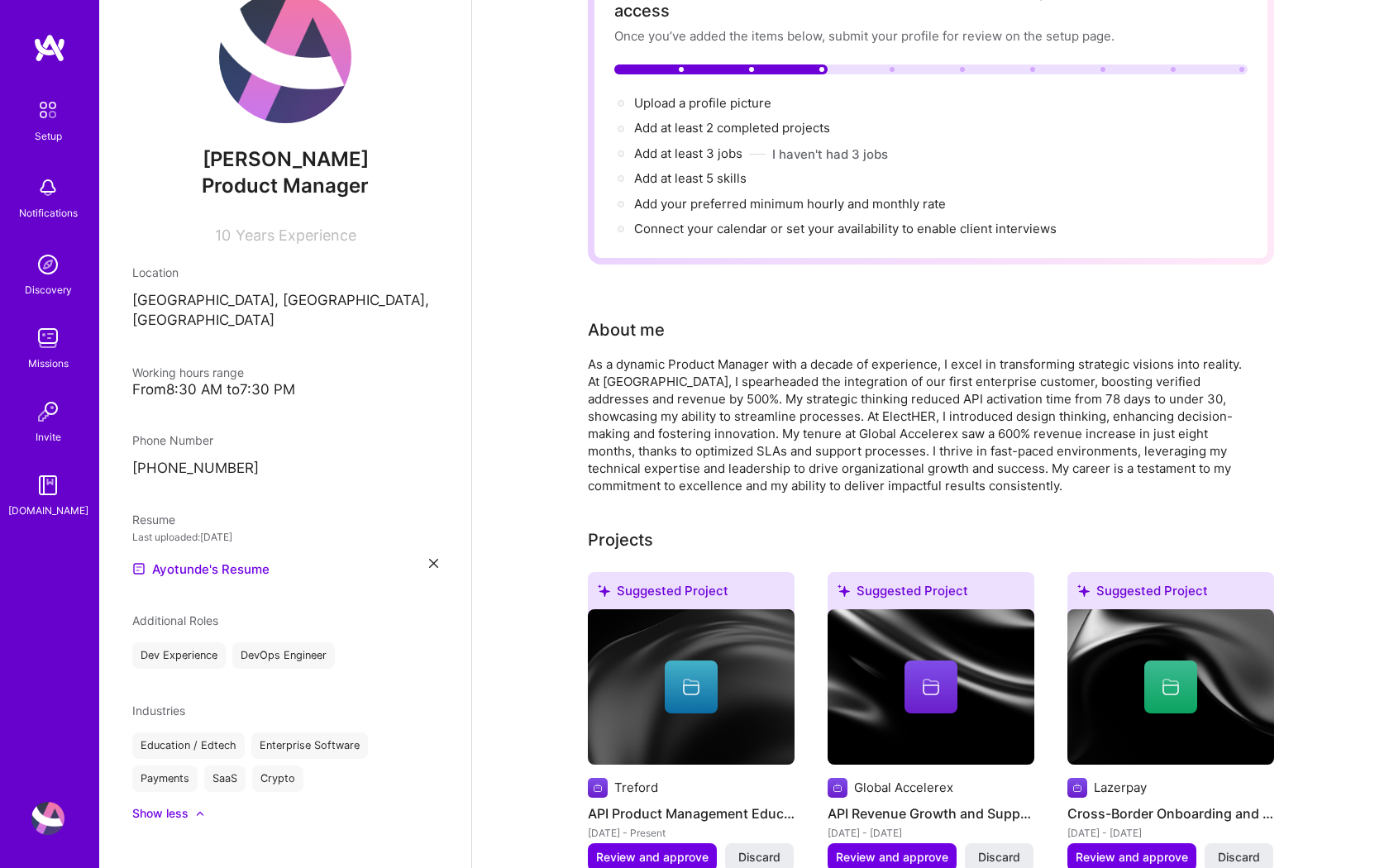
scroll to position [0, 0]
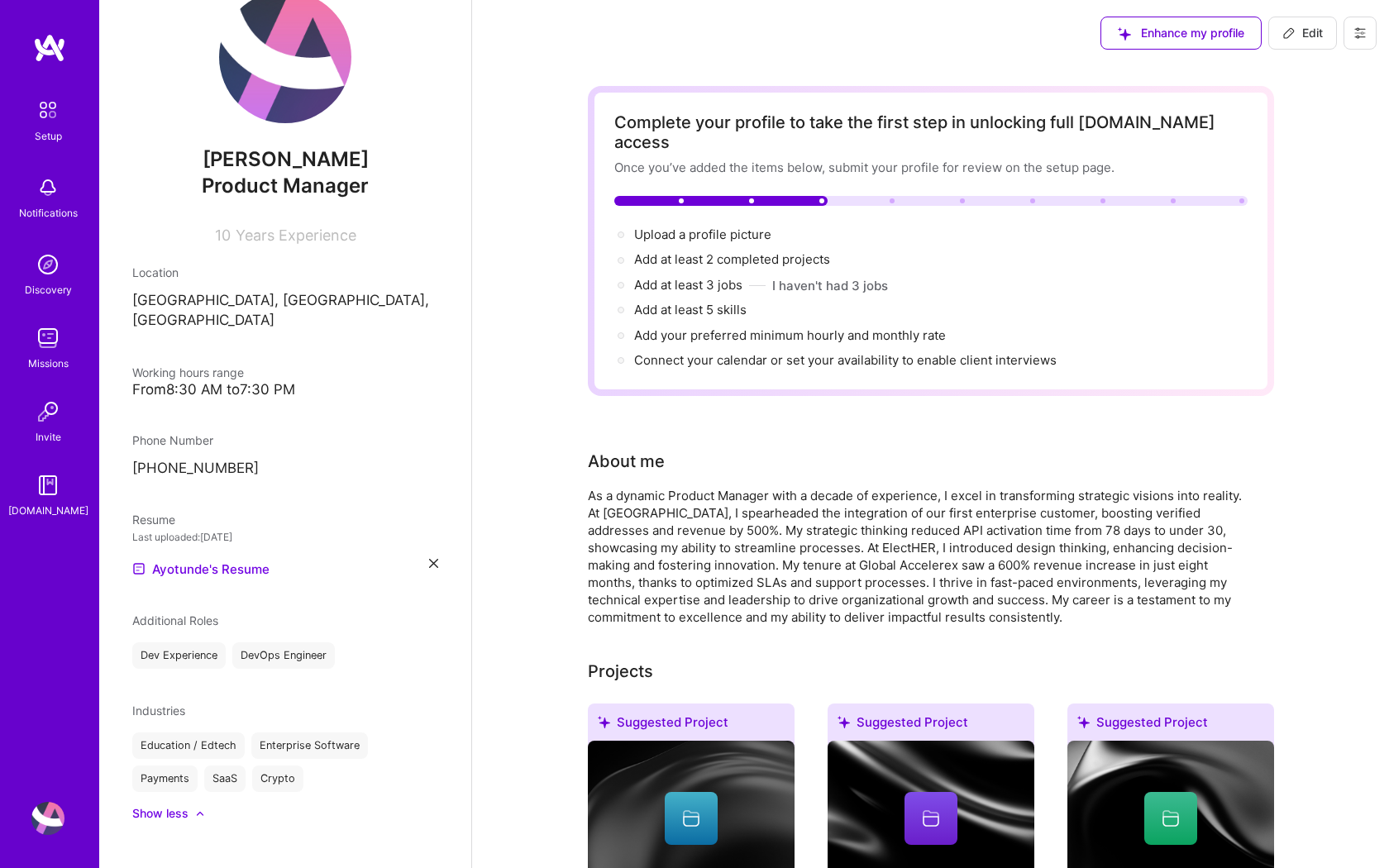
click at [47, 326] on img at bounding box center [48, 338] width 33 height 33
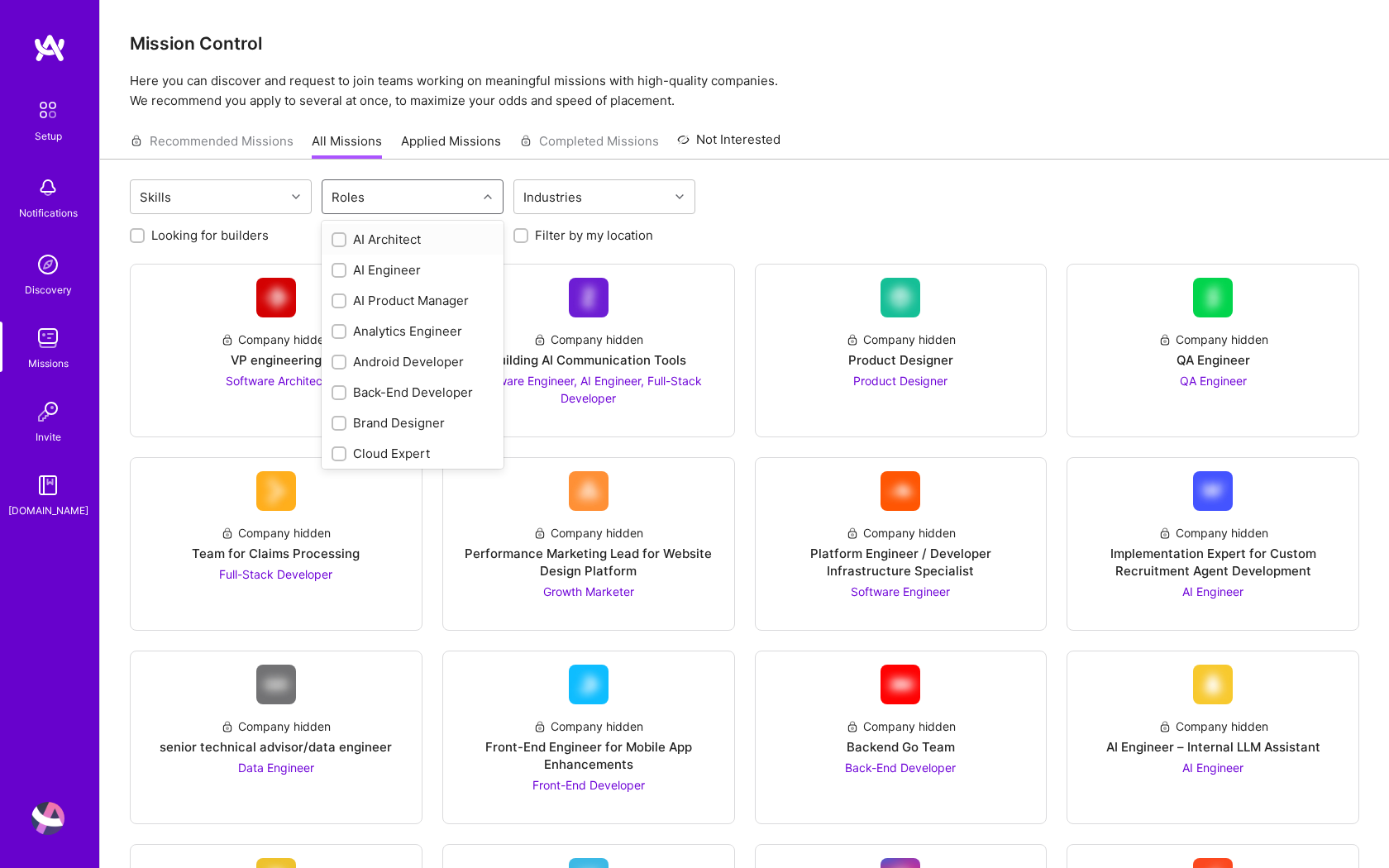
click at [366, 194] on div "Roles" at bounding box center [348, 197] width 42 height 24
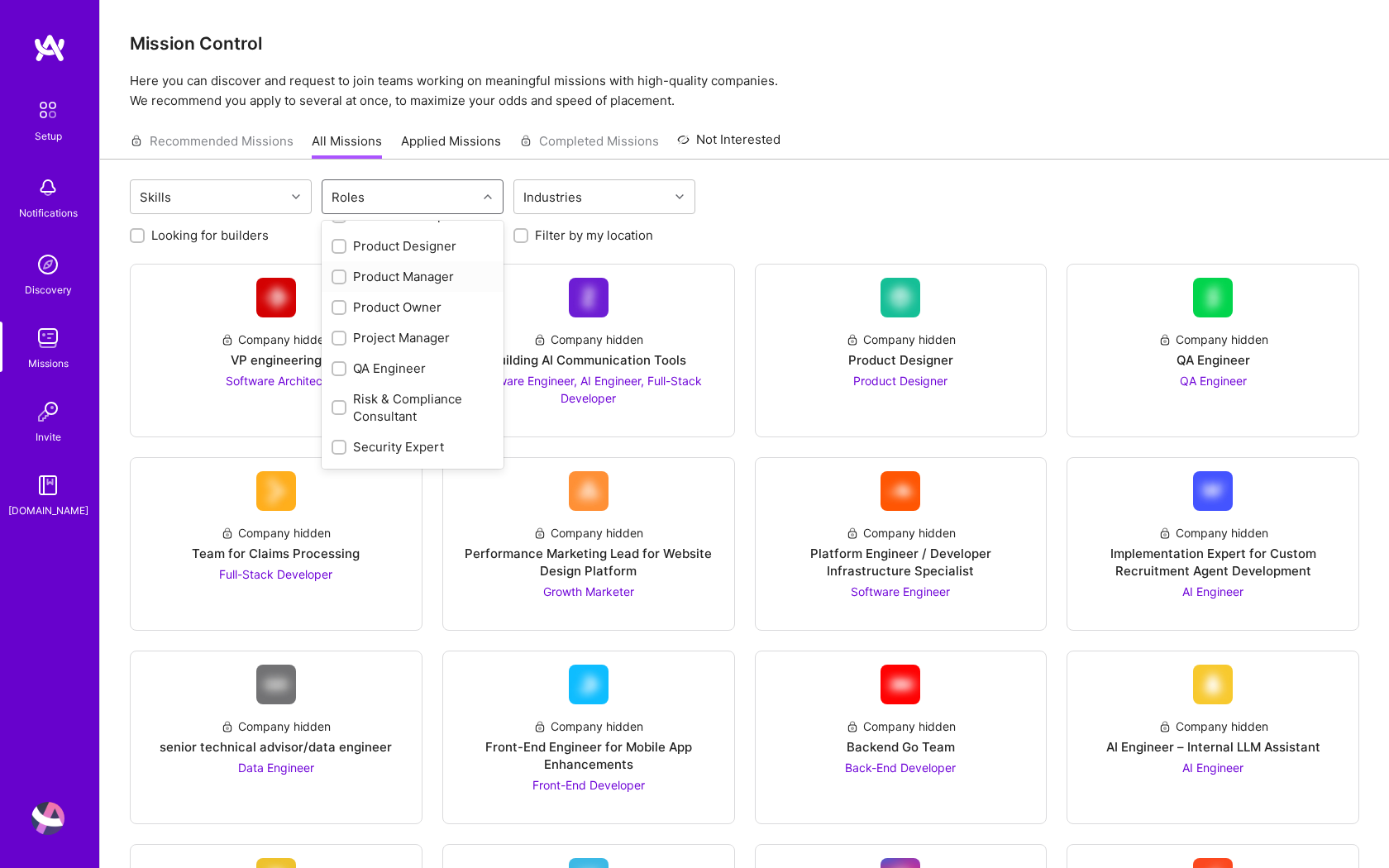
click at [402, 274] on div "Product Manager" at bounding box center [412, 276] width 162 height 17
checkbox input "true"
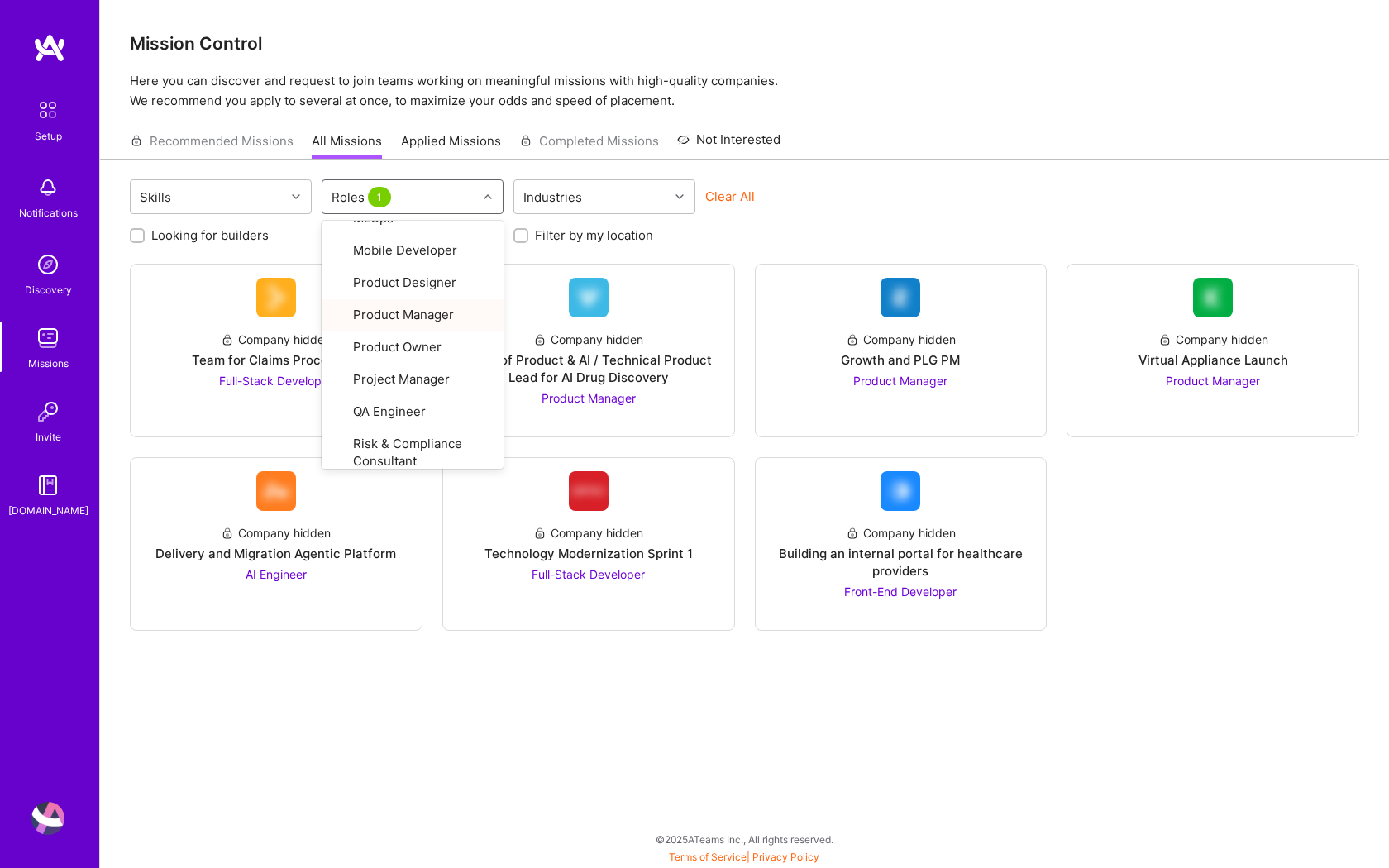
click at [410, 789] on div "Skills option Product Manager, selected. option Software Architect focused, 30 …" at bounding box center [745, 506] width 1290 height 694
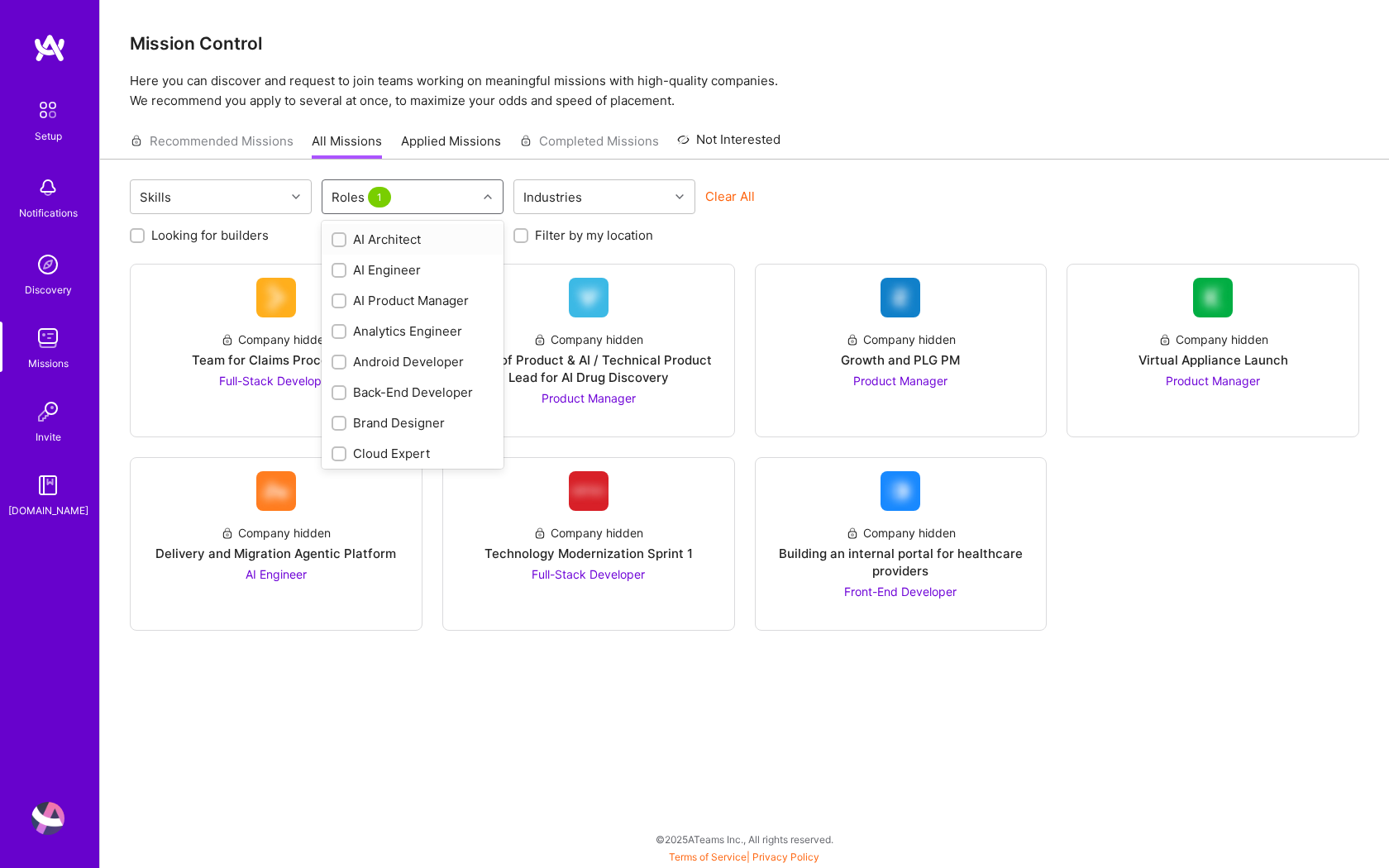
click at [474, 198] on div "Roles 1" at bounding box center [400, 197] width 155 height 33
click at [408, 253] on div "Product Owner" at bounding box center [412, 262] width 162 height 17
checkbox input "true"
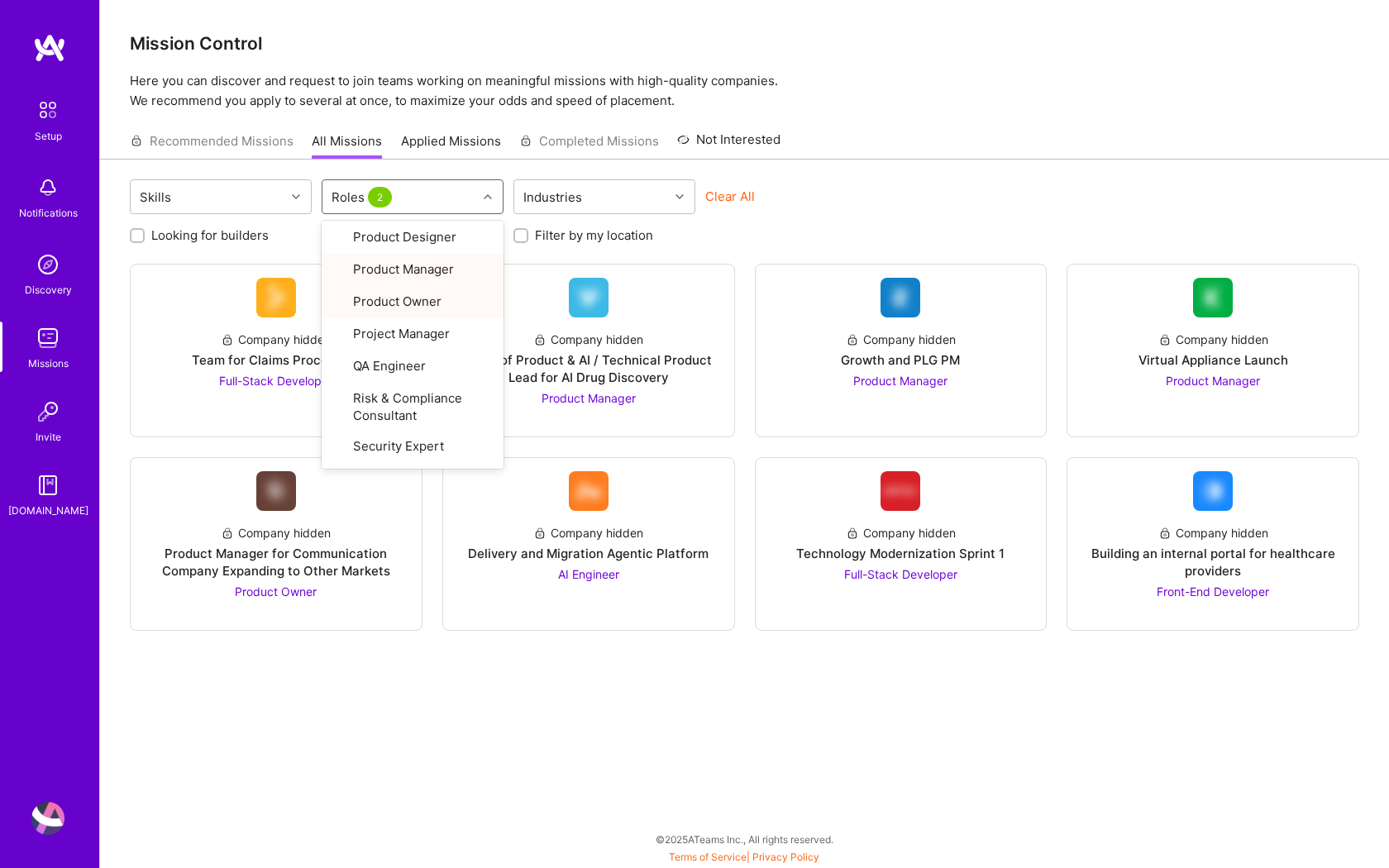
click at [358, 686] on div "Skills option Product Owner, selected. option Software Engineer focused, 31 of …" at bounding box center [745, 506] width 1290 height 694
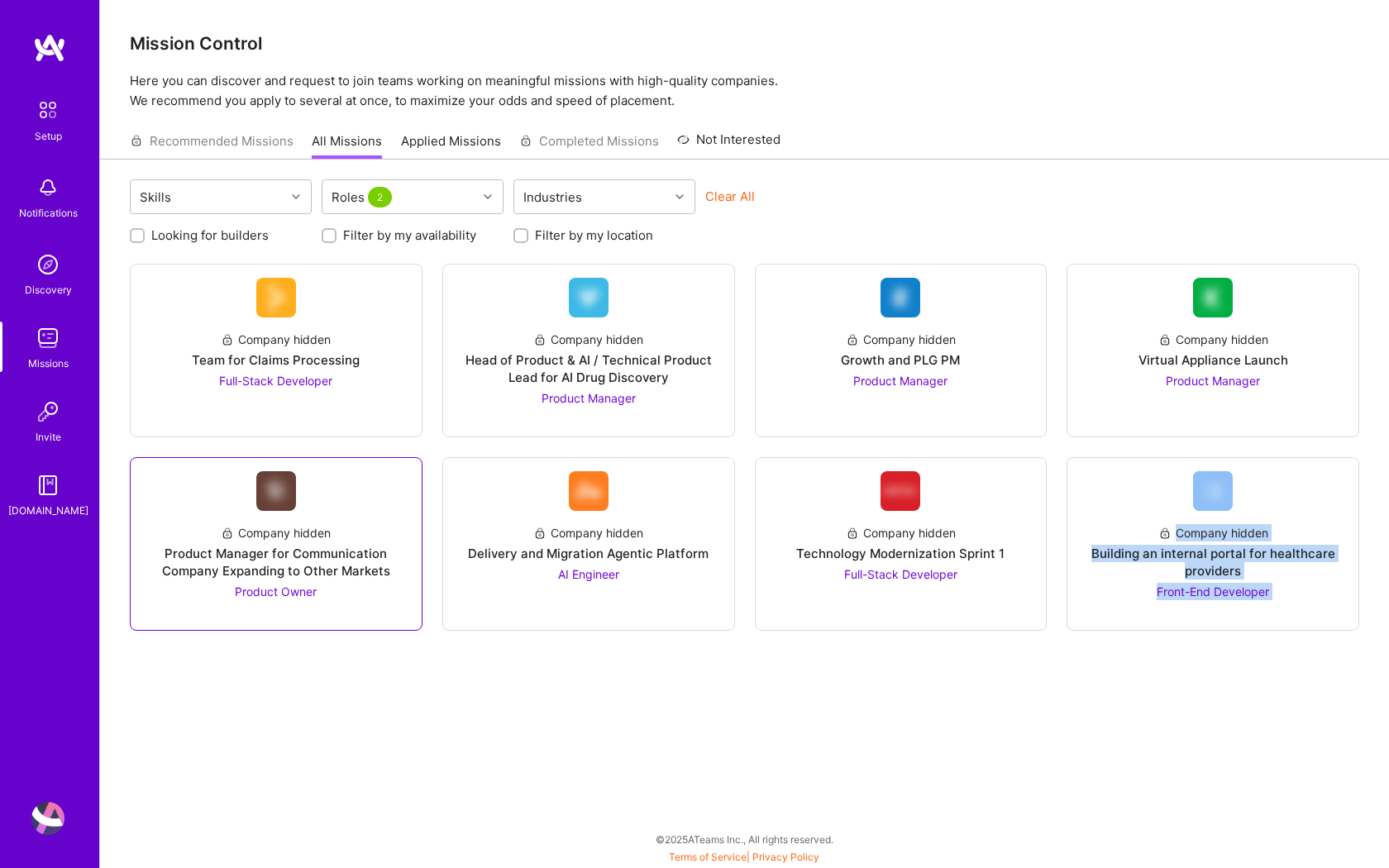
click at [321, 541] on div "Company hidden" at bounding box center [276, 533] width 110 height 17
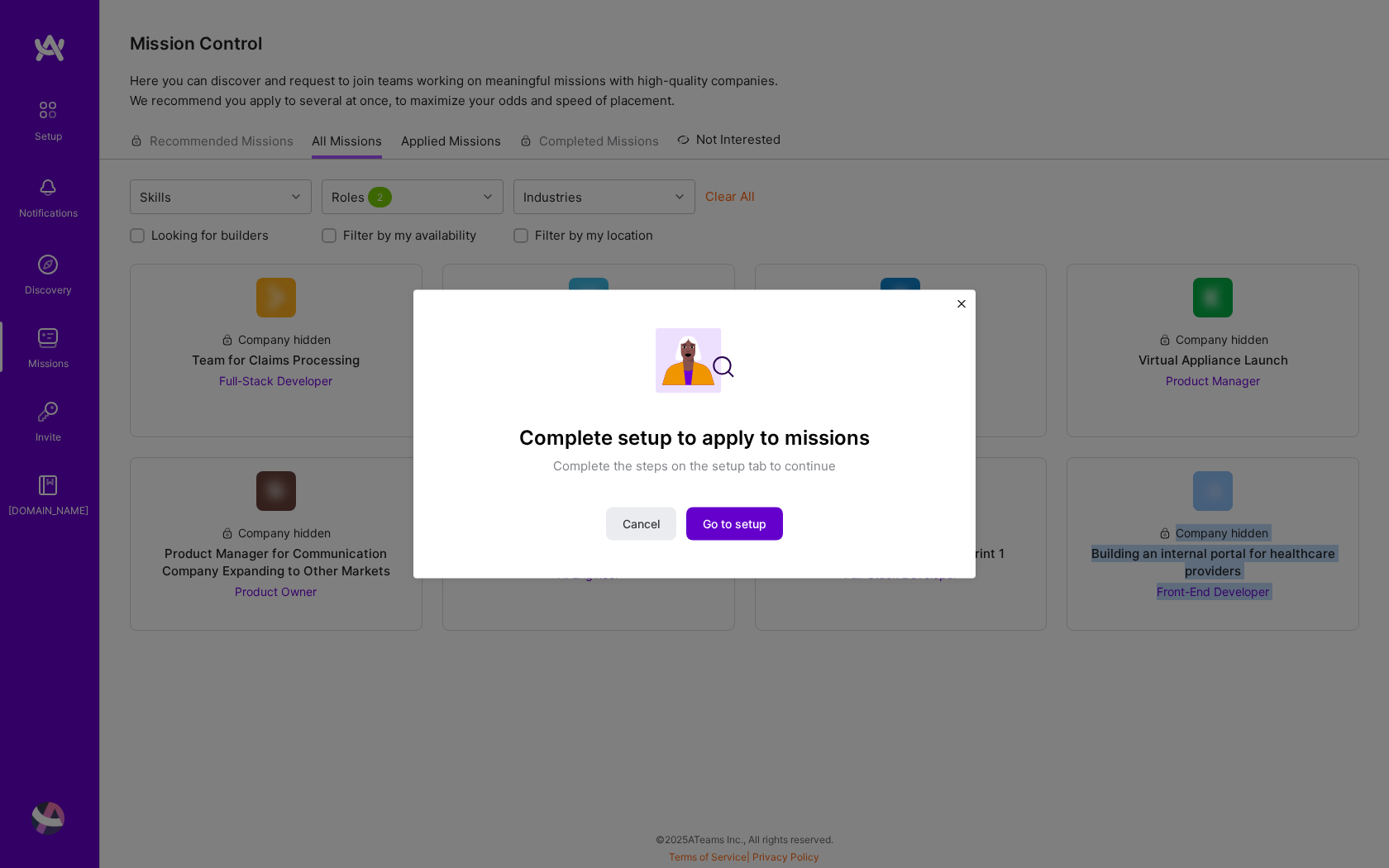
click at [723, 519] on span "Go to setup" at bounding box center [735, 522] width 64 height 16
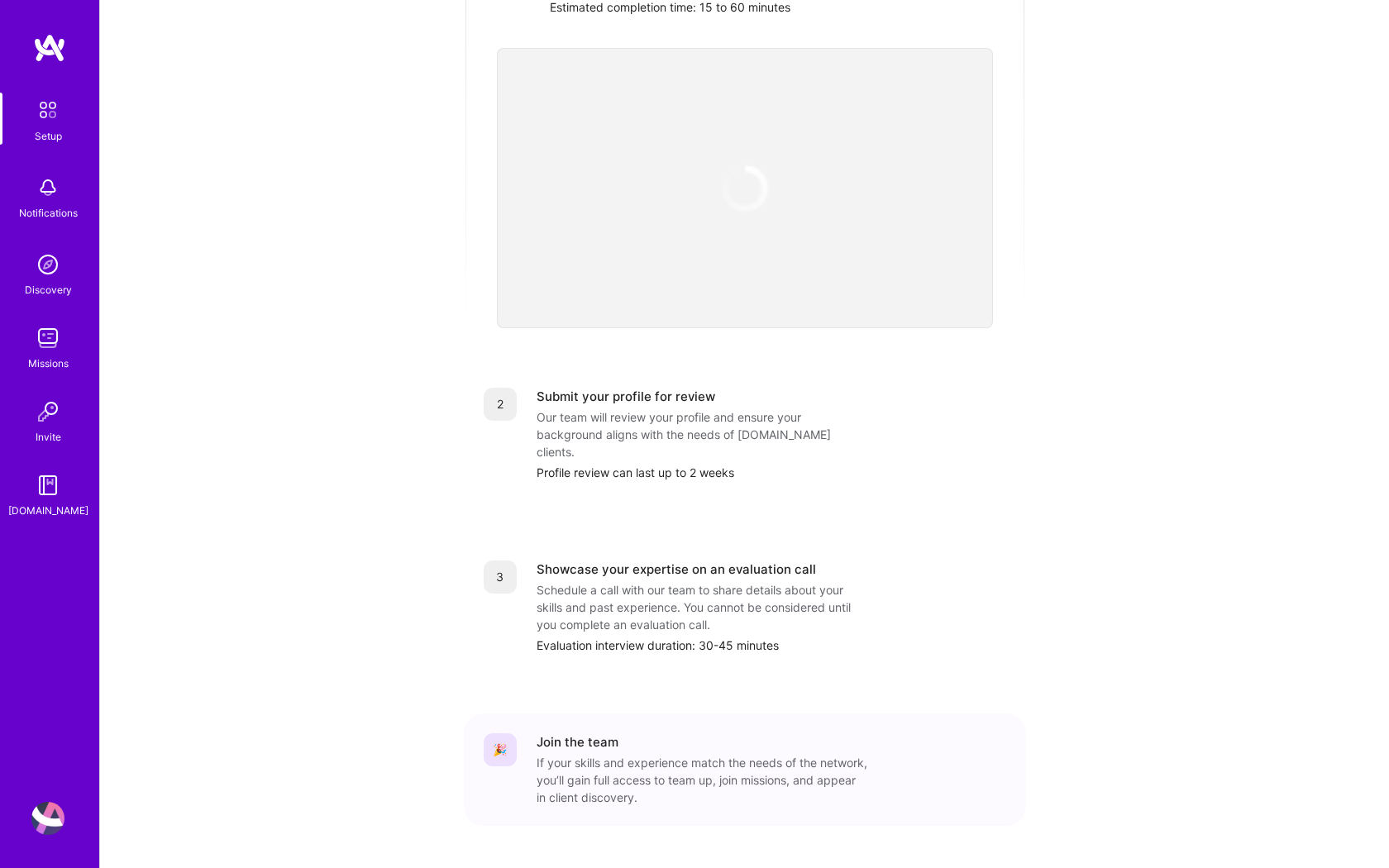
scroll to position [388, 0]
